Goal: Communication & Community: Participate in discussion

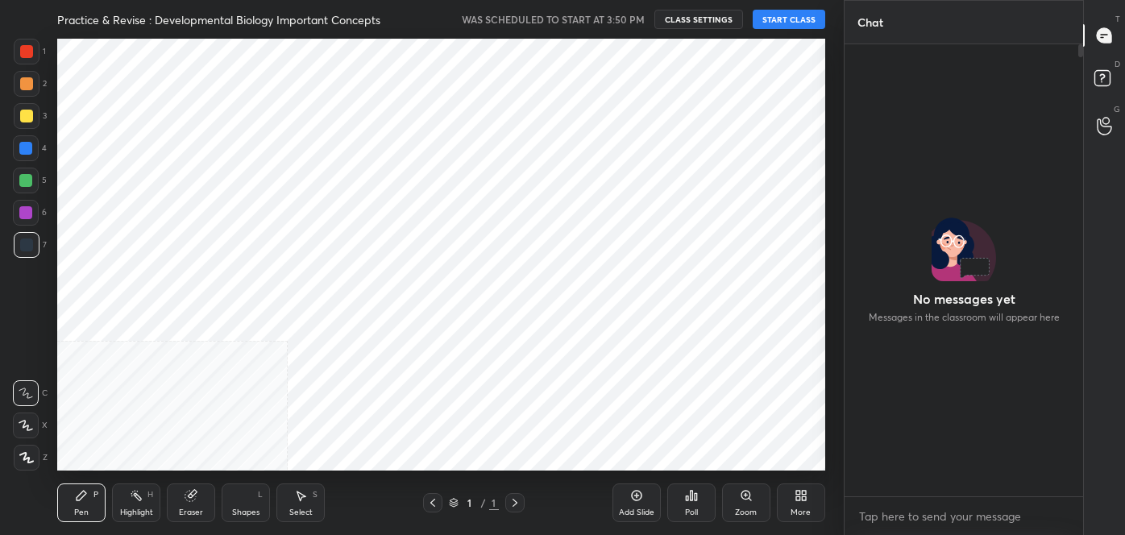
scroll to position [432, 780]
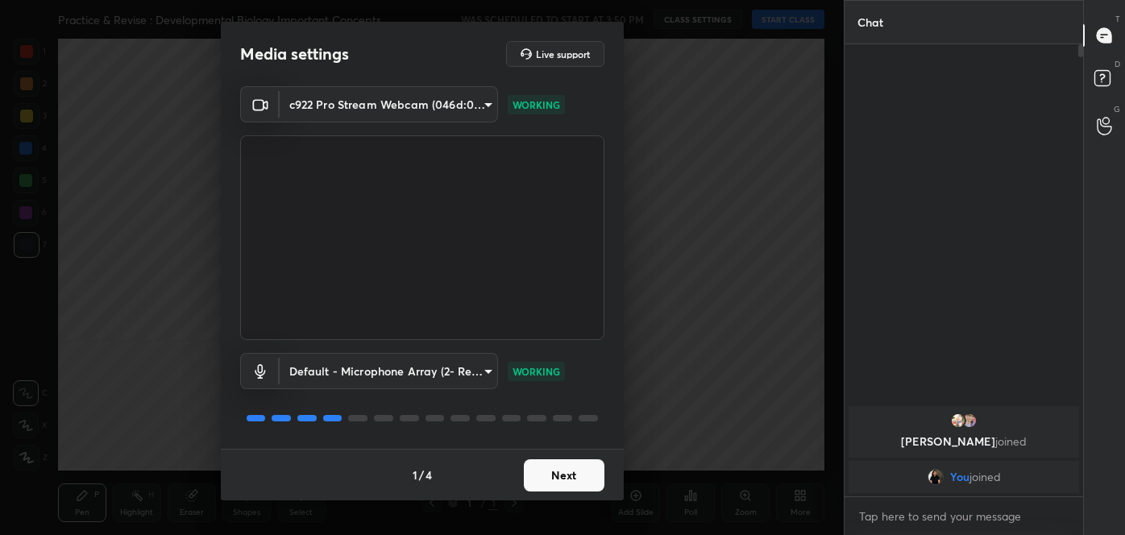
click at [559, 473] on button "Next" at bounding box center [564, 476] width 81 height 32
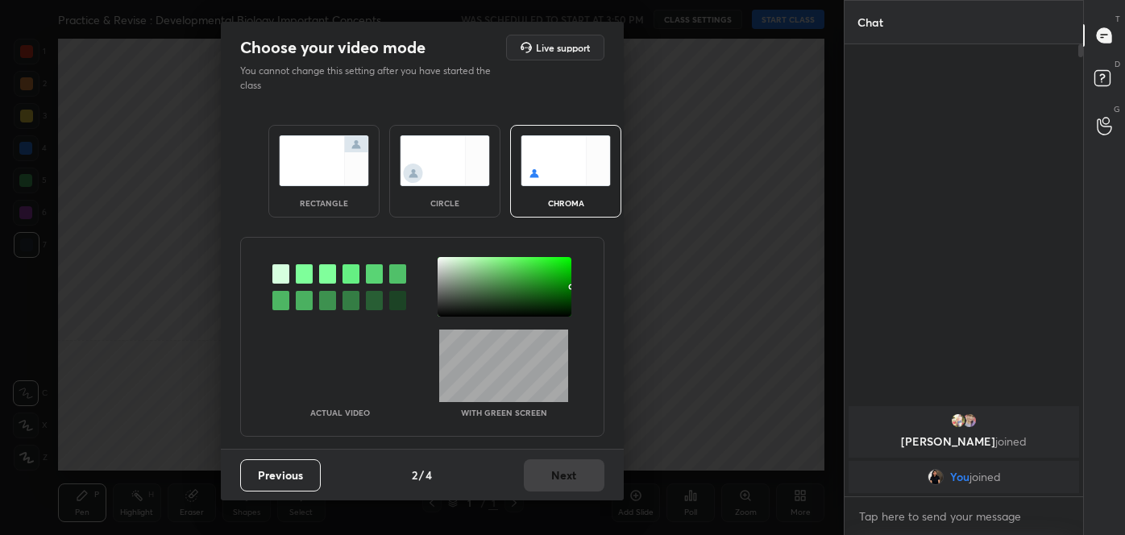
click at [455, 136] on img at bounding box center [445, 160] width 90 height 51
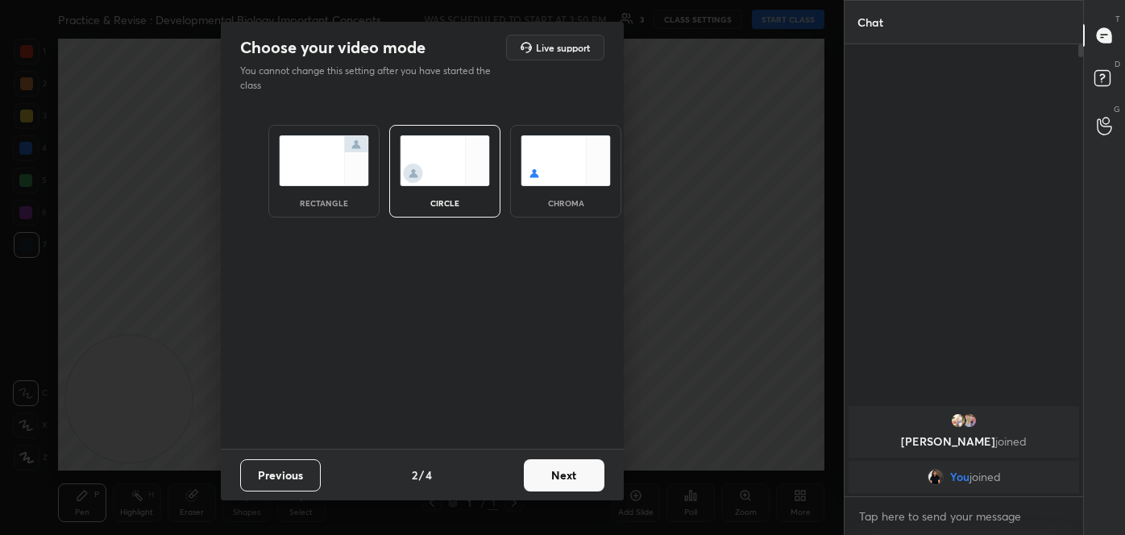
click at [572, 476] on button "Next" at bounding box center [564, 476] width 81 height 32
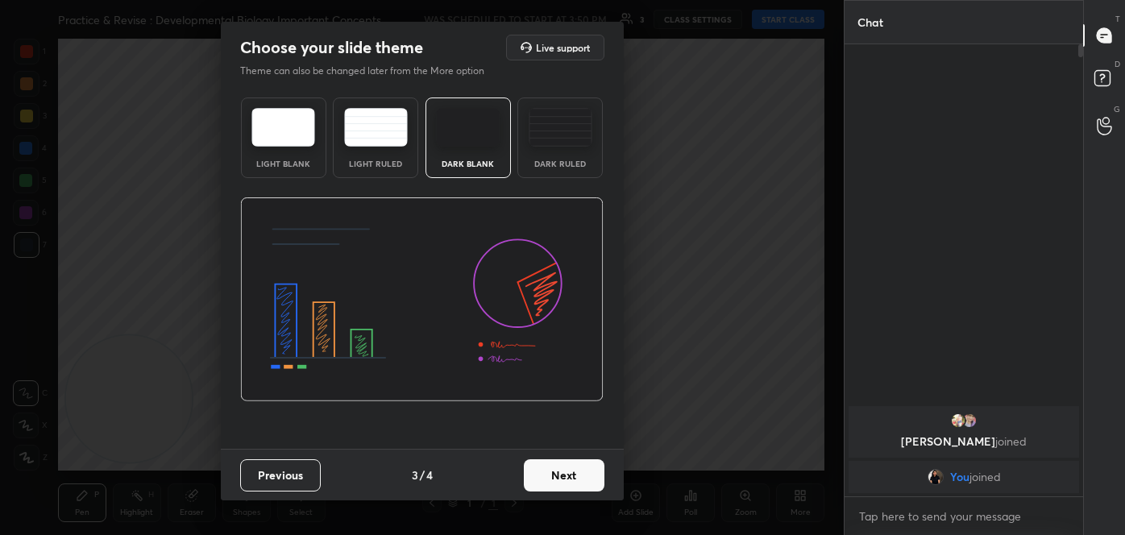
click at [572, 476] on button "Next" at bounding box center [564, 476] width 81 height 32
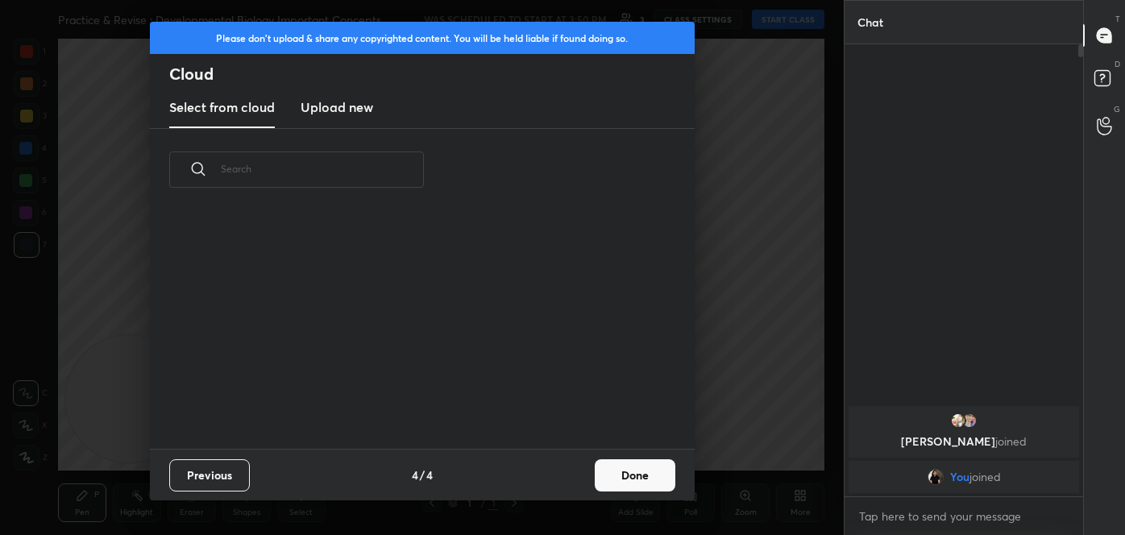
scroll to position [238, 518]
click at [619, 472] on button "Done" at bounding box center [635, 476] width 81 height 32
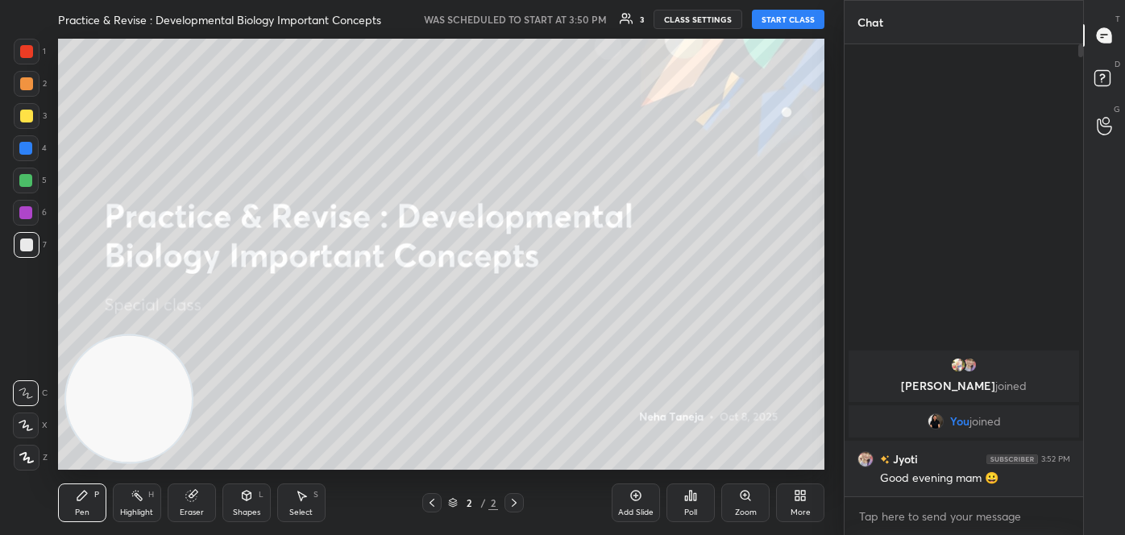
click at [778, 15] on button "START CLASS" at bounding box center [788, 19] width 73 height 19
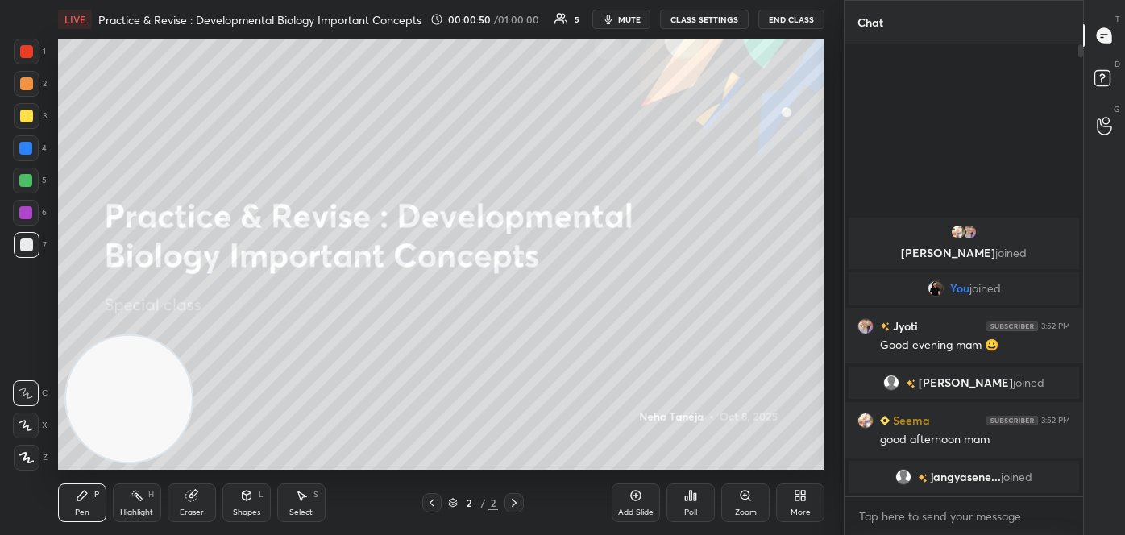
click at [807, 495] on div "More" at bounding box center [800, 503] width 48 height 39
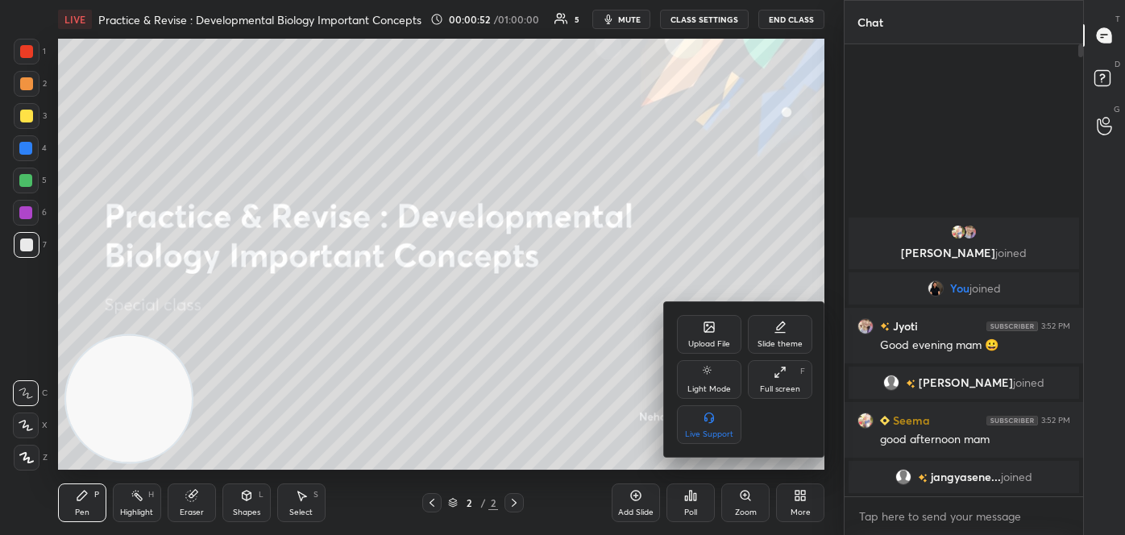
click at [711, 318] on div "Upload File" at bounding box center [709, 334] width 64 height 39
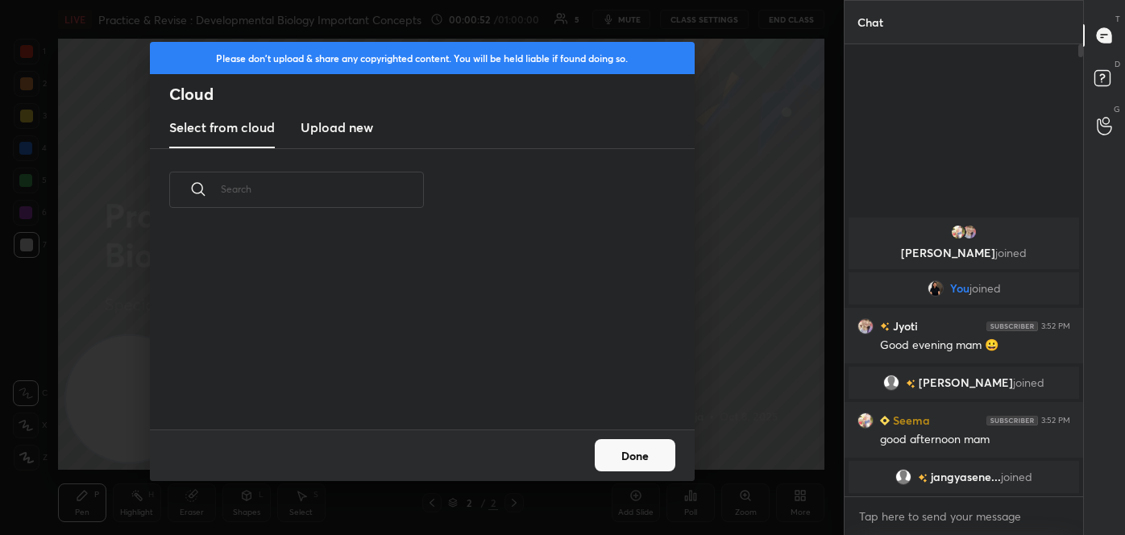
scroll to position [199, 518]
click at [330, 128] on h3 "Upload new" at bounding box center [337, 127] width 73 height 19
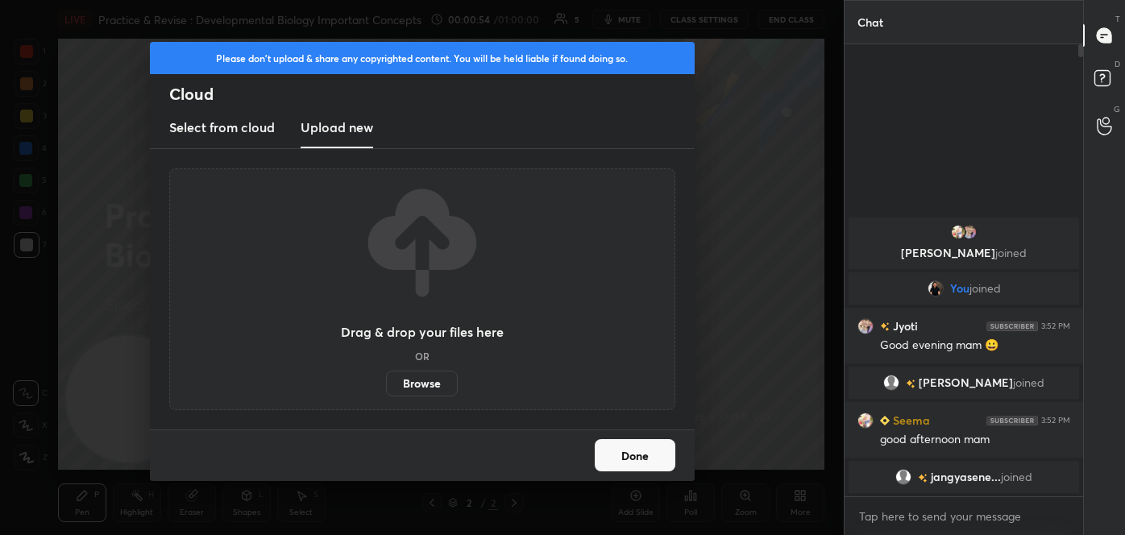
click at [418, 376] on label "Browse" at bounding box center [422, 384] width 72 height 26
click at [386, 376] on input "Browse" at bounding box center [386, 384] width 0 height 26
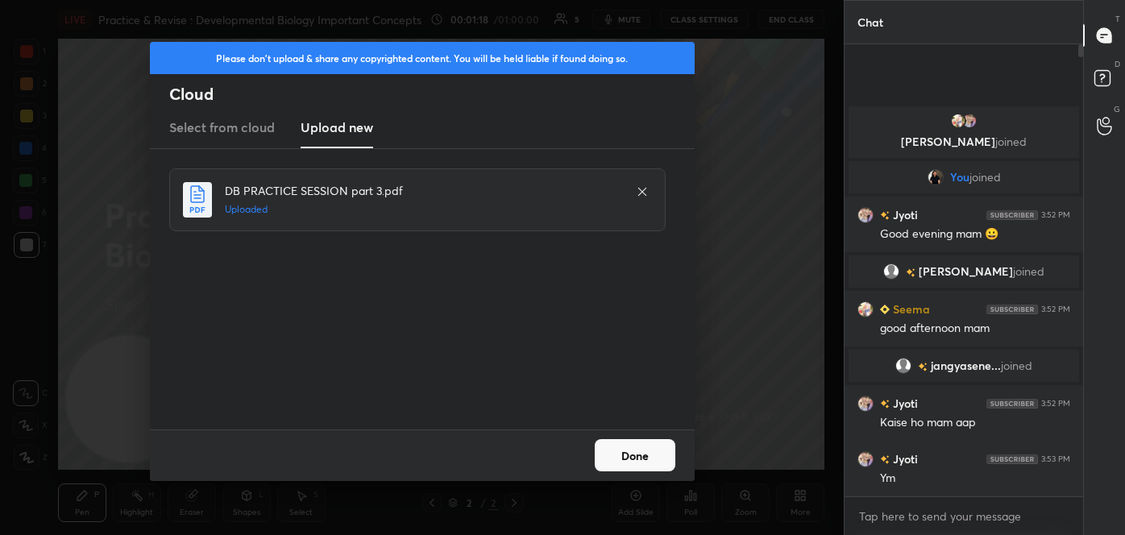
click at [631, 446] on button "Done" at bounding box center [635, 455] width 81 height 32
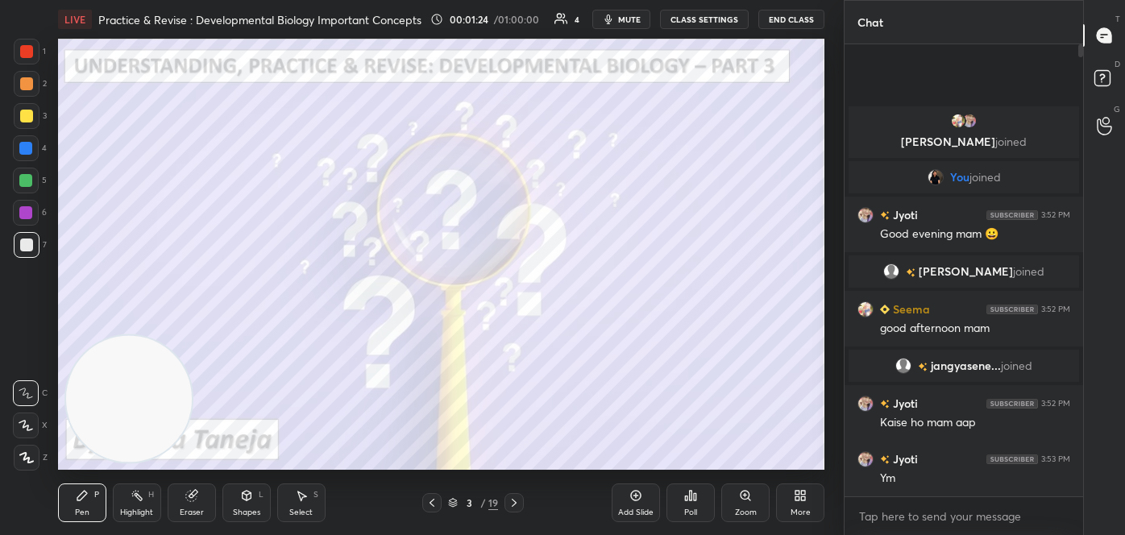
click at [506, 499] on div at bounding box center [514, 502] width 19 height 19
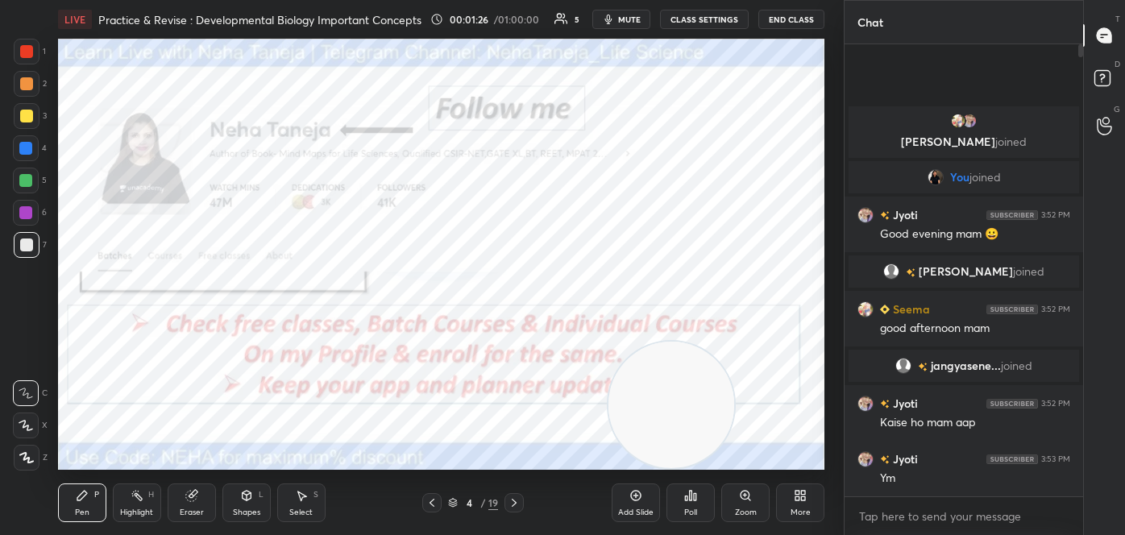
drag, startPoint x: 130, startPoint y: 385, endPoint x: 681, endPoint y: 397, distance: 551.6
click at [689, 414] on video at bounding box center [672, 405] width 127 height 127
click at [84, 499] on icon at bounding box center [82, 495] width 13 height 13
click at [25, 48] on div at bounding box center [26, 51] width 13 height 13
click at [510, 505] on icon at bounding box center [514, 503] width 13 height 13
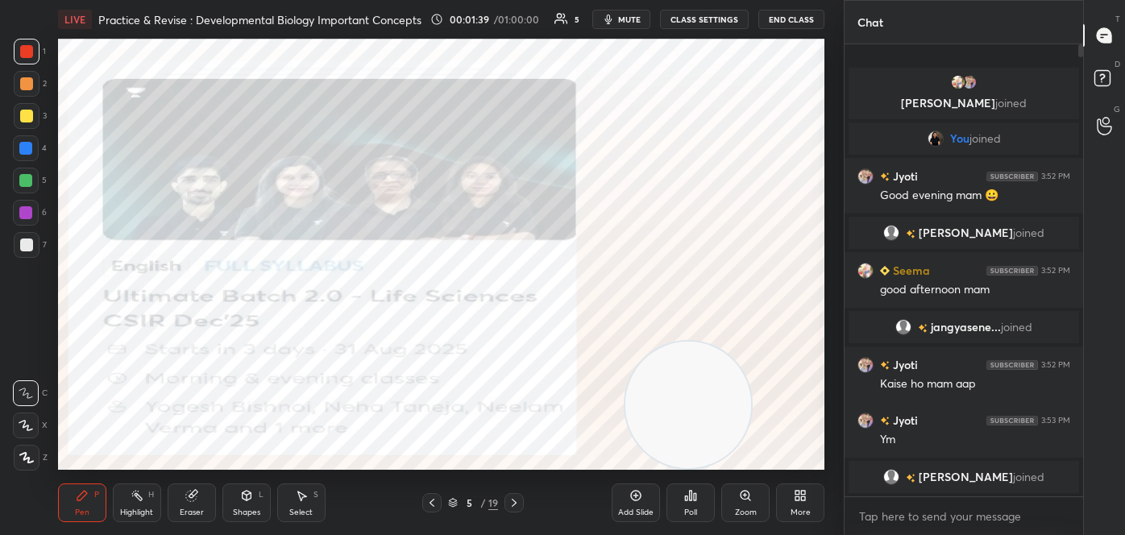
click at [509, 501] on icon at bounding box center [514, 503] width 13 height 13
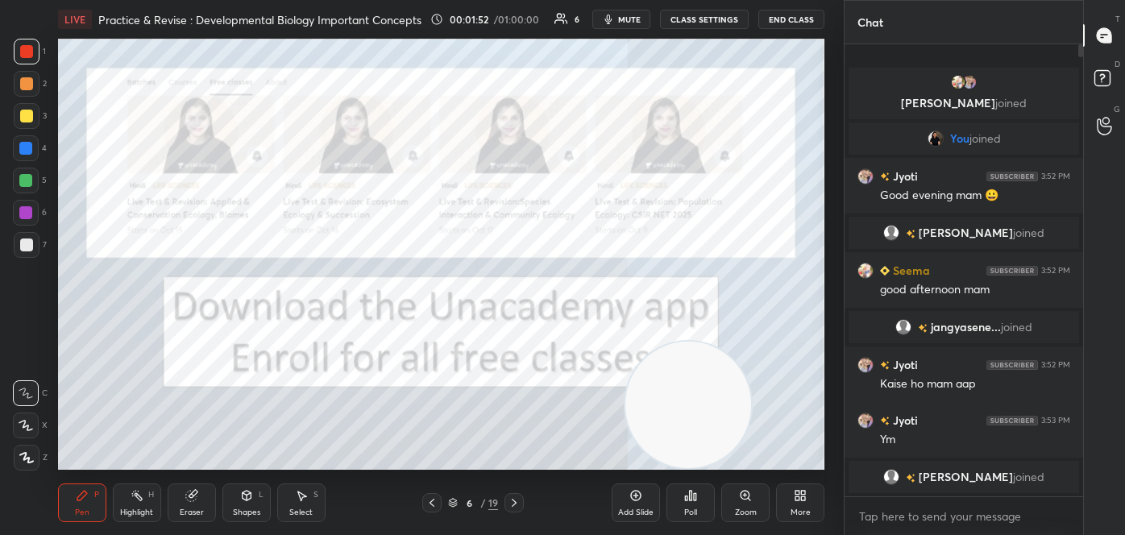
click at [514, 499] on icon at bounding box center [514, 503] width 13 height 13
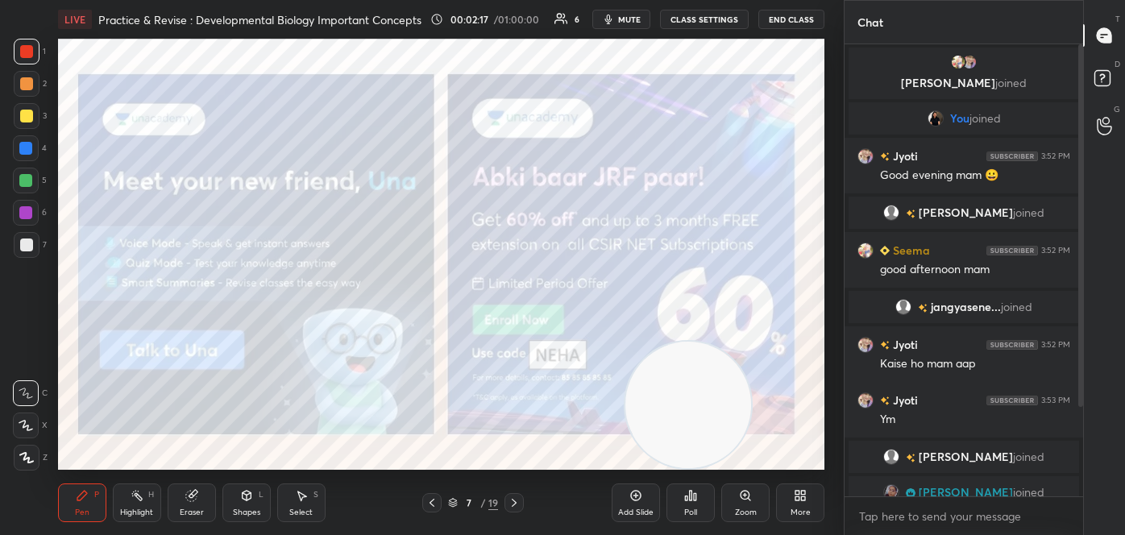
scroll to position [110, 0]
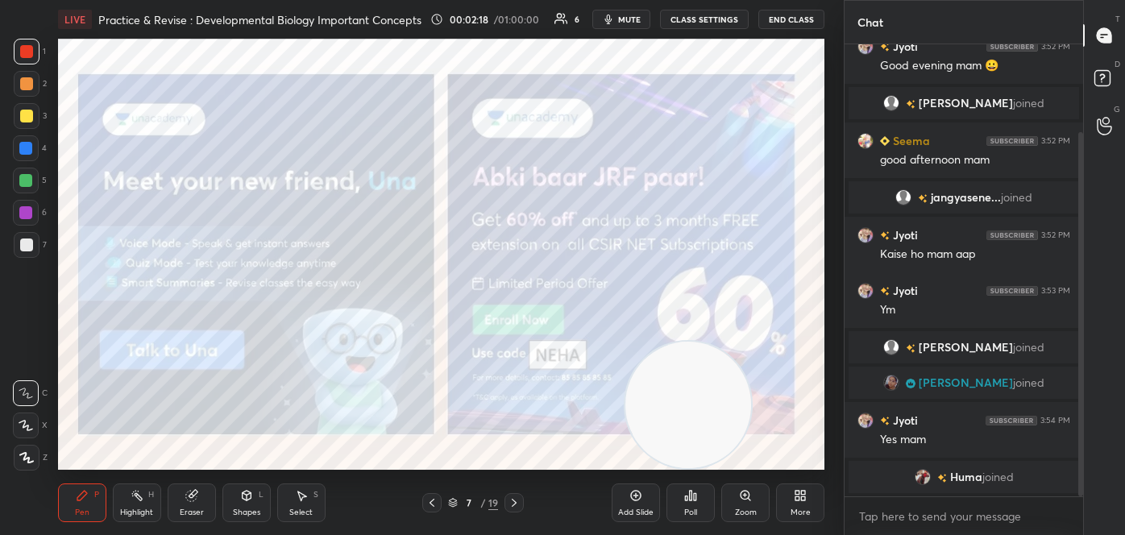
drag, startPoint x: 1081, startPoint y: 347, endPoint x: 1084, endPoint y: 427, distance: 79.9
click at [1084, 427] on div "Chat You joined Jyoti 3:52 PM Good evening mam 😀 [PERSON_NAME] joined Seema 3:5…" at bounding box center [984, 267] width 281 height 535
click at [518, 505] on icon at bounding box center [514, 503] width 13 height 13
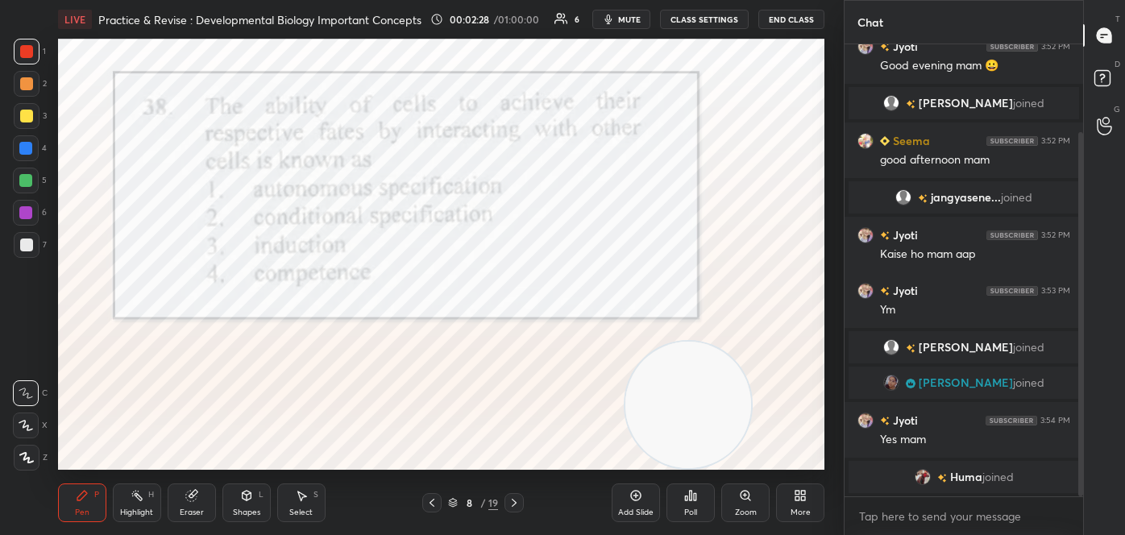
click at [641, 18] on span "mute" at bounding box center [629, 19] width 23 height 11
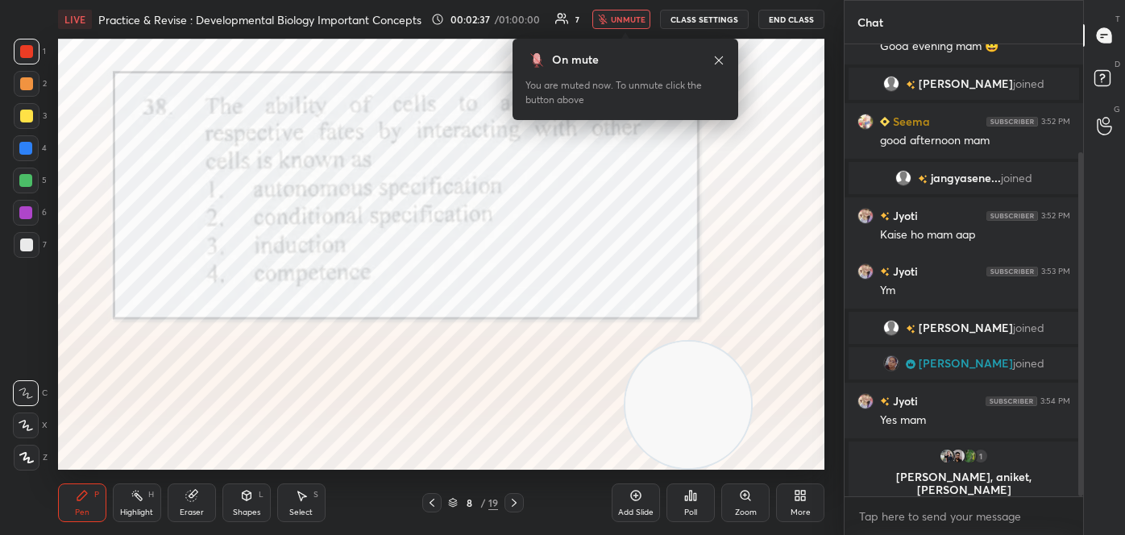
scroll to position [142, 0]
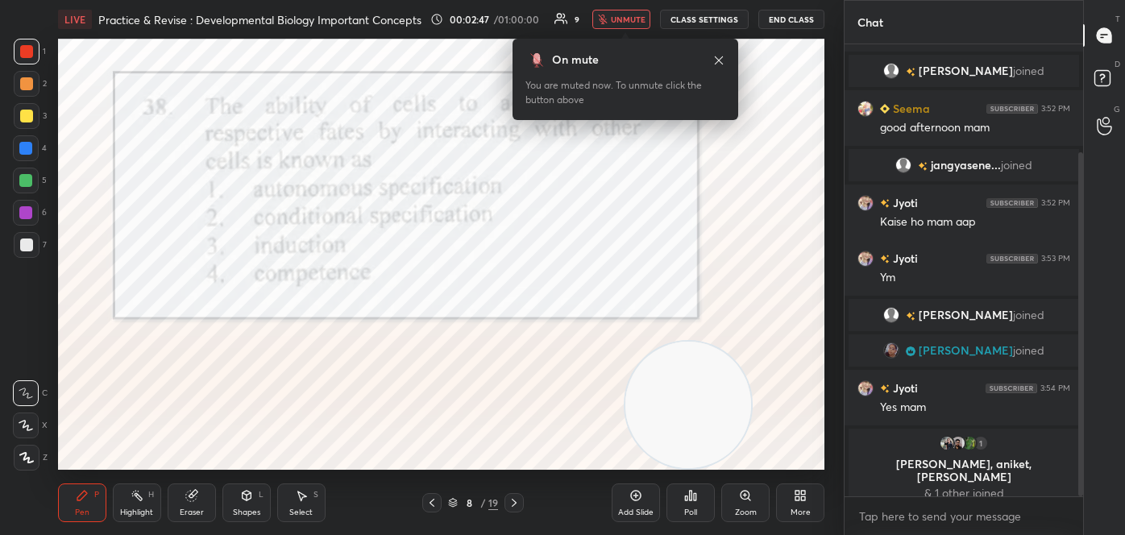
click at [608, 18] on icon "button" at bounding box center [603, 20] width 10 height 10
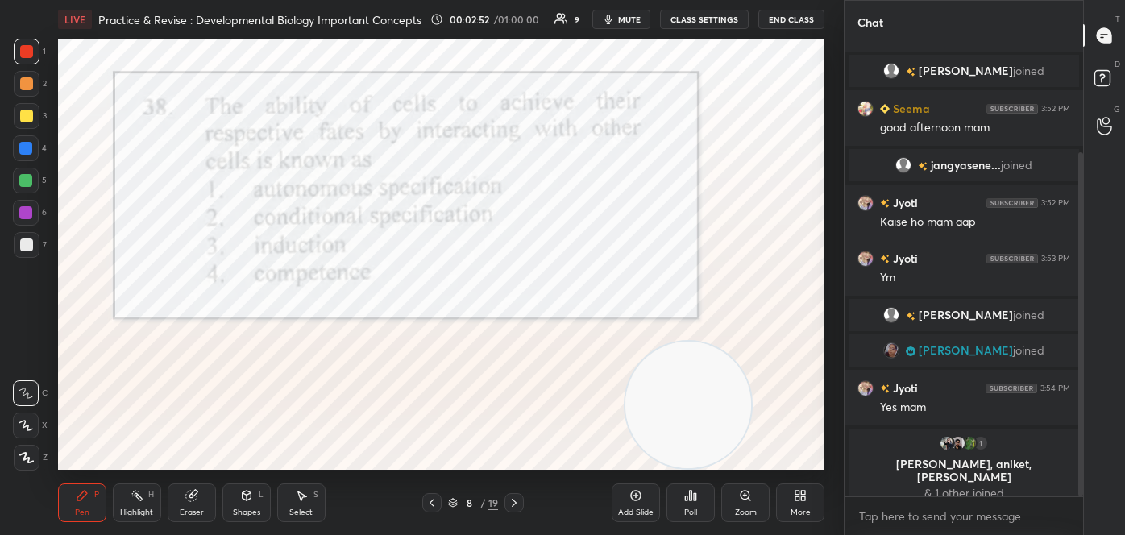
click at [626, 21] on span "mute" at bounding box center [629, 19] width 23 height 11
click at [614, 23] on span "unmute" at bounding box center [628, 19] width 35 height 11
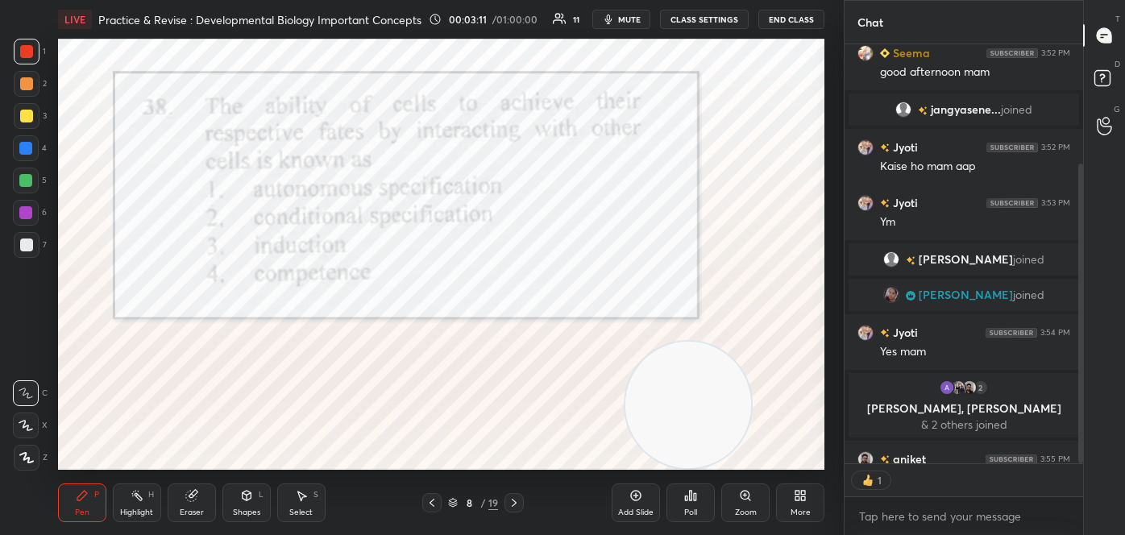
scroll to position [5, 4]
click at [686, 499] on icon at bounding box center [686, 499] width 2 height 4
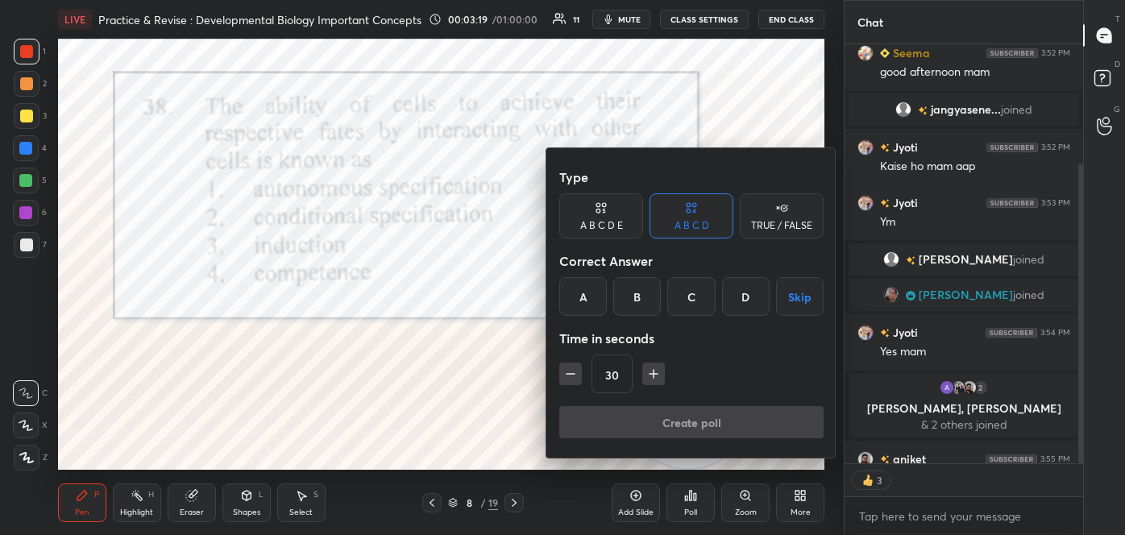
click at [650, 302] on div "B" at bounding box center [637, 296] width 48 height 39
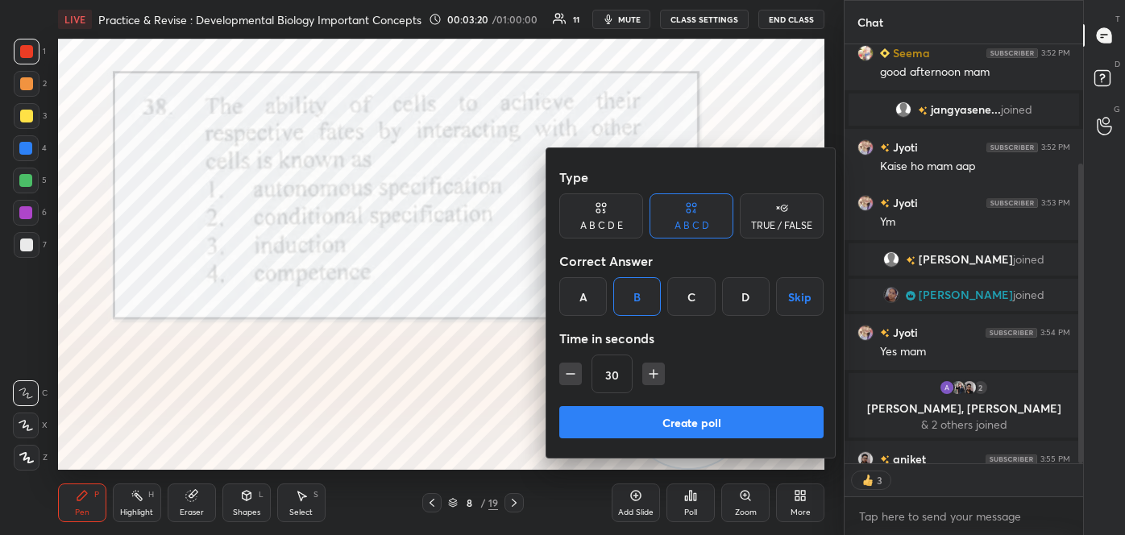
click at [656, 422] on button "Create poll" at bounding box center [691, 422] width 264 height 32
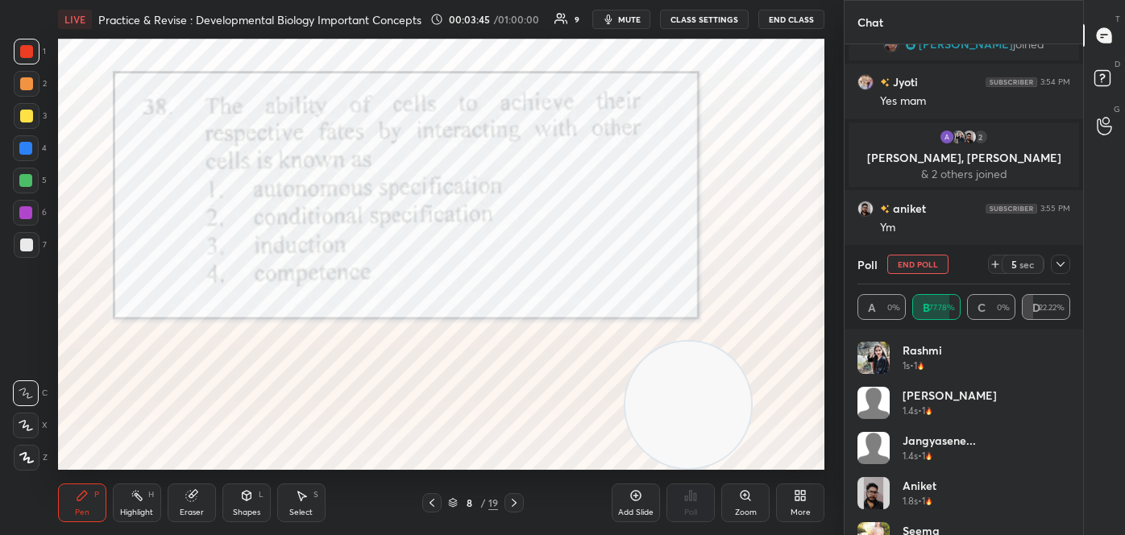
scroll to position [503, 0]
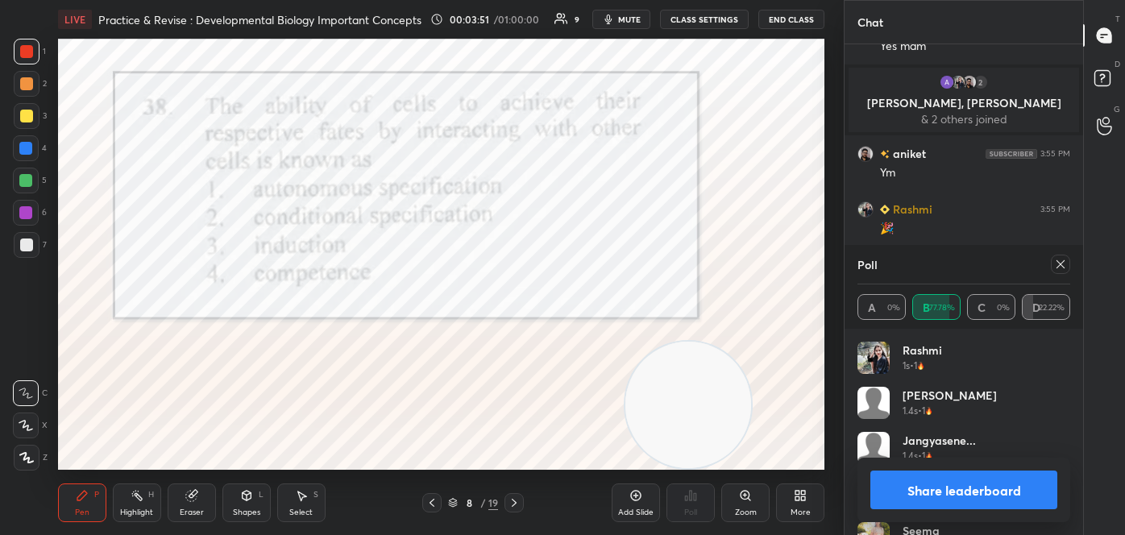
drag, startPoint x: 914, startPoint y: 484, endPoint x: 905, endPoint y: 485, distance: 9.8
click at [913, 484] on button "Share leaderboard" at bounding box center [964, 490] width 187 height 39
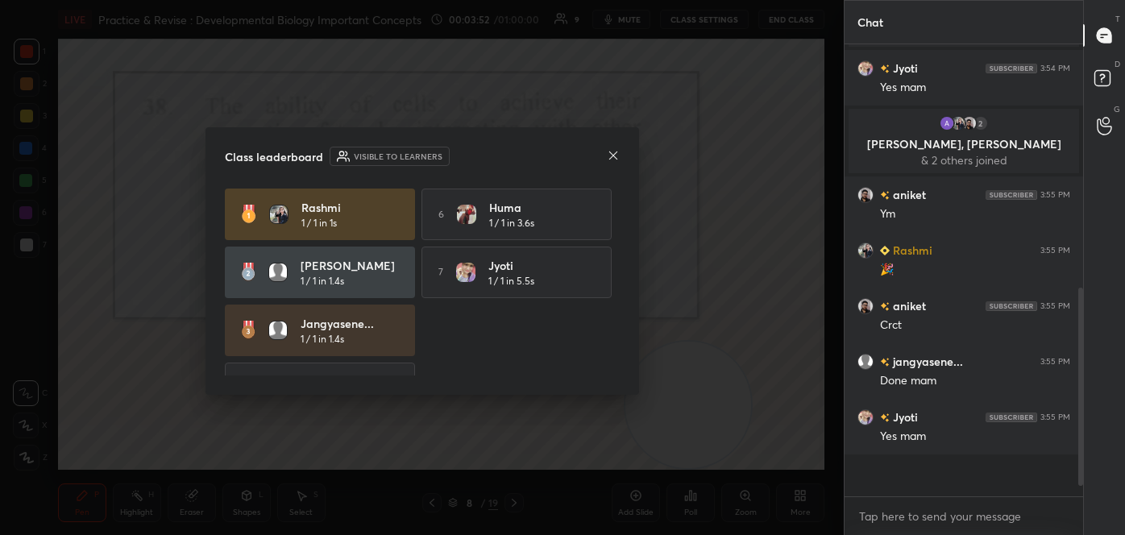
scroll to position [462, 0]
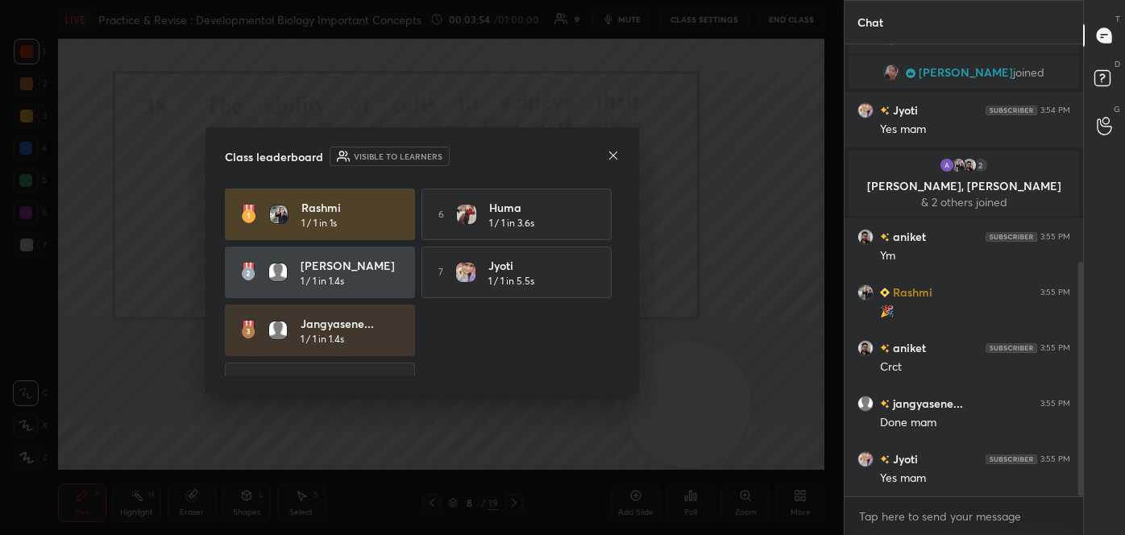
click at [614, 157] on icon at bounding box center [613, 155] width 8 height 8
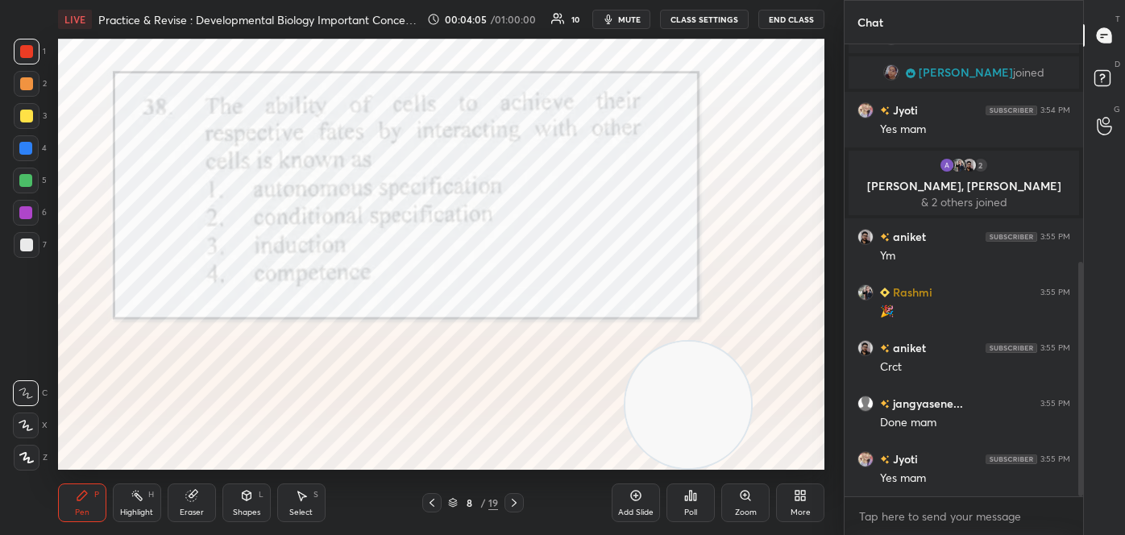
click at [515, 503] on icon at bounding box center [514, 503] width 13 height 13
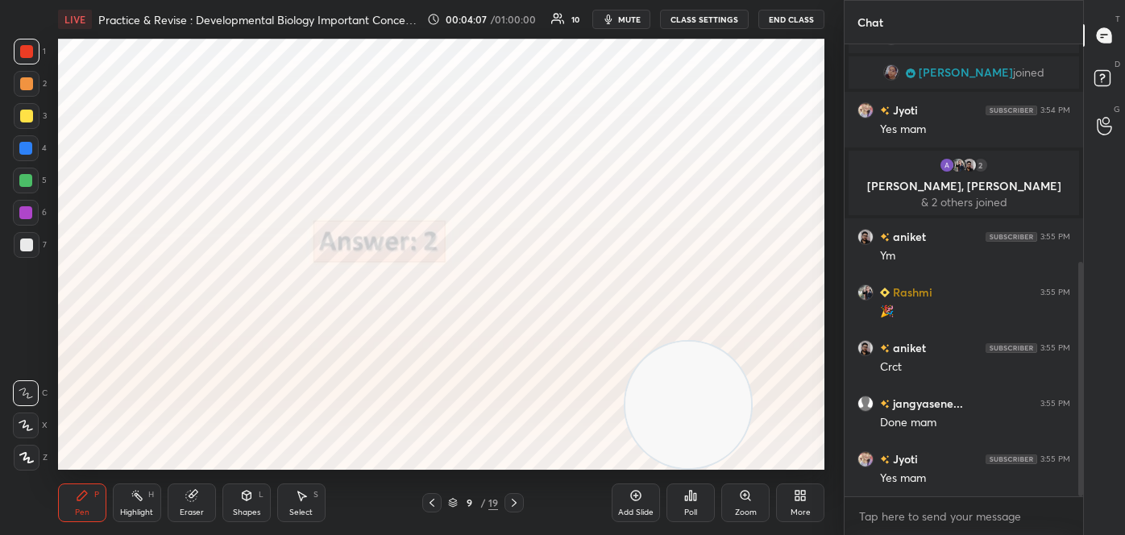
drag, startPoint x: 442, startPoint y: 503, endPoint x: 418, endPoint y: 480, distance: 33.6
click at [418, 478] on div "Pen P Highlight H Eraser Shapes L Select S 9 / 19 Add Slide Poll Zoom More" at bounding box center [441, 503] width 767 height 64
click at [432, 500] on icon at bounding box center [432, 503] width 13 height 13
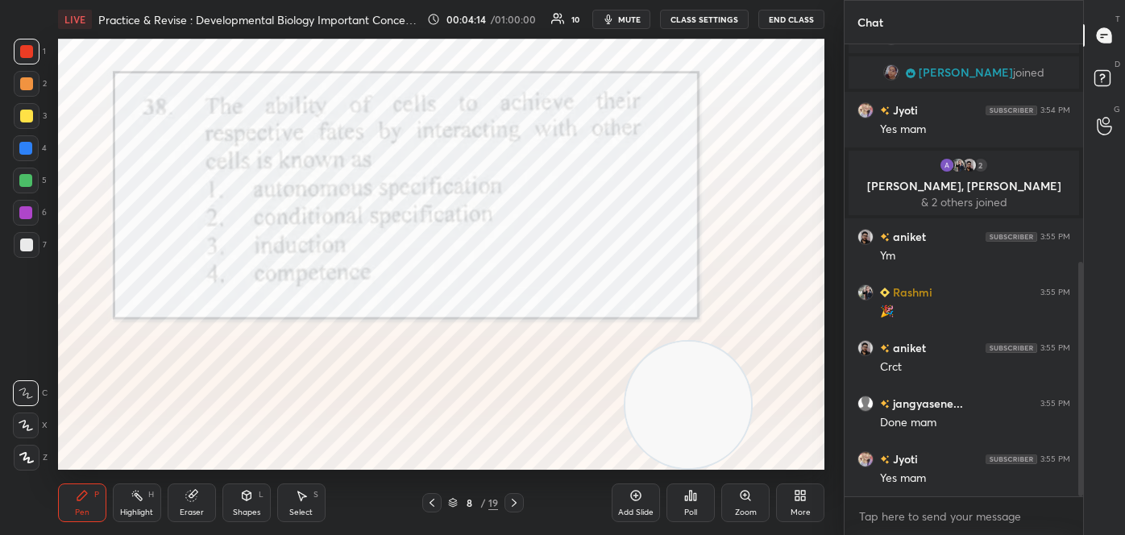
click at [514, 501] on icon at bounding box center [514, 503] width 13 height 13
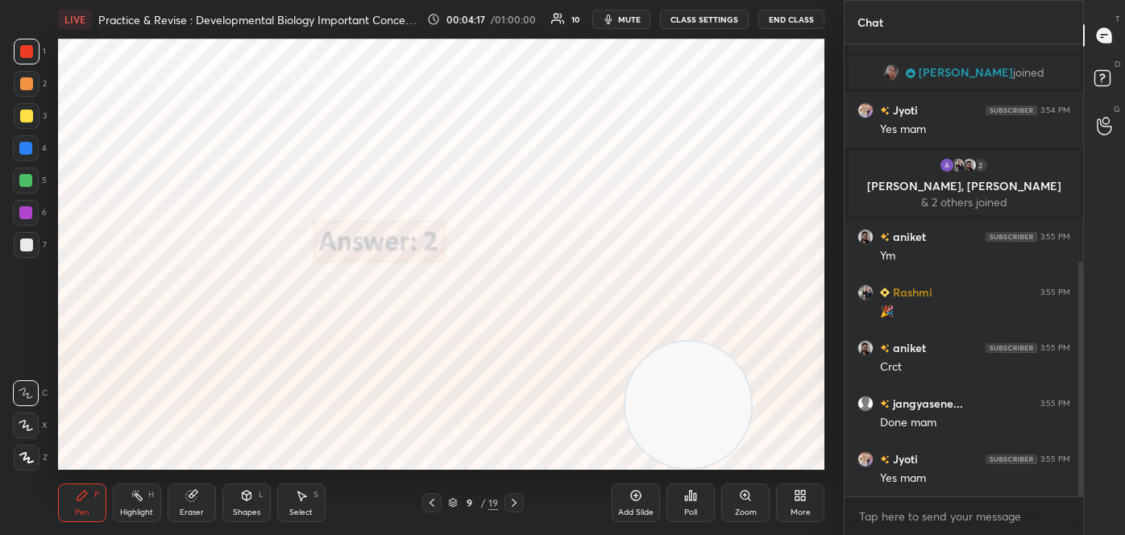
click at [508, 499] on icon at bounding box center [514, 503] width 13 height 13
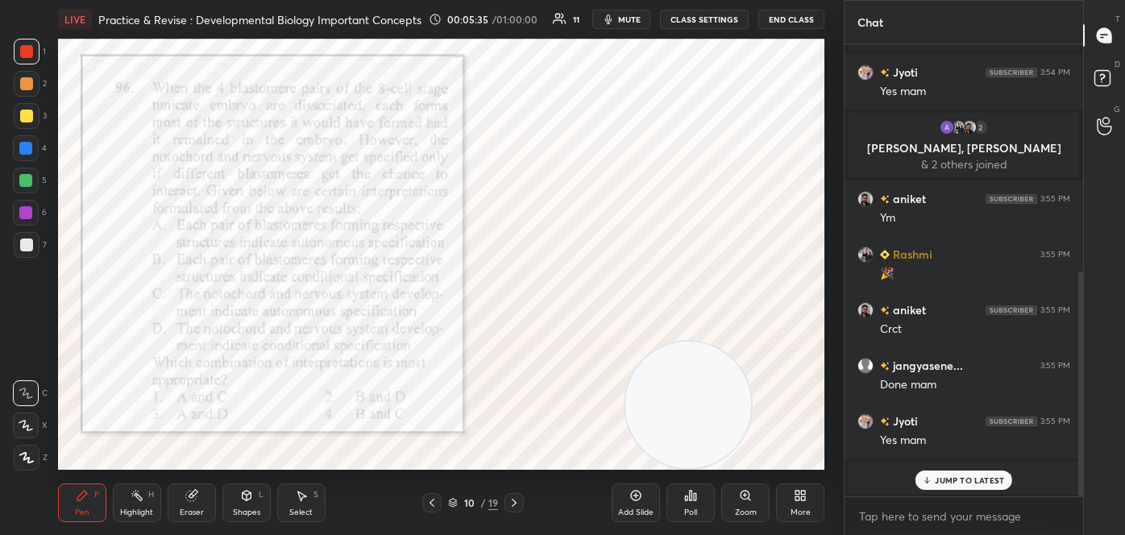
click at [952, 482] on p "JUMP TO LATEST" at bounding box center [969, 481] width 69 height 10
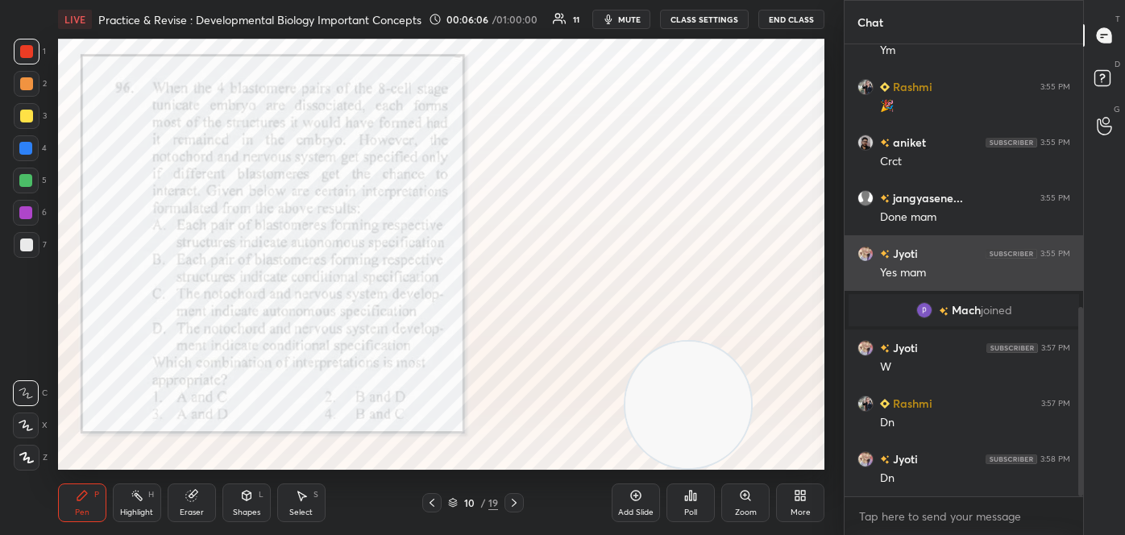
scroll to position [681, 0]
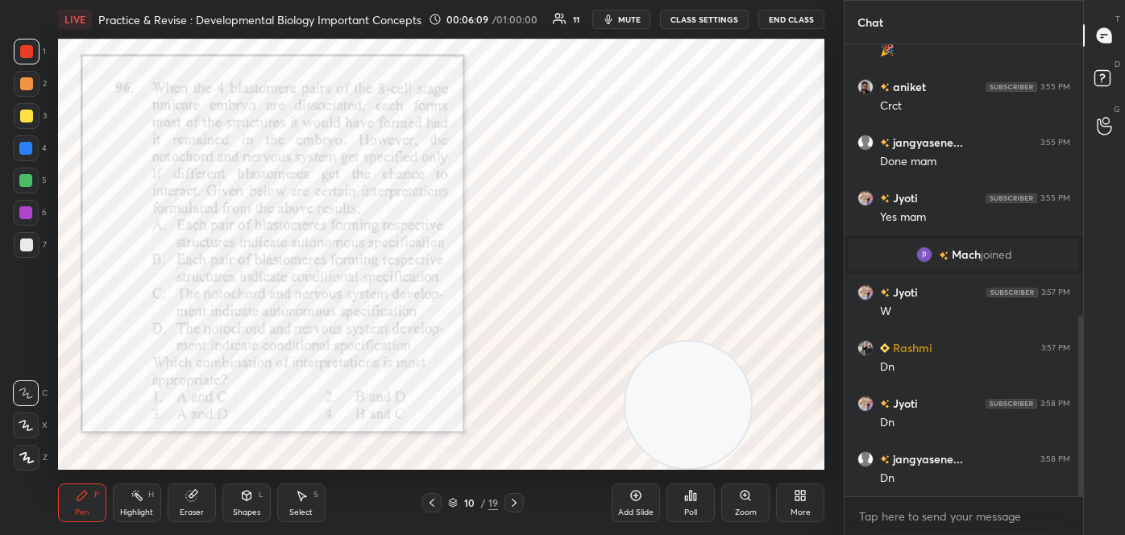
click at [692, 509] on div "Poll" at bounding box center [690, 513] width 13 height 8
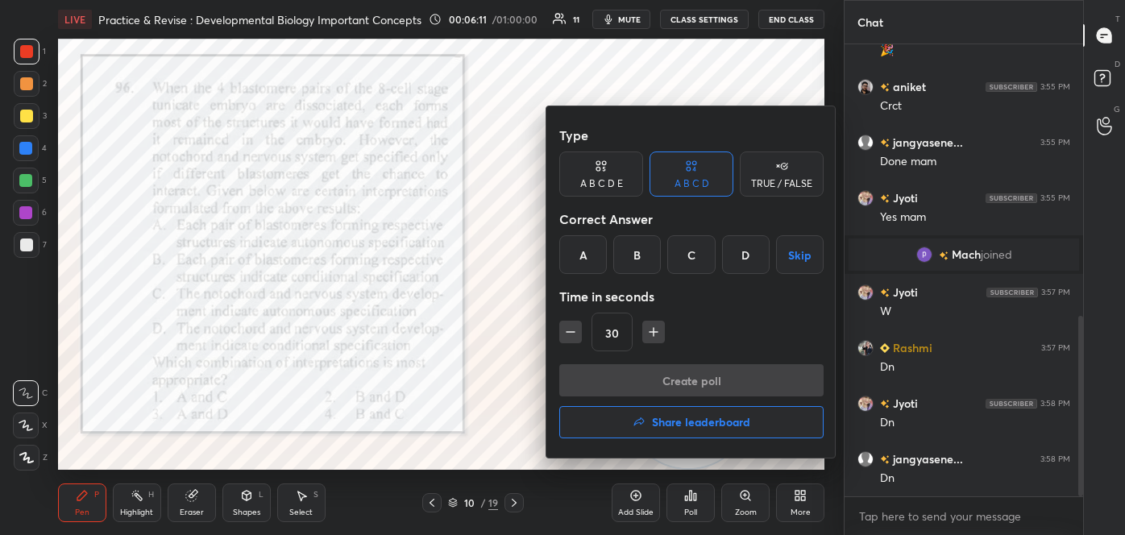
click at [688, 264] on div "C" at bounding box center [691, 254] width 48 height 39
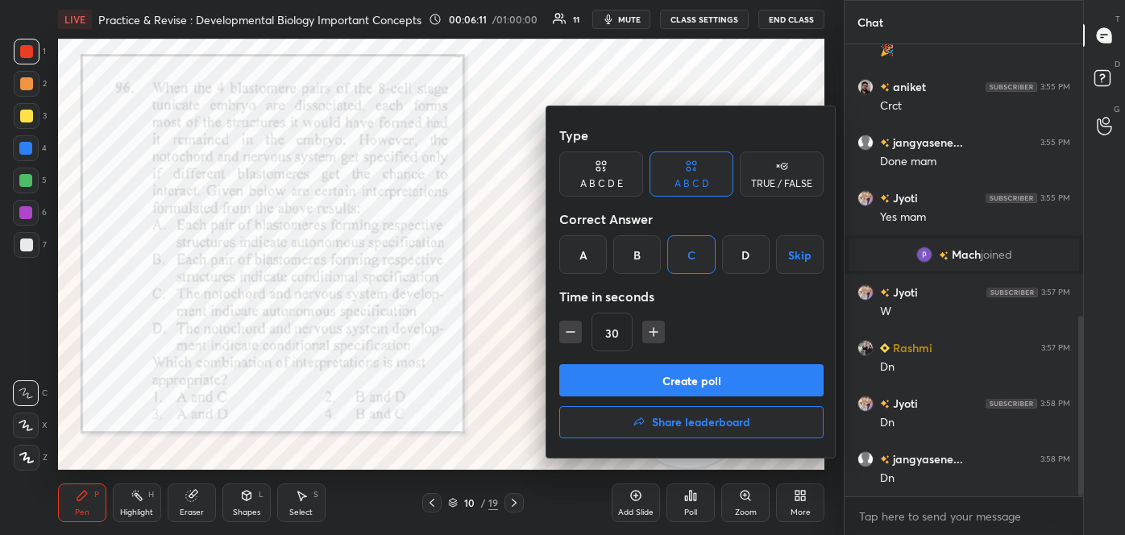
click at [683, 370] on button "Create poll" at bounding box center [691, 380] width 264 height 32
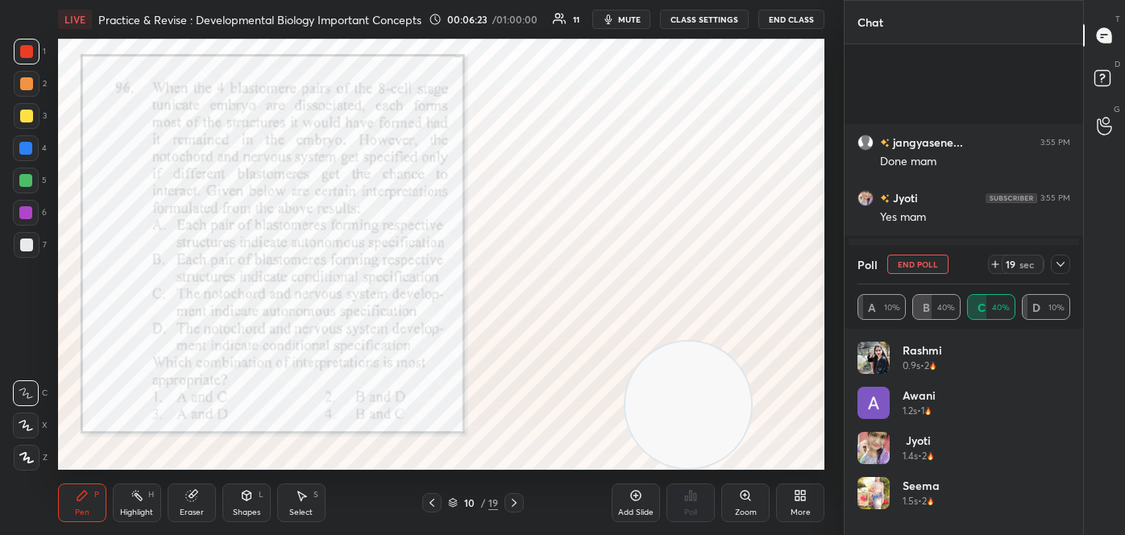
scroll to position [821, 0]
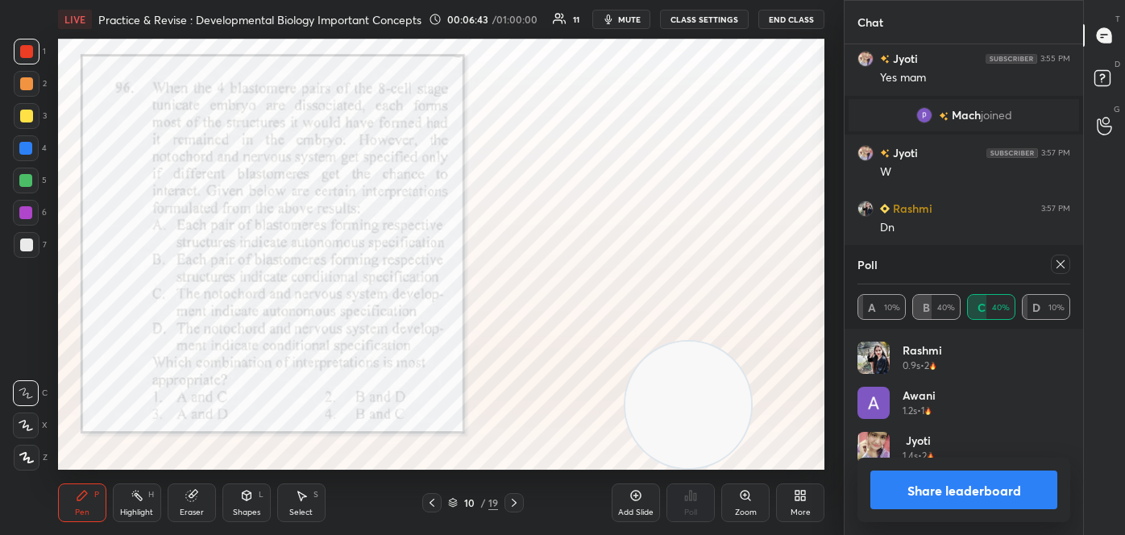
click at [968, 495] on button "Share leaderboard" at bounding box center [964, 490] width 187 height 39
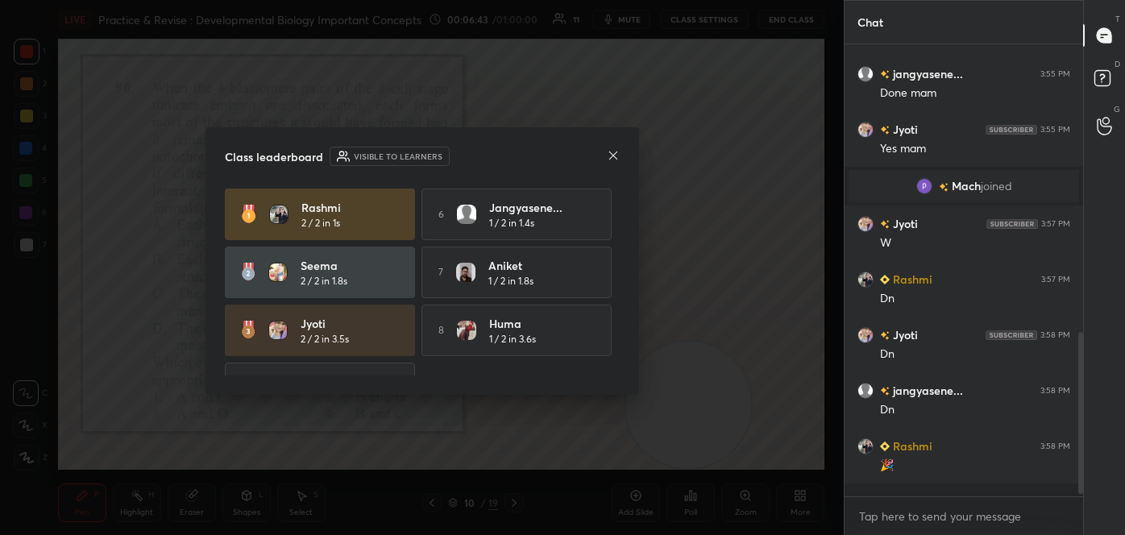
scroll to position [305, 234]
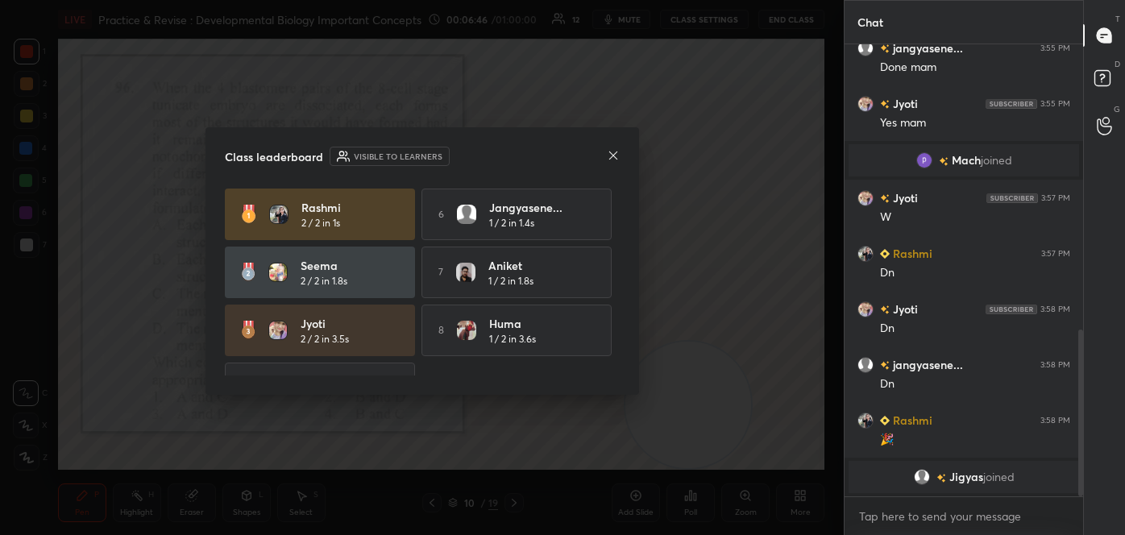
click at [613, 154] on icon at bounding box center [613, 155] width 8 height 8
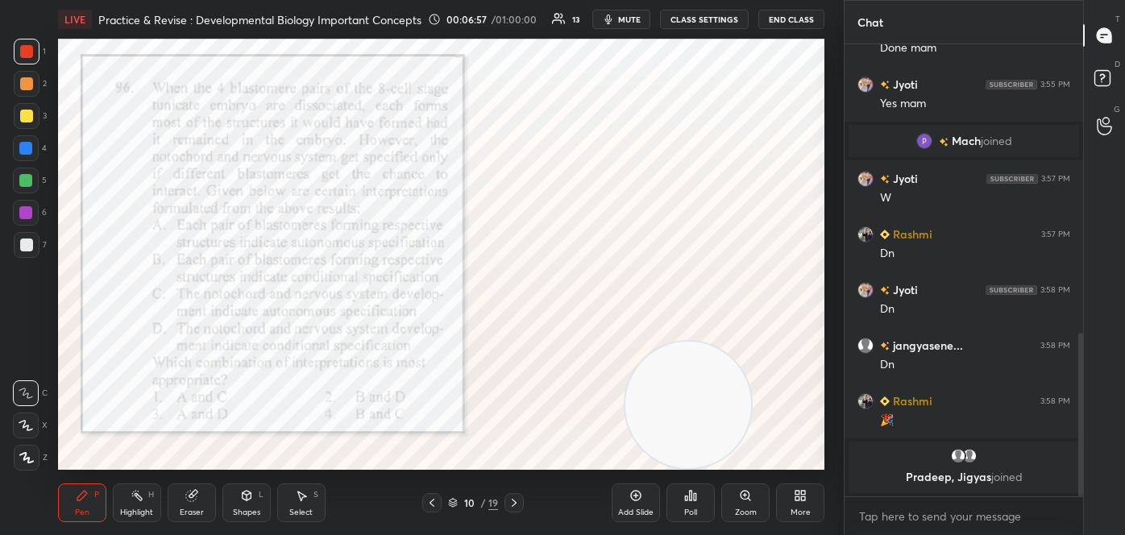
click at [142, 510] on div "Highlight" at bounding box center [136, 513] width 33 height 8
click at [28, 455] on icon at bounding box center [25, 457] width 13 height 13
click at [25, 151] on div at bounding box center [25, 148] width 13 height 13
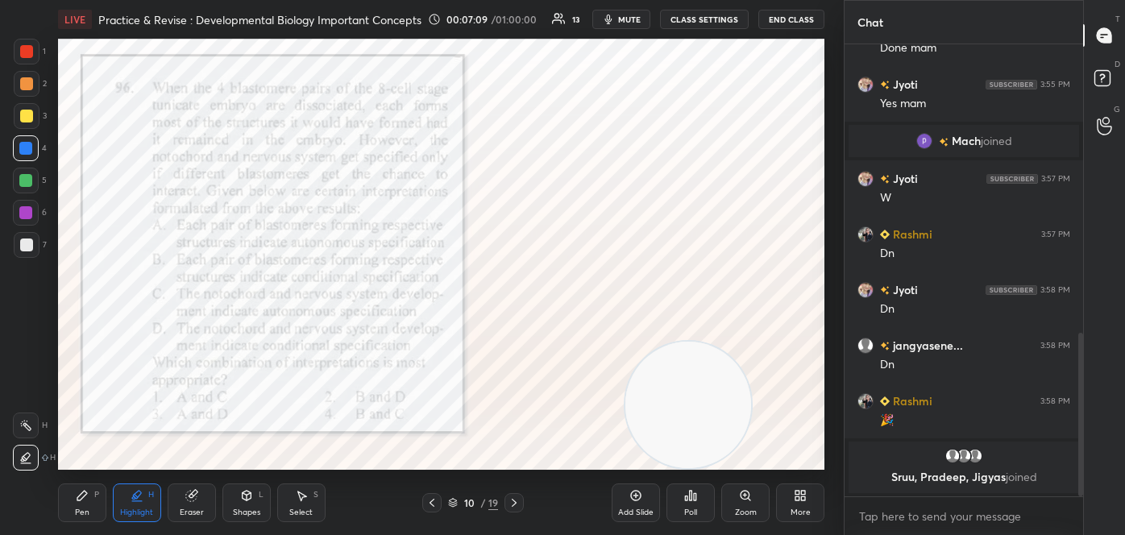
drag, startPoint x: 82, startPoint y: 501, endPoint x: 98, endPoint y: 503, distance: 15.5
click at [84, 501] on icon at bounding box center [82, 495] width 13 height 13
click at [21, 460] on icon at bounding box center [26, 457] width 15 height 11
click at [25, 109] on div at bounding box center [27, 116] width 26 height 26
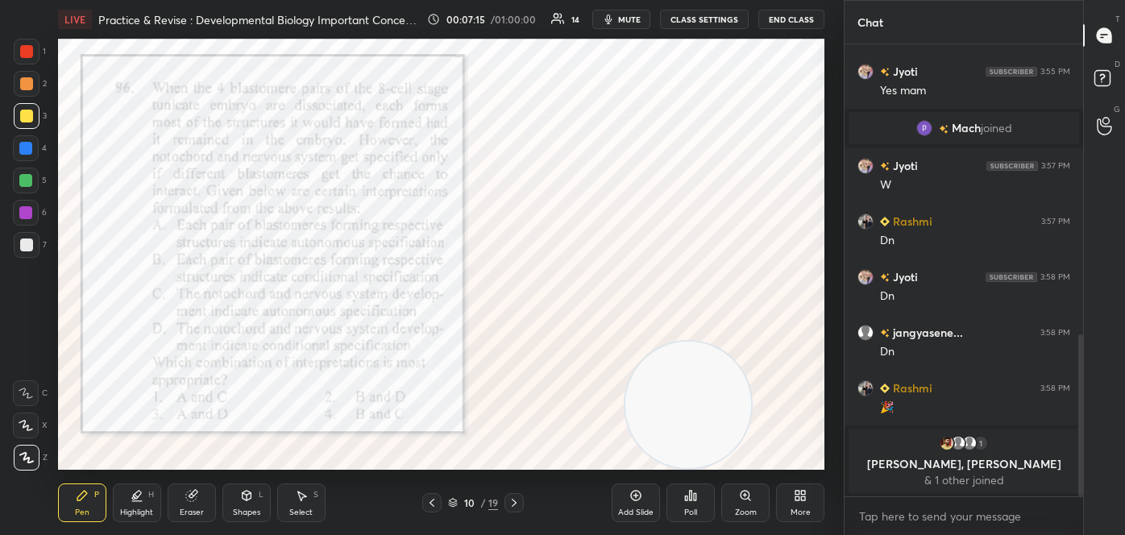
click at [29, 51] on div at bounding box center [26, 51] width 13 height 13
click at [23, 150] on div at bounding box center [25, 148] width 13 height 13
click at [33, 181] on div at bounding box center [26, 181] width 26 height 26
drag, startPoint x: 27, startPoint y: 151, endPoint x: 23, endPoint y: 214, distance: 63.8
click at [27, 152] on div at bounding box center [25, 148] width 13 height 13
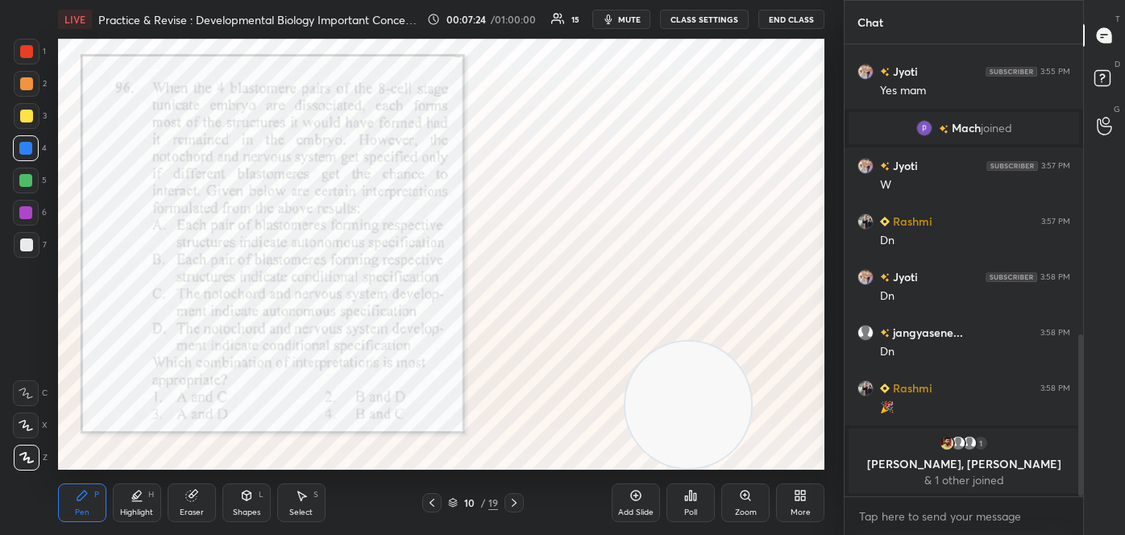
click at [24, 220] on div at bounding box center [26, 213] width 26 height 26
drag, startPoint x: 139, startPoint y: 505, endPoint x: 159, endPoint y: 514, distance: 21.3
click at [139, 505] on div "Highlight H" at bounding box center [137, 503] width 48 height 39
click at [34, 148] on div at bounding box center [26, 148] width 26 height 26
click at [85, 501] on div "Pen P" at bounding box center [82, 503] width 48 height 39
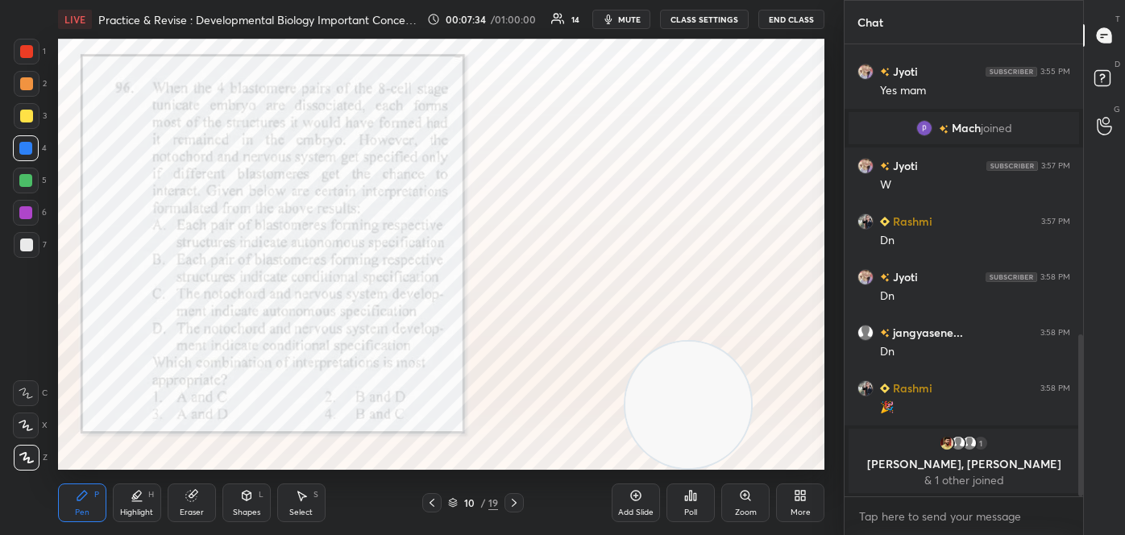
drag, startPoint x: 26, startPoint y: 450, endPoint x: 56, endPoint y: 456, distance: 30.5
click at [26, 448] on div at bounding box center [27, 458] width 26 height 26
click at [23, 57] on div at bounding box center [26, 51] width 13 height 13
click at [15, 146] on div at bounding box center [26, 148] width 26 height 26
click at [23, 179] on div at bounding box center [25, 180] width 13 height 13
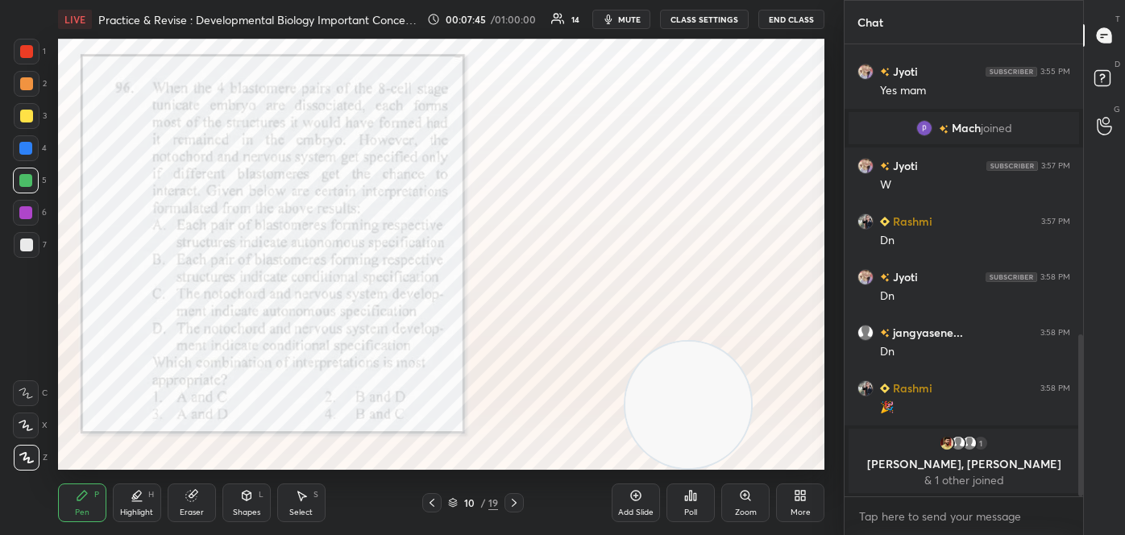
drag, startPoint x: 24, startPoint y: 206, endPoint x: 42, endPoint y: 218, distance: 21.5
click at [26, 206] on div at bounding box center [25, 212] width 13 height 13
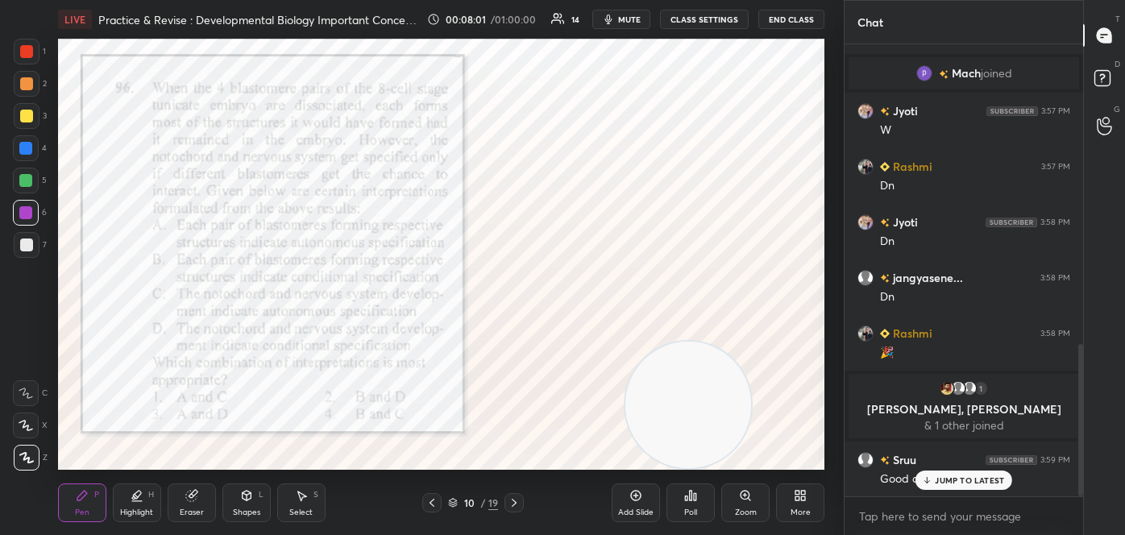
scroll to position [892, 0]
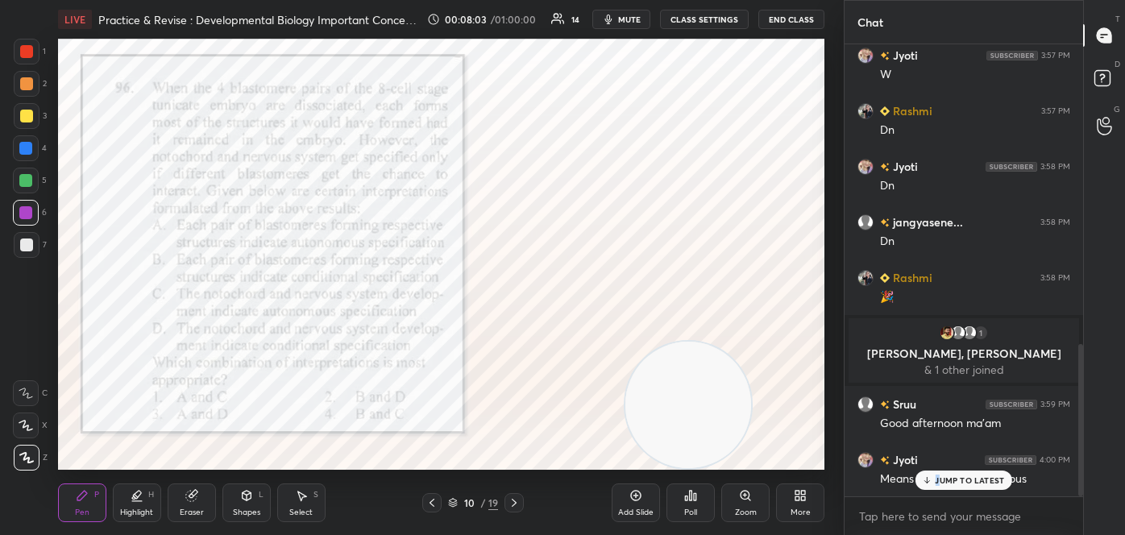
click at [938, 480] on p "JUMP TO LATEST" at bounding box center [969, 481] width 69 height 10
click at [28, 80] on div at bounding box center [26, 83] width 13 height 13
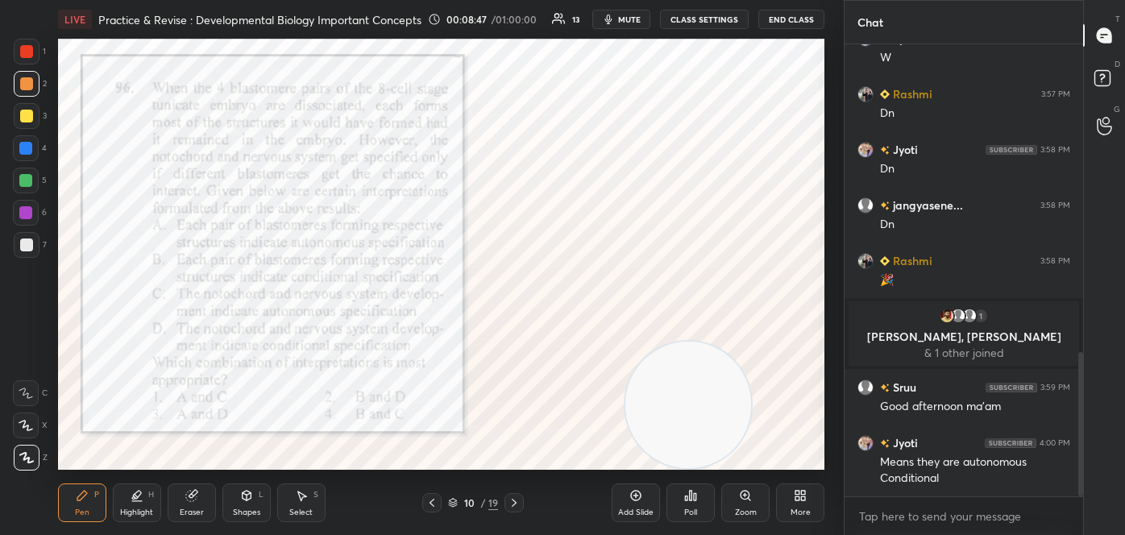
scroll to position [964, 0]
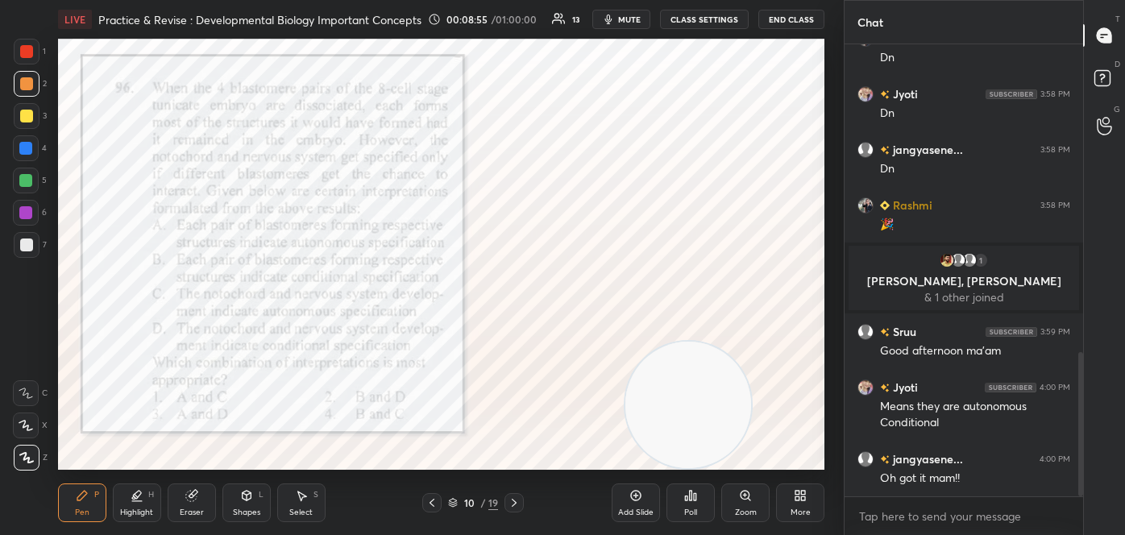
click at [135, 509] on div "Highlight" at bounding box center [136, 513] width 33 height 8
click at [27, 426] on icon at bounding box center [25, 425] width 13 height 13
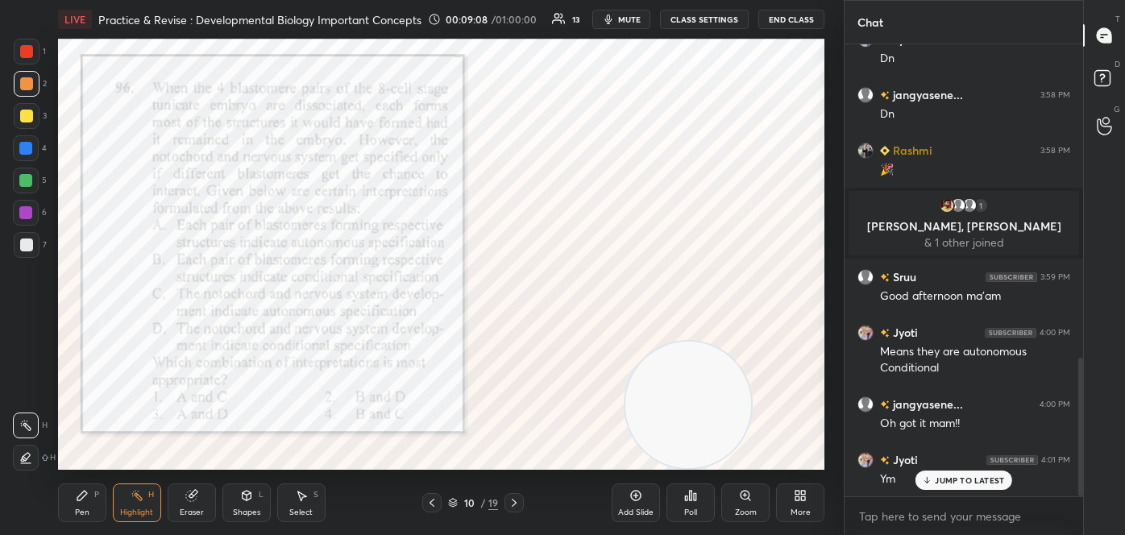
click at [89, 497] on div "Pen P" at bounding box center [82, 503] width 48 height 39
click at [31, 453] on icon at bounding box center [26, 457] width 15 height 11
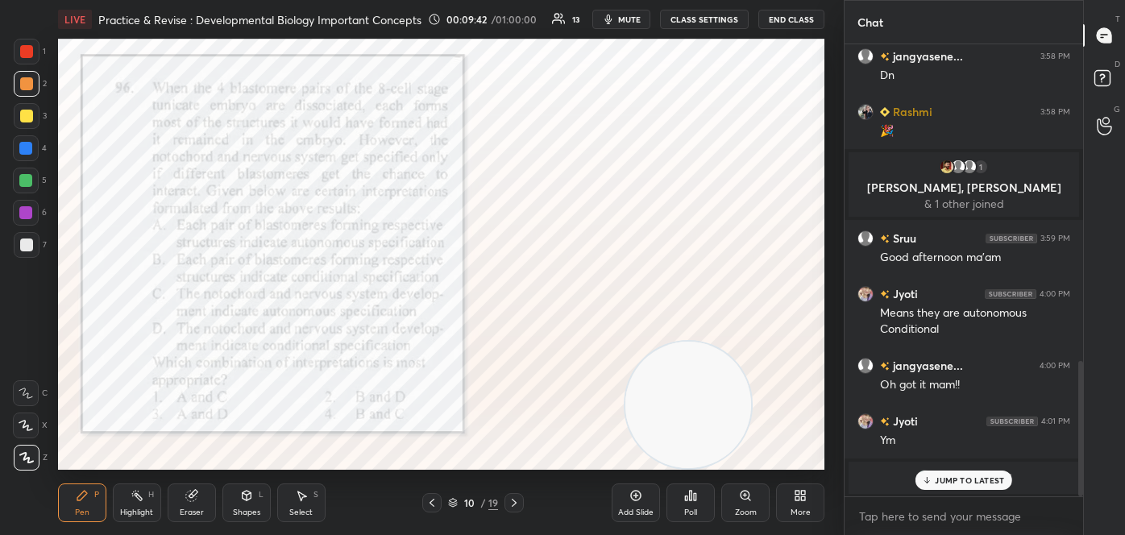
click at [518, 503] on icon at bounding box center [514, 503] width 13 height 13
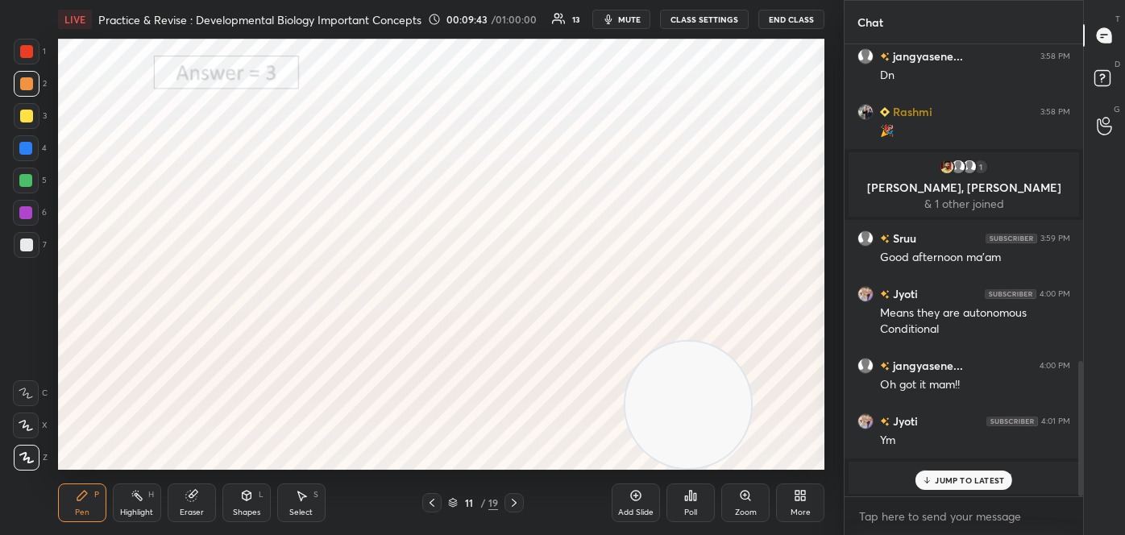
click at [519, 499] on icon at bounding box center [514, 503] width 13 height 13
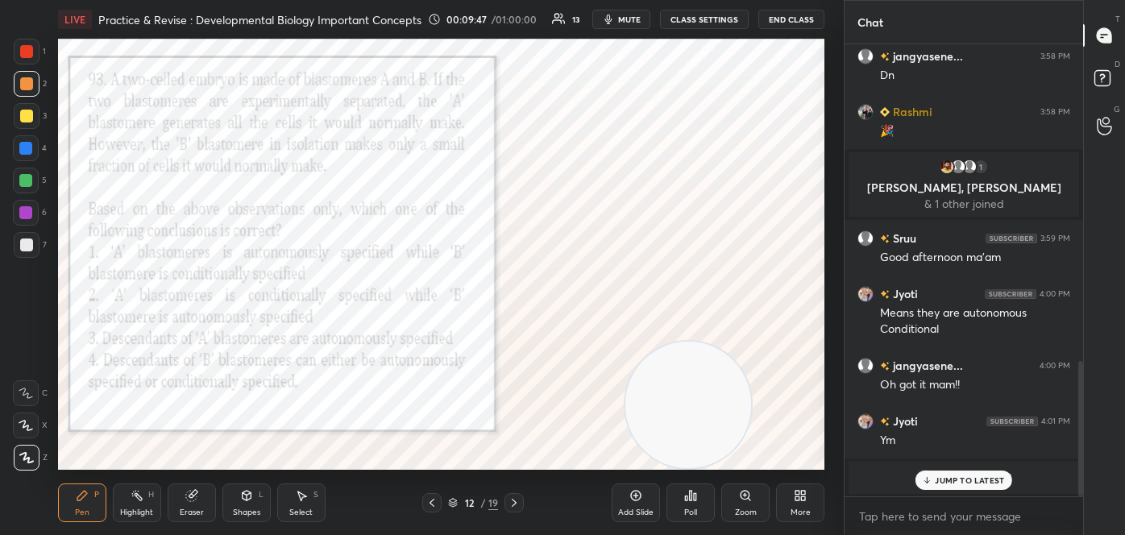
drag, startPoint x: 23, startPoint y: 47, endPoint x: 45, endPoint y: 44, distance: 22.0
click at [23, 48] on div at bounding box center [26, 51] width 13 height 13
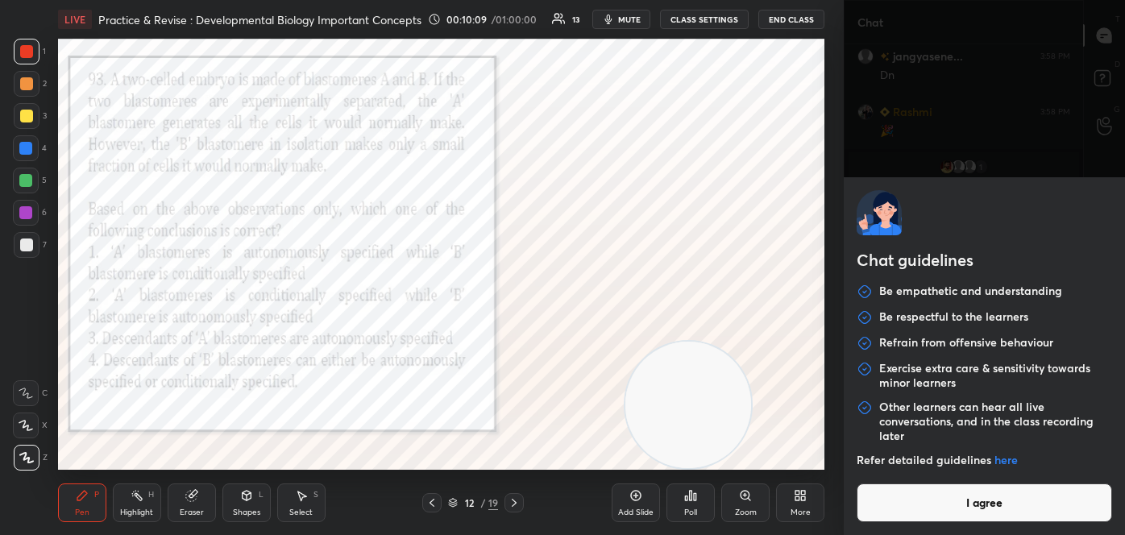
click at [970, 512] on body "1 2 3 4 5 6 7 C X Z C X Z E E Erase all H H LIVE Practice & Revise : Developmen…" at bounding box center [562, 267] width 1125 height 535
click at [970, 512] on button "I agree" at bounding box center [985, 503] width 256 height 39
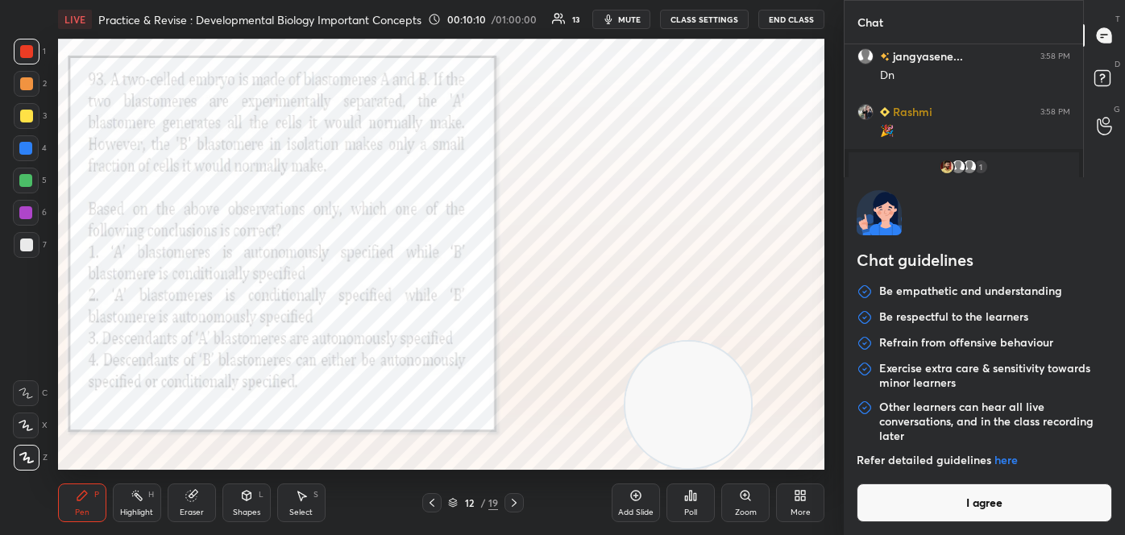
type textarea "x"
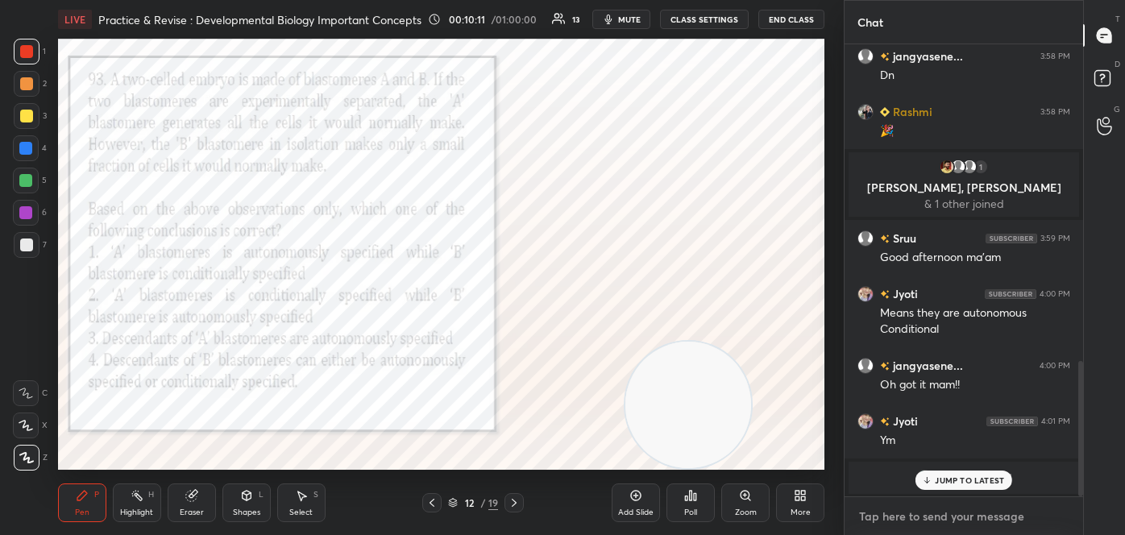
click at [970, 512] on textarea at bounding box center [964, 517] width 213 height 26
paste textarea "follow me on unacademy: [URL][DOMAIN_NAME] join me on telegram: [URL][DOMAIN_NA…"
type textarea "follow me on unacademy: [URL][DOMAIN_NAME] join me on telegram: [URL][DOMAIN_NA…"
type textarea "x"
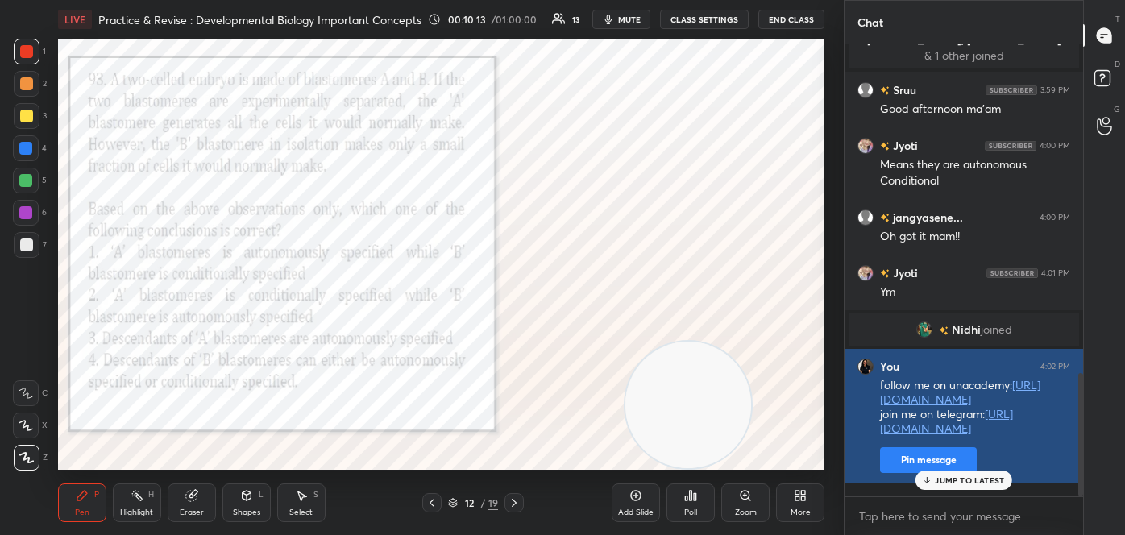
click at [911, 473] on button "Pin message" at bounding box center [928, 460] width 97 height 26
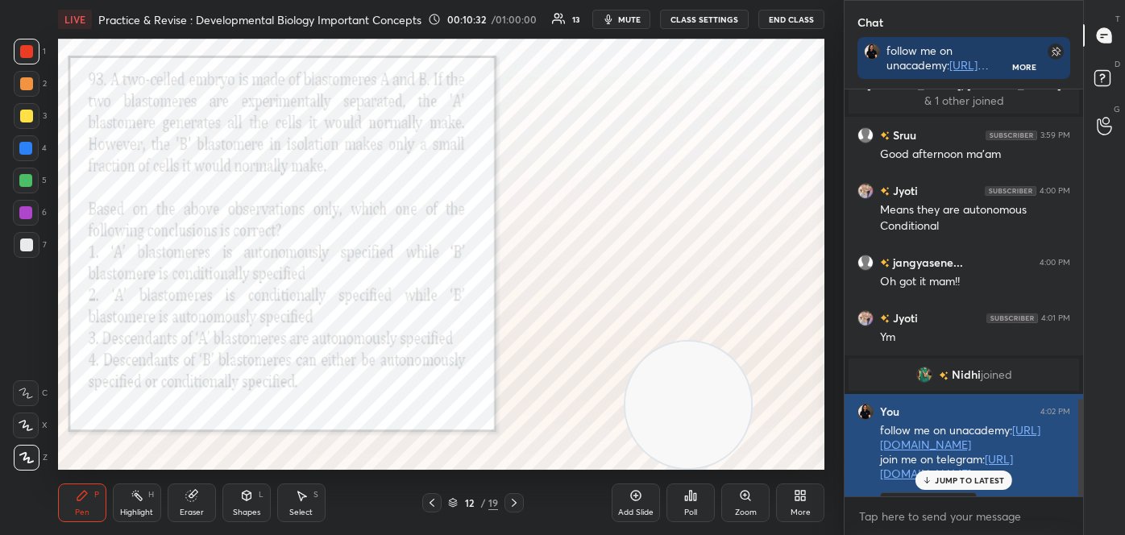
scroll to position [1290, 0]
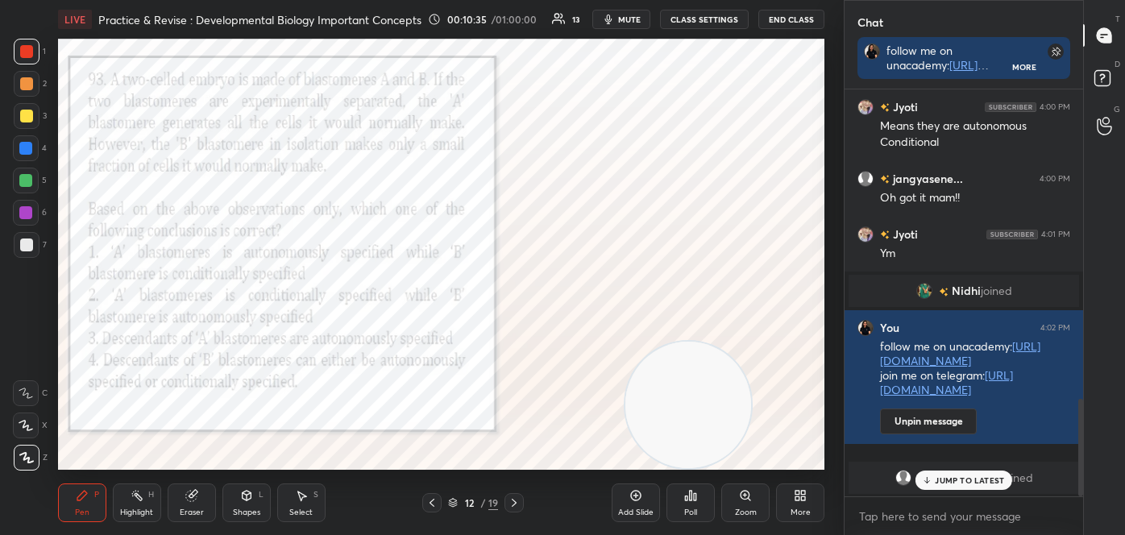
click at [954, 486] on div "JUMP TO LATEST" at bounding box center [964, 480] width 97 height 19
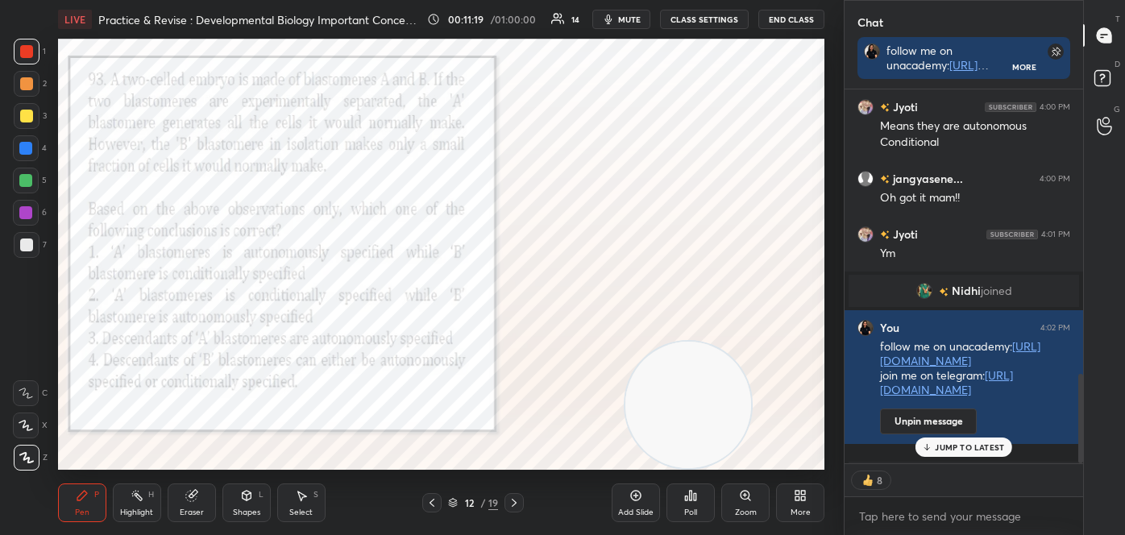
click at [692, 498] on icon at bounding box center [691, 496] width 2 height 10
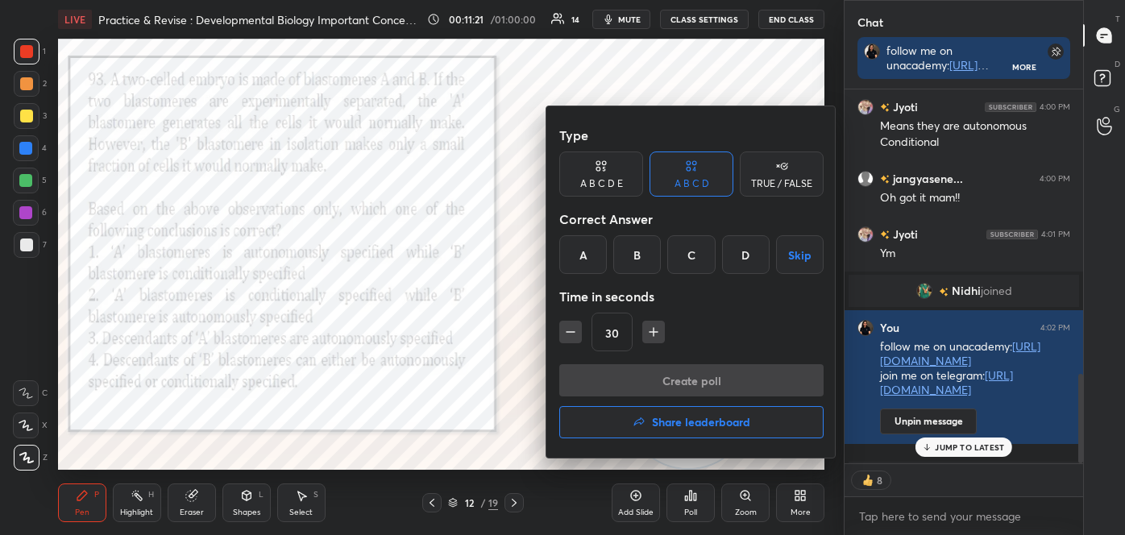
click at [580, 259] on div "A" at bounding box center [583, 254] width 48 height 39
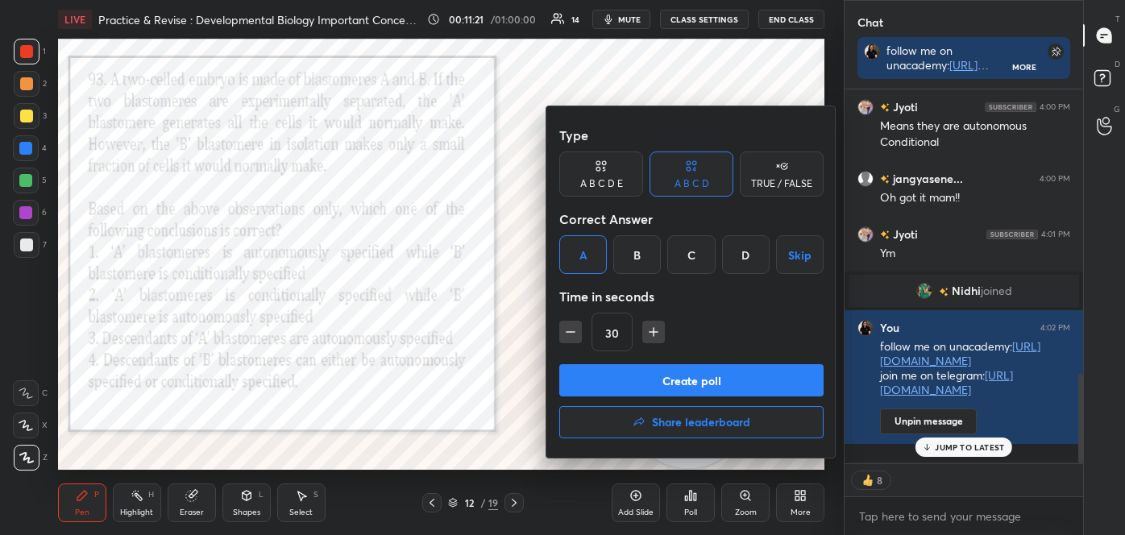
click at [621, 380] on button "Create poll" at bounding box center [691, 380] width 264 height 32
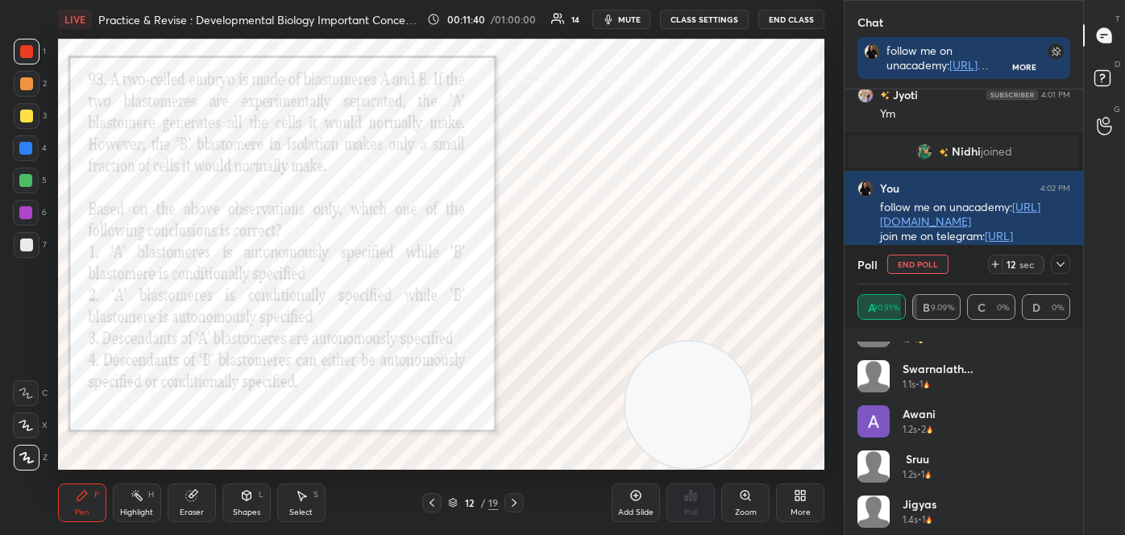
scroll to position [0, 0]
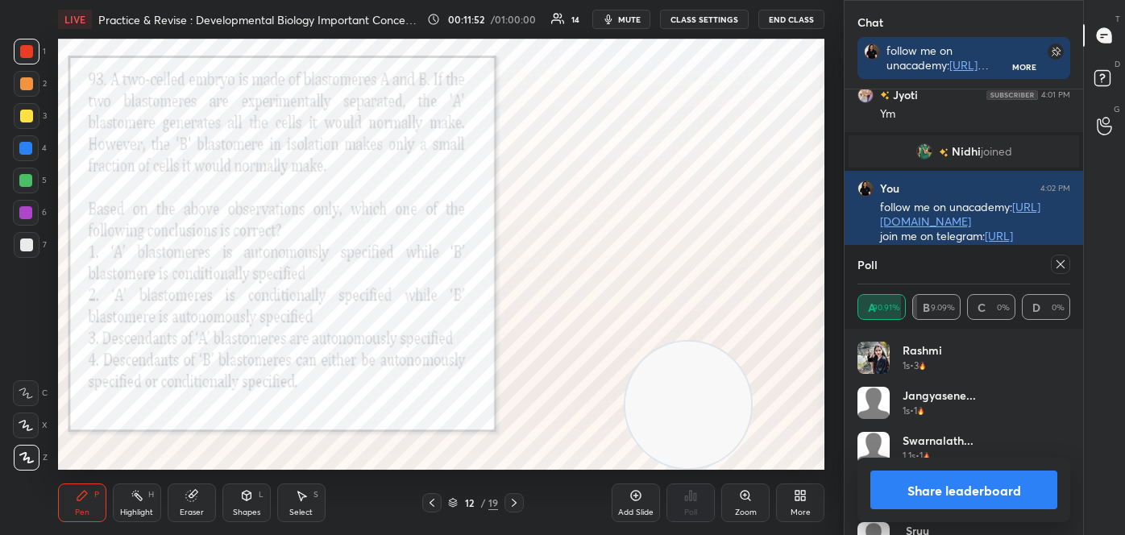
click at [955, 490] on button "Share leaderboard" at bounding box center [964, 490] width 187 height 39
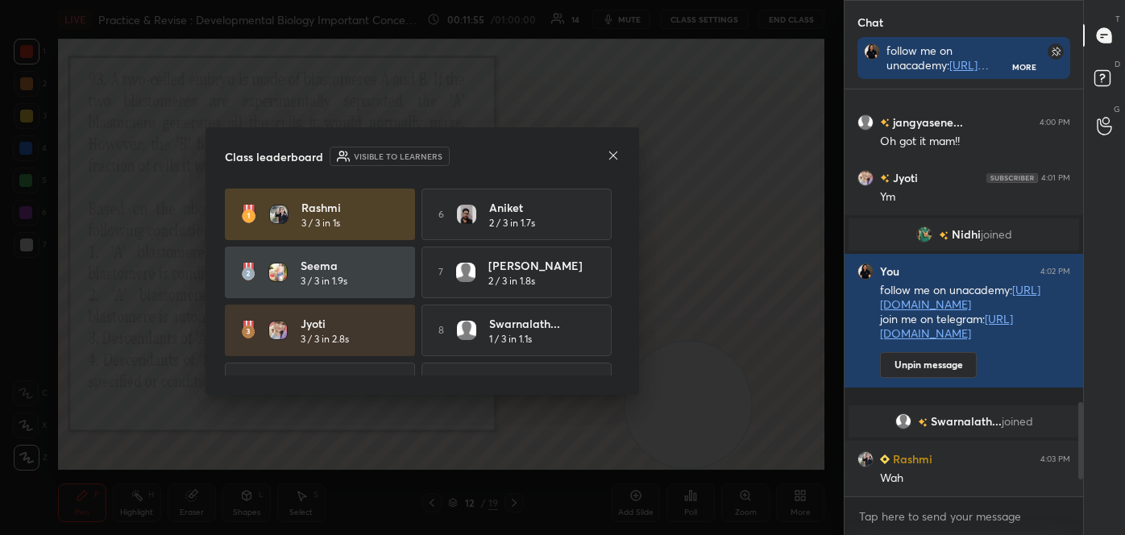
click at [613, 152] on icon at bounding box center [613, 155] width 13 height 13
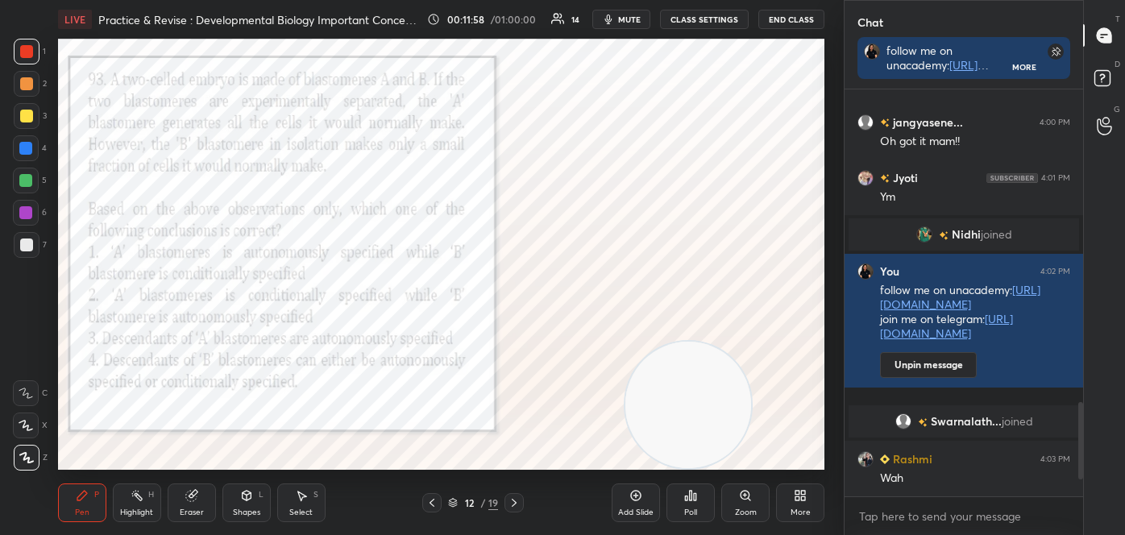
drag, startPoint x: 124, startPoint y: 512, endPoint x: 105, endPoint y: 475, distance: 41.8
click at [124, 511] on div "Highlight" at bounding box center [136, 513] width 33 height 8
click at [31, 457] on icon at bounding box center [25, 457] width 13 height 13
drag, startPoint x: 28, startPoint y: 48, endPoint x: 47, endPoint y: 52, distance: 19.0
click at [31, 52] on div at bounding box center [26, 51] width 13 height 13
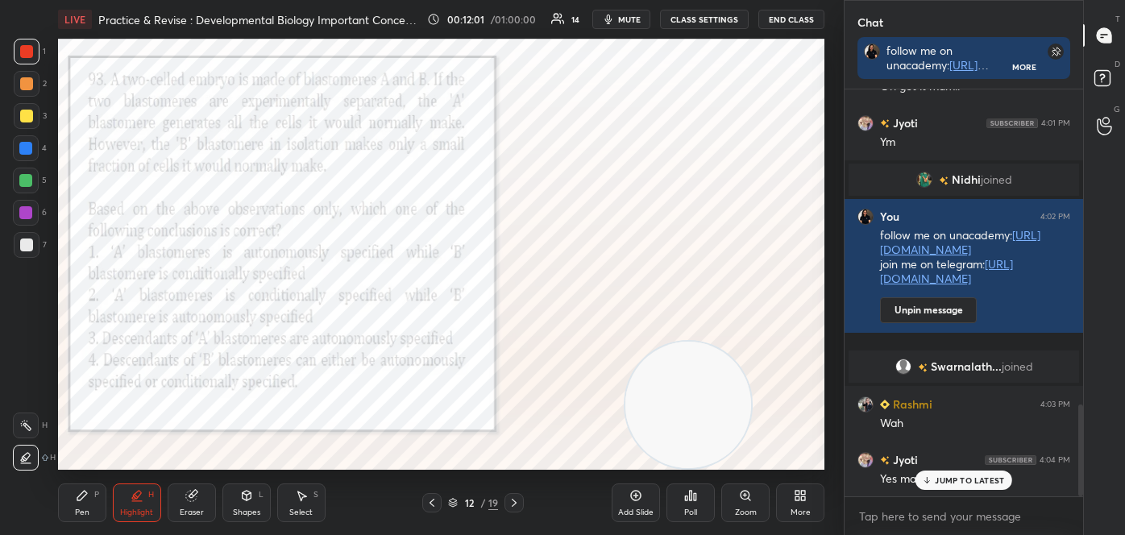
click at [21, 148] on div at bounding box center [25, 148] width 13 height 13
drag, startPoint x: 73, startPoint y: 499, endPoint x: 46, endPoint y: 469, distance: 40.0
click at [73, 499] on div "Pen P" at bounding box center [82, 503] width 48 height 39
click at [29, 456] on icon at bounding box center [26, 457] width 15 height 11
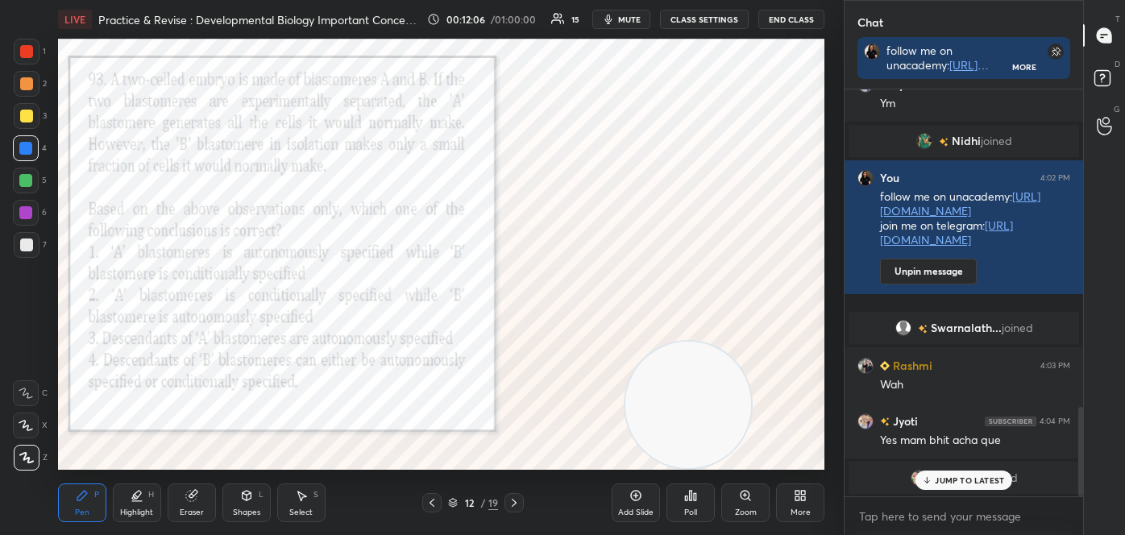
drag, startPoint x: 23, startPoint y: 56, endPoint x: 48, endPoint y: 63, distance: 26.6
click at [25, 56] on div at bounding box center [26, 51] width 13 height 13
click at [127, 509] on div "Highlight" at bounding box center [136, 513] width 33 height 8
click at [10, 145] on div "1 2 3 4 5 6 7 C X Z C X Z E E Erase all H H" at bounding box center [26, 254] width 52 height 431
click at [19, 147] on div at bounding box center [25, 148] width 13 height 13
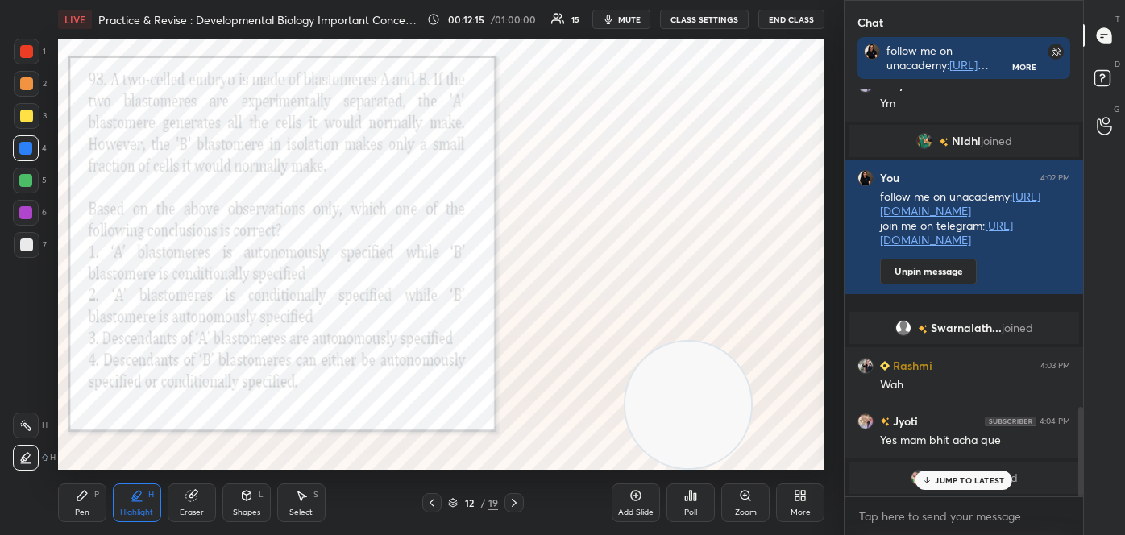
click at [85, 501] on icon at bounding box center [82, 495] width 13 height 13
click at [23, 460] on icon at bounding box center [26, 458] width 13 height 10
drag, startPoint x: 21, startPoint y: 48, endPoint x: 40, endPoint y: 69, distance: 28.5
click at [20, 48] on div at bounding box center [26, 51] width 13 height 13
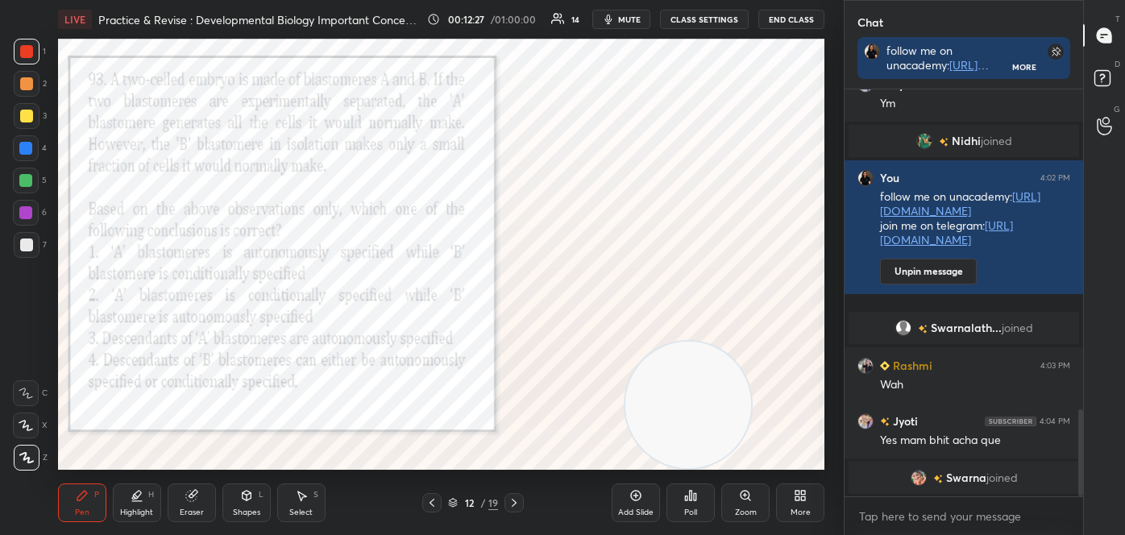
scroll to position [1496, 0]
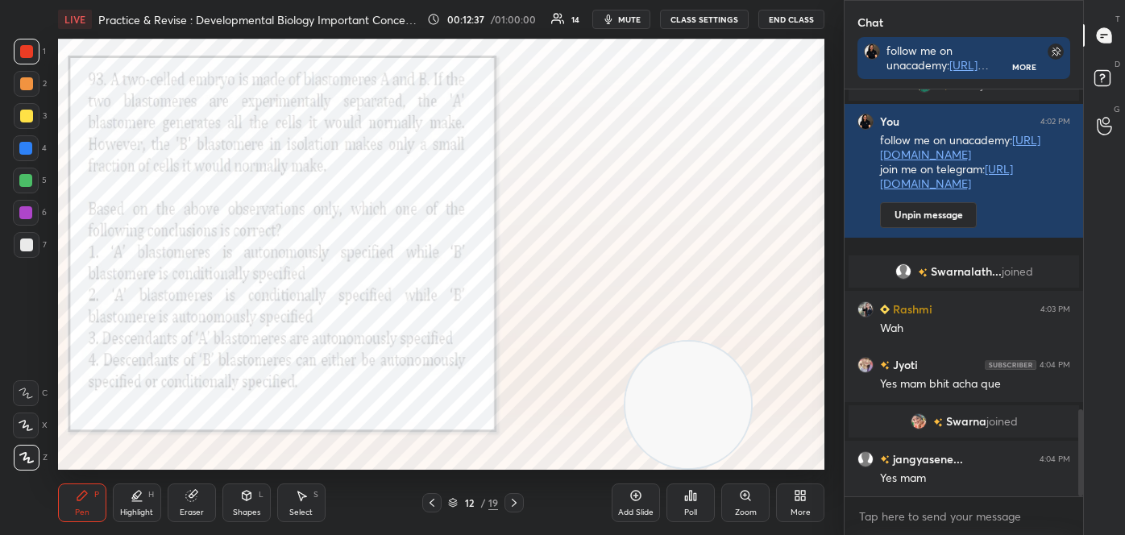
click at [19, 158] on div at bounding box center [26, 148] width 26 height 26
click at [518, 503] on icon at bounding box center [514, 503] width 13 height 13
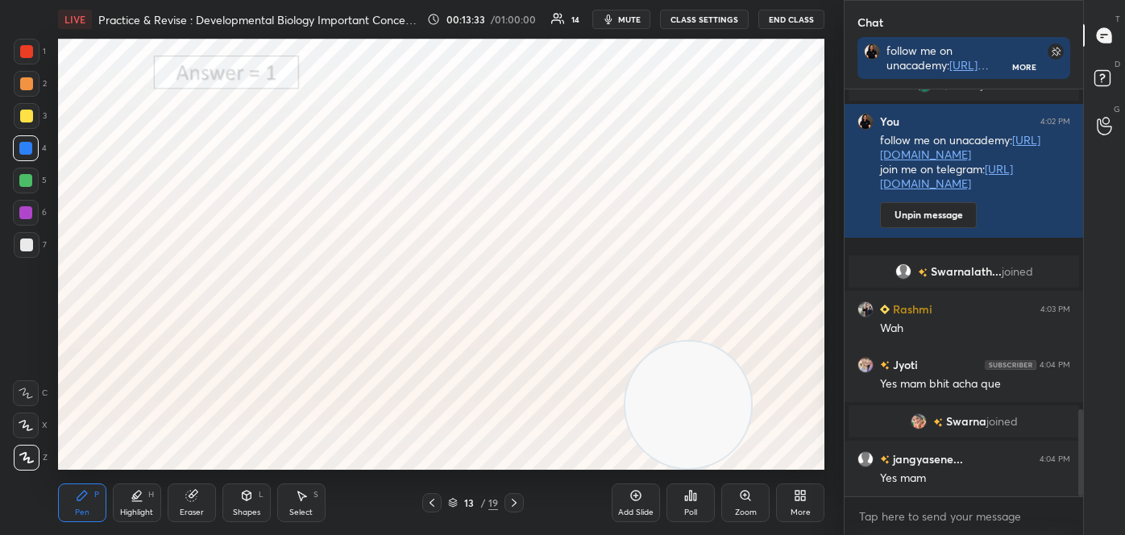
click at [517, 500] on icon at bounding box center [514, 503] width 13 height 13
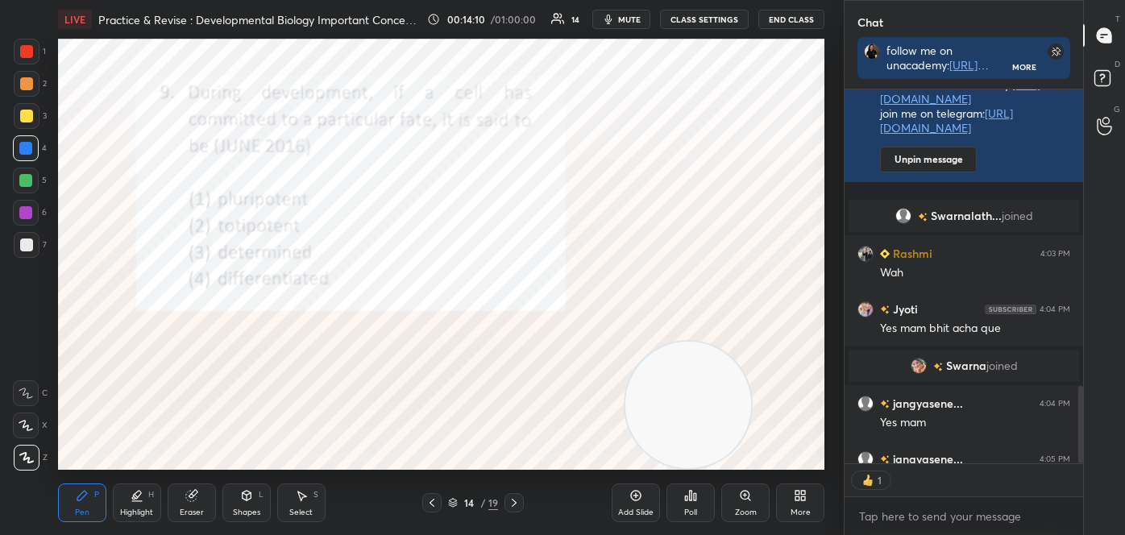
scroll to position [5, 4]
click at [692, 499] on icon at bounding box center [691, 496] width 2 height 10
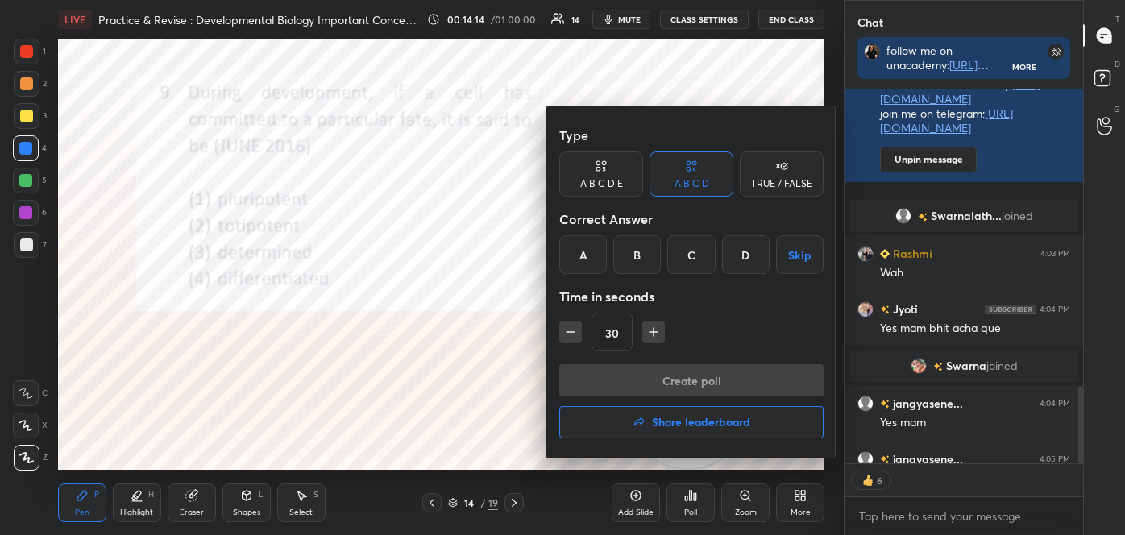
drag, startPoint x: 707, startPoint y: 261, endPoint x: 707, endPoint y: 272, distance: 11.3
click at [707, 262] on div "C" at bounding box center [691, 254] width 48 height 39
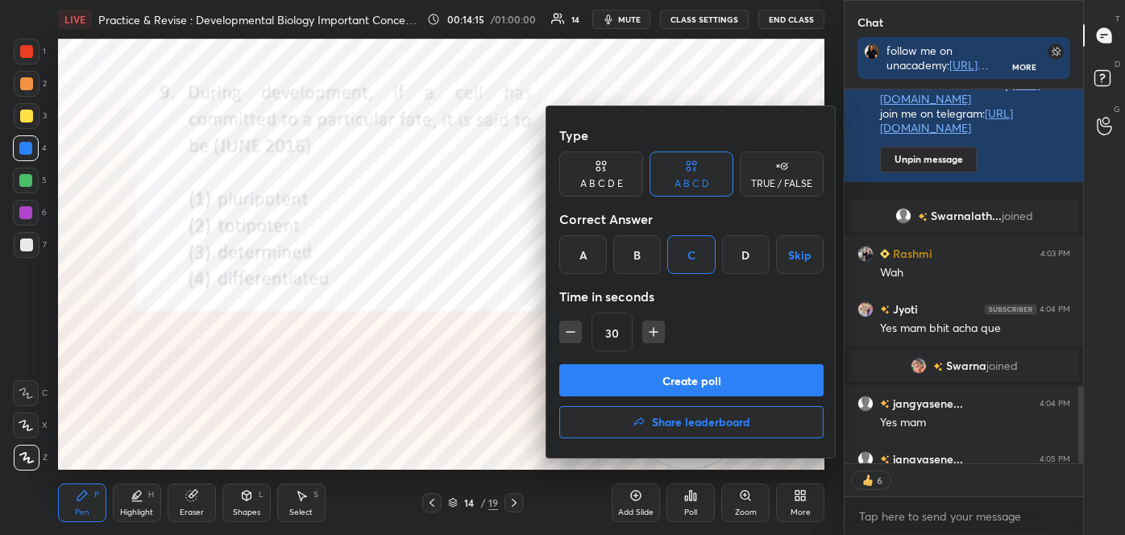
click at [694, 381] on button "Create poll" at bounding box center [691, 380] width 264 height 32
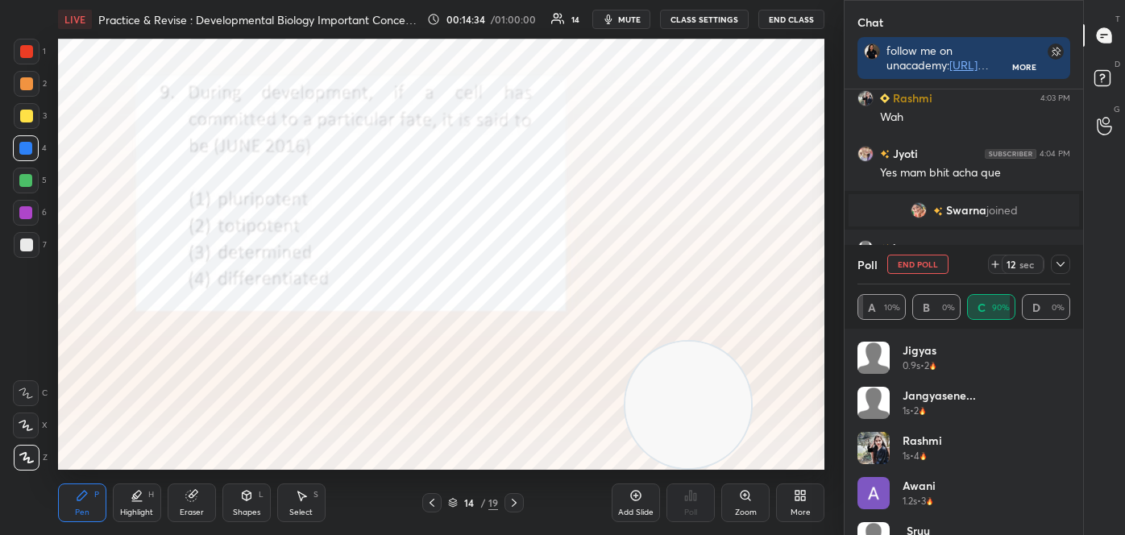
scroll to position [1707, 0]
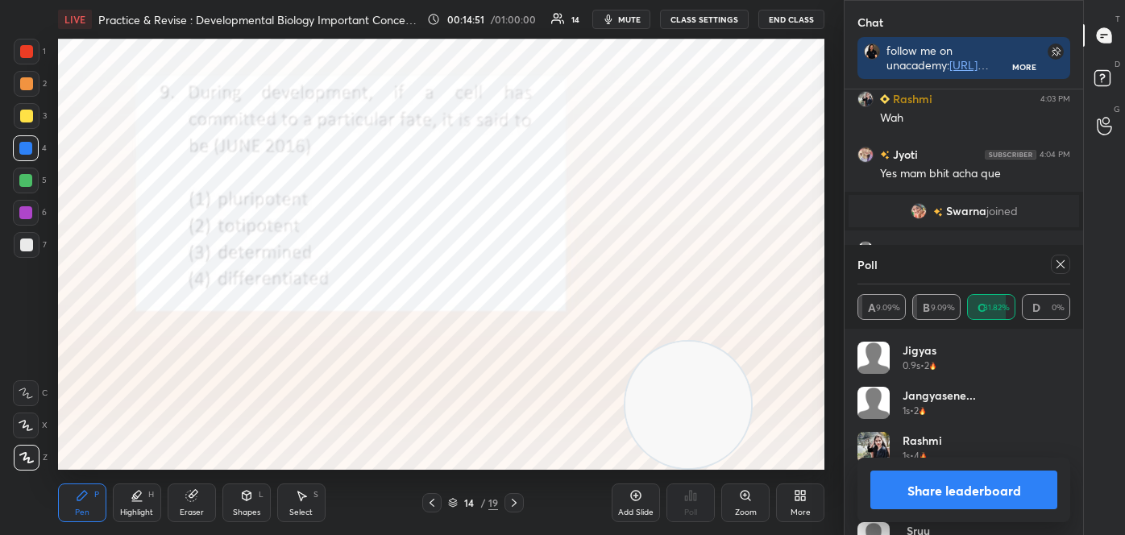
click at [909, 483] on button "Share leaderboard" at bounding box center [964, 490] width 187 height 39
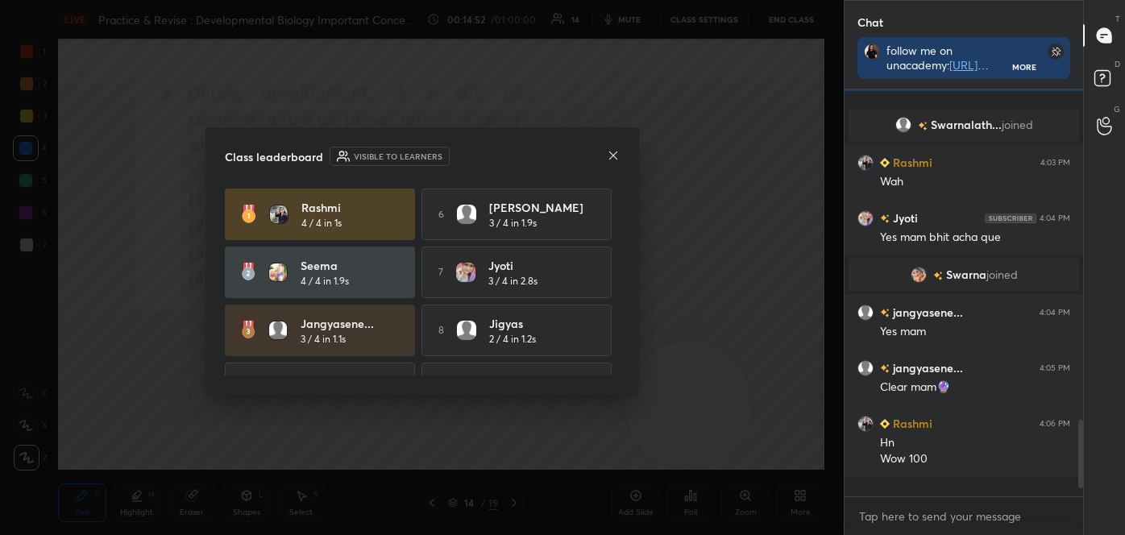
scroll to position [268, 234]
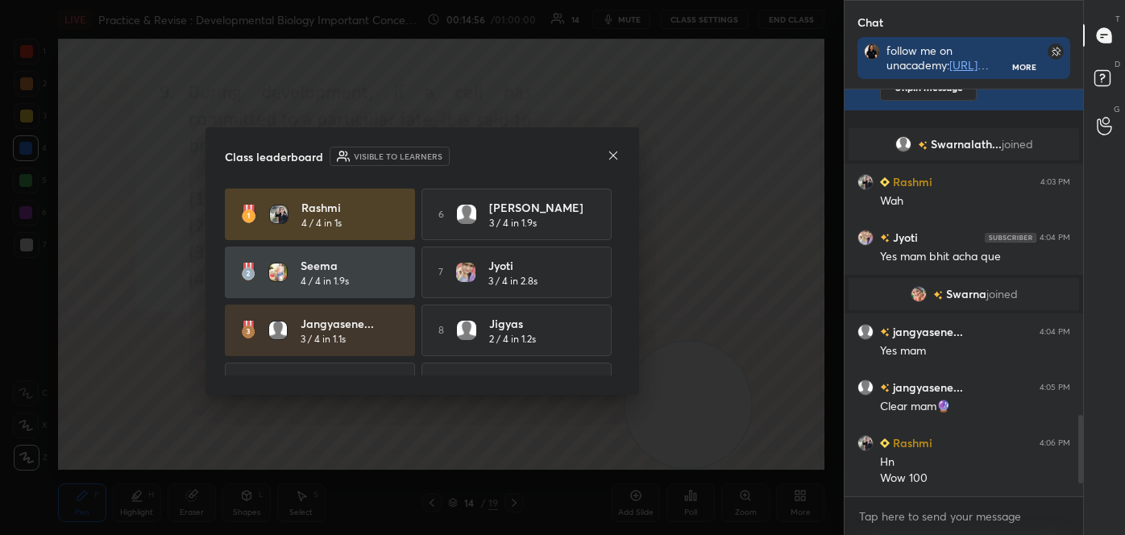
click at [611, 154] on icon at bounding box center [613, 155] width 13 height 13
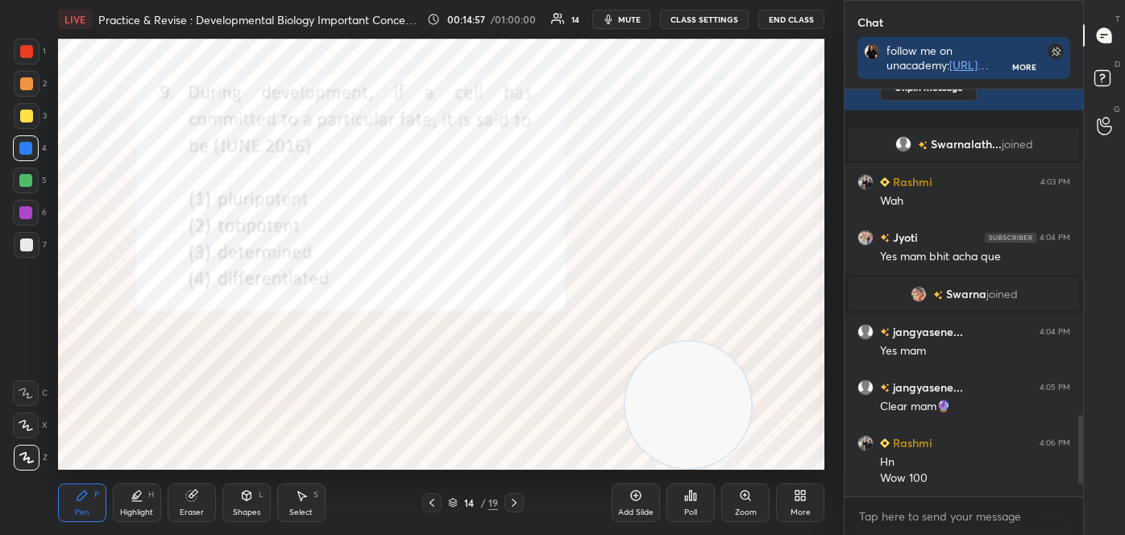
click at [514, 502] on icon at bounding box center [514, 503] width 13 height 13
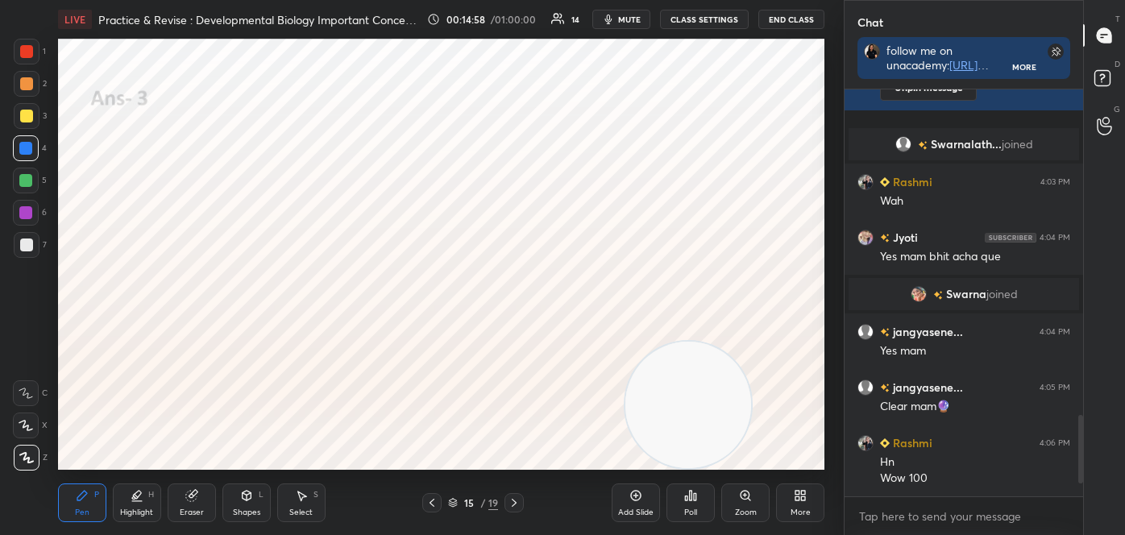
click at [512, 500] on icon at bounding box center [514, 503] width 13 height 13
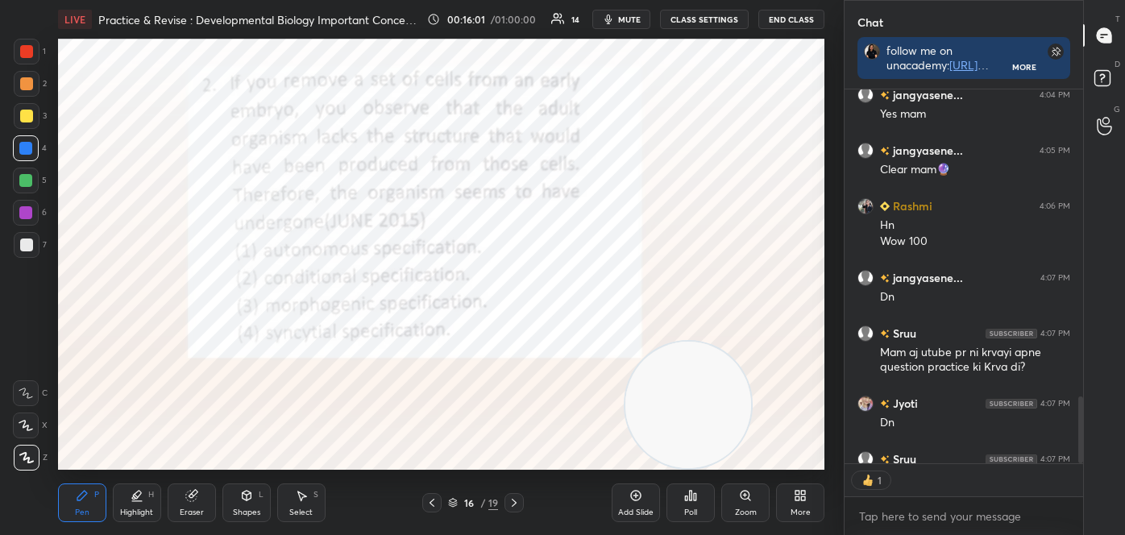
scroll to position [5, 4]
click at [688, 501] on icon at bounding box center [686, 499] width 2 height 4
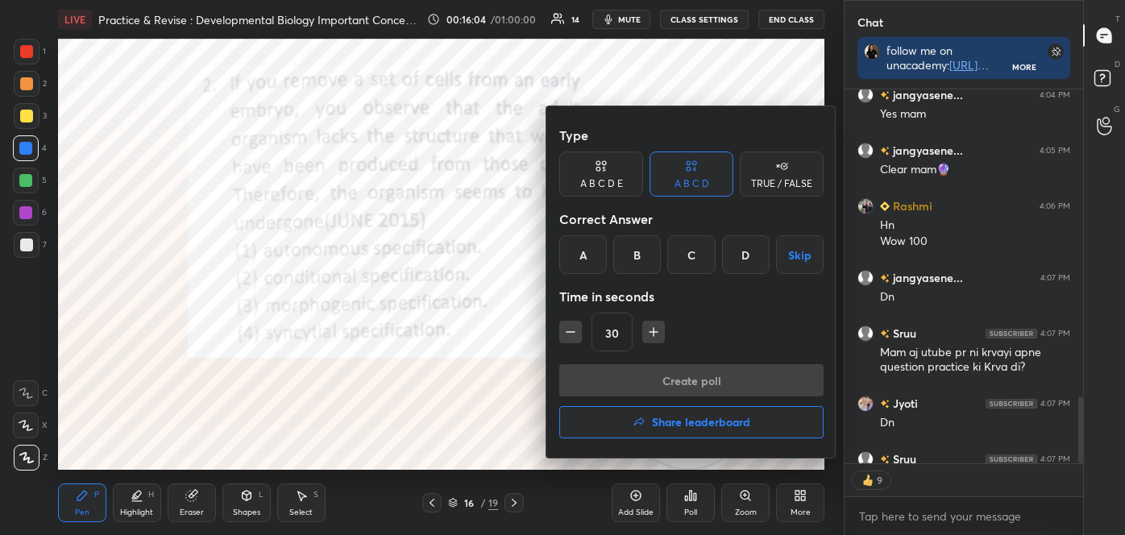
click at [642, 250] on div "B" at bounding box center [637, 254] width 48 height 39
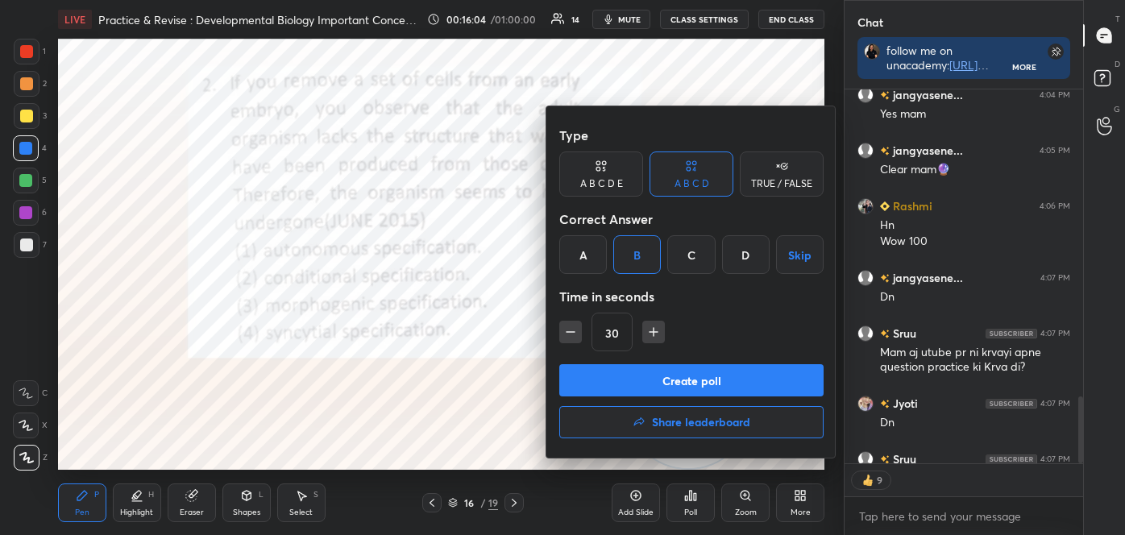
click at [651, 370] on button "Create poll" at bounding box center [691, 380] width 264 height 32
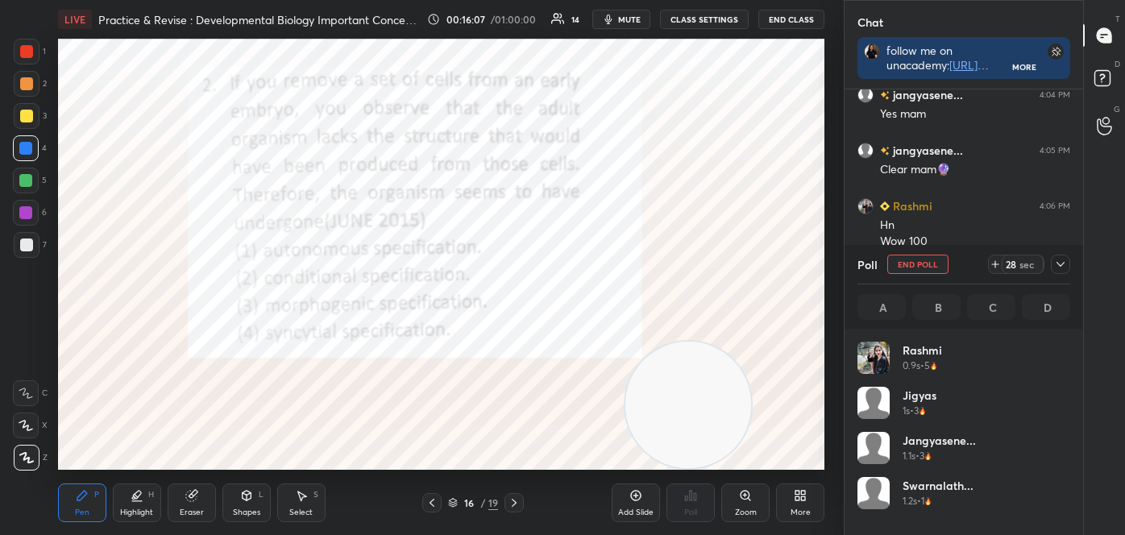
scroll to position [189, 208]
click at [922, 267] on button "End Poll" at bounding box center [918, 264] width 61 height 19
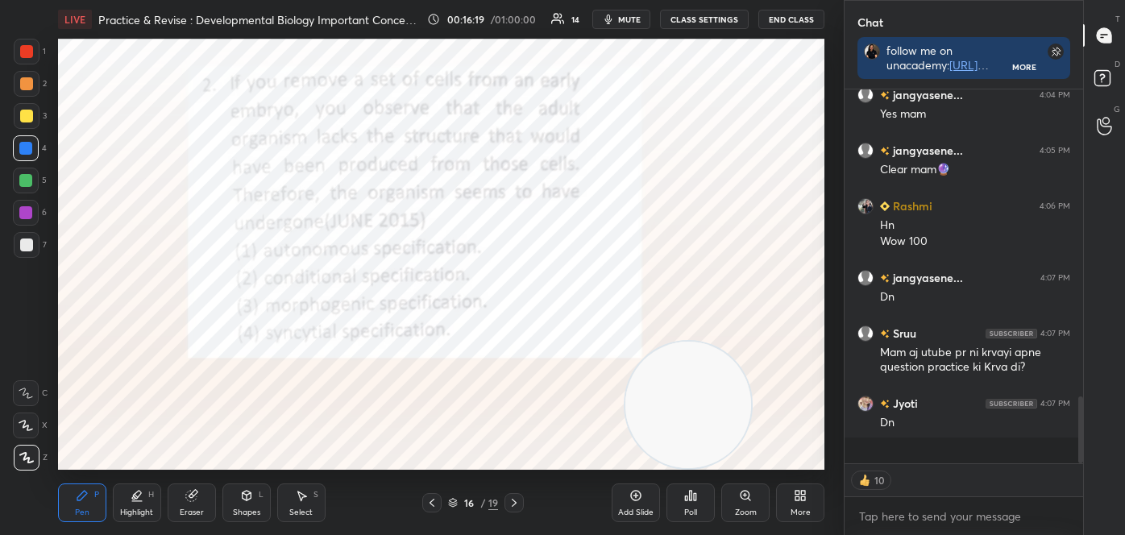
scroll to position [6, 4]
click at [692, 509] on div "Poll" at bounding box center [690, 513] width 13 height 8
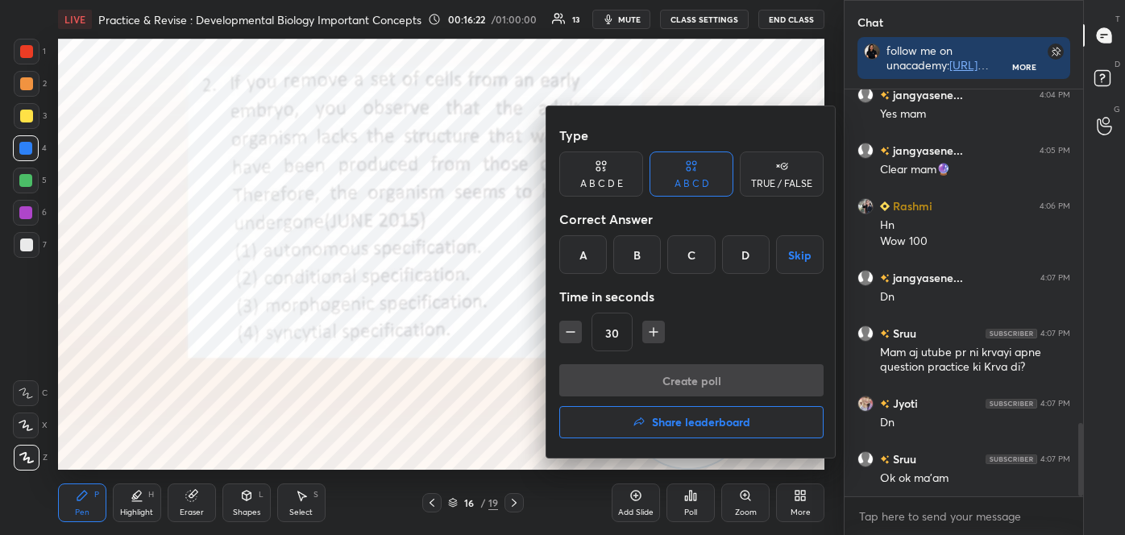
drag, startPoint x: 586, startPoint y: 255, endPoint x: 584, endPoint y: 264, distance: 9.0
click at [585, 259] on div "A" at bounding box center [583, 254] width 48 height 39
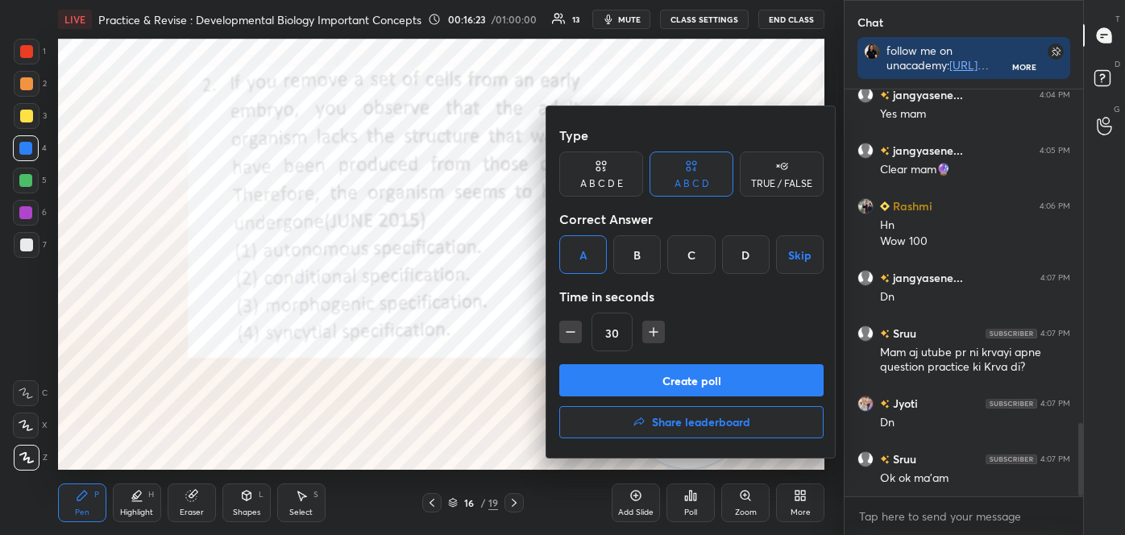
click at [626, 385] on button "Create poll" at bounding box center [691, 380] width 264 height 32
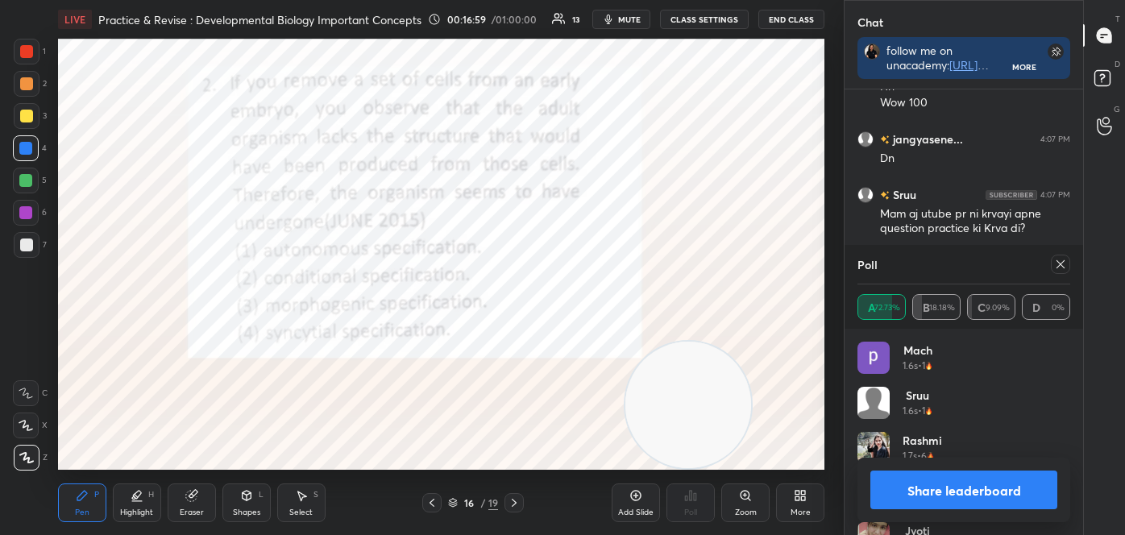
click at [956, 485] on button "Share leaderboard" at bounding box center [964, 490] width 187 height 39
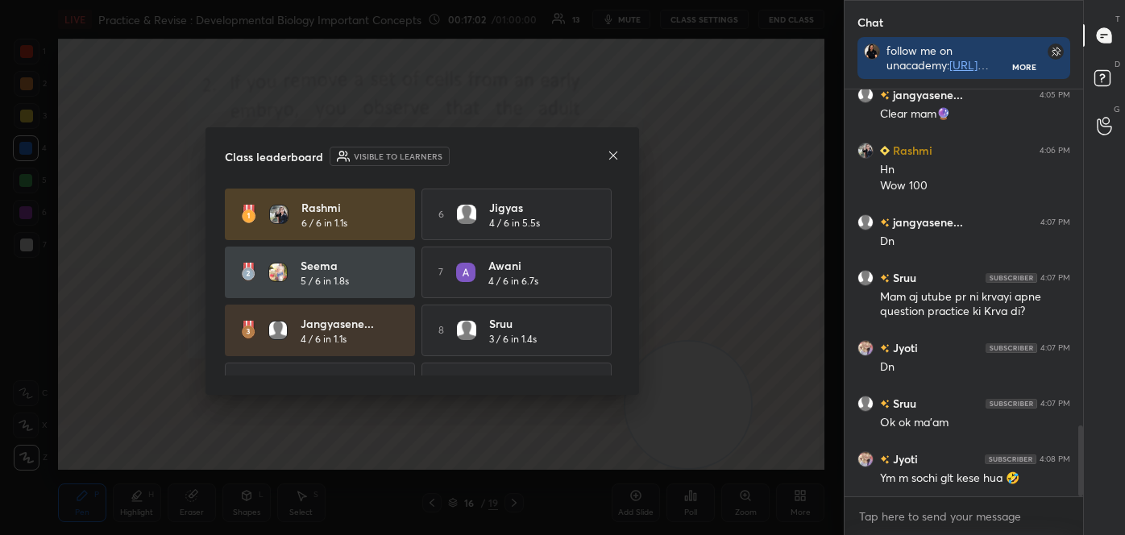
click at [613, 156] on icon at bounding box center [613, 155] width 13 height 13
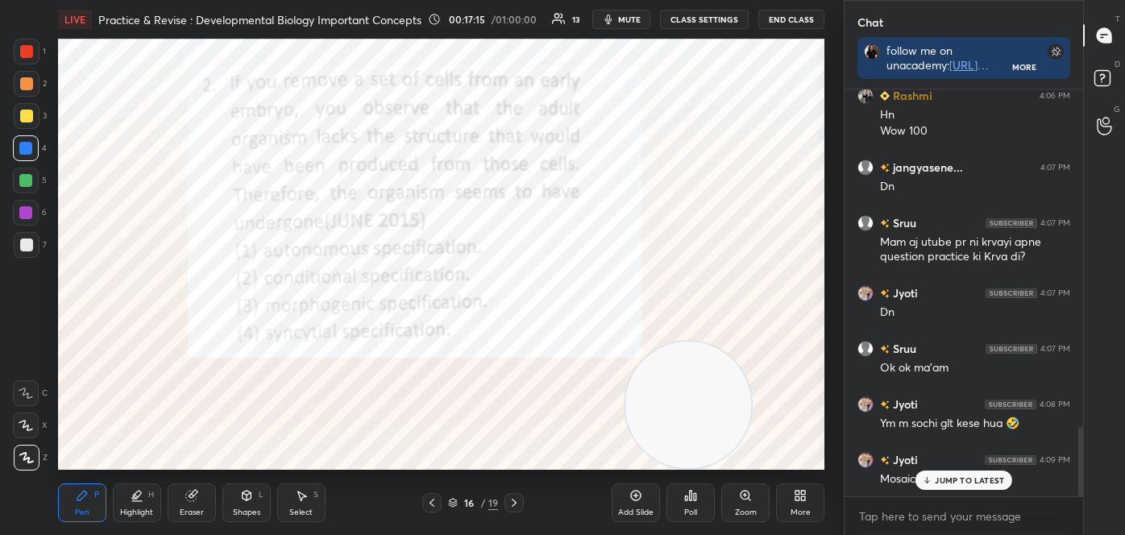
click at [512, 498] on icon at bounding box center [514, 503] width 13 height 13
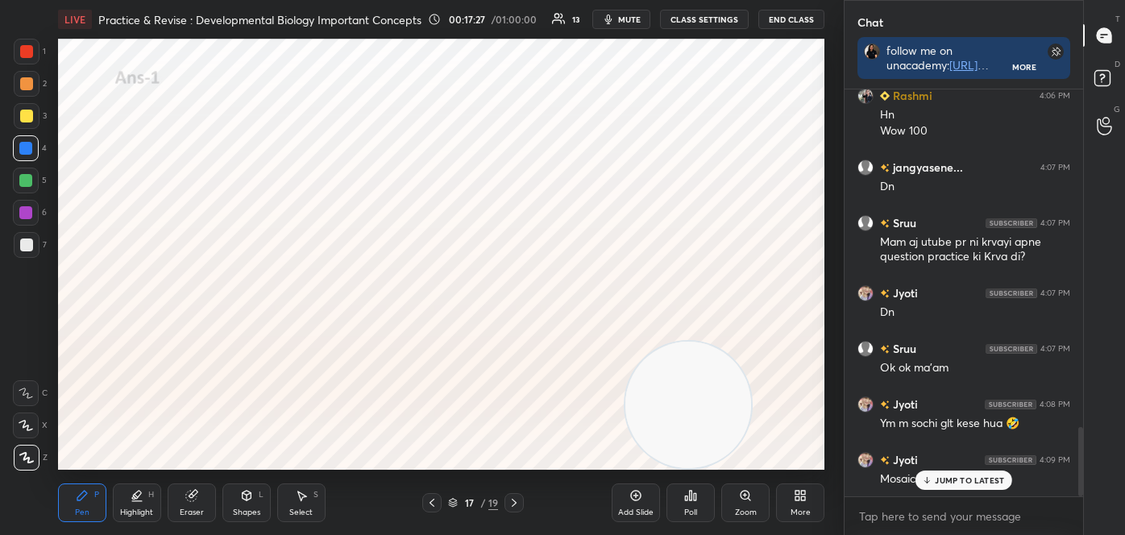
click at [517, 501] on icon at bounding box center [514, 503] width 13 height 13
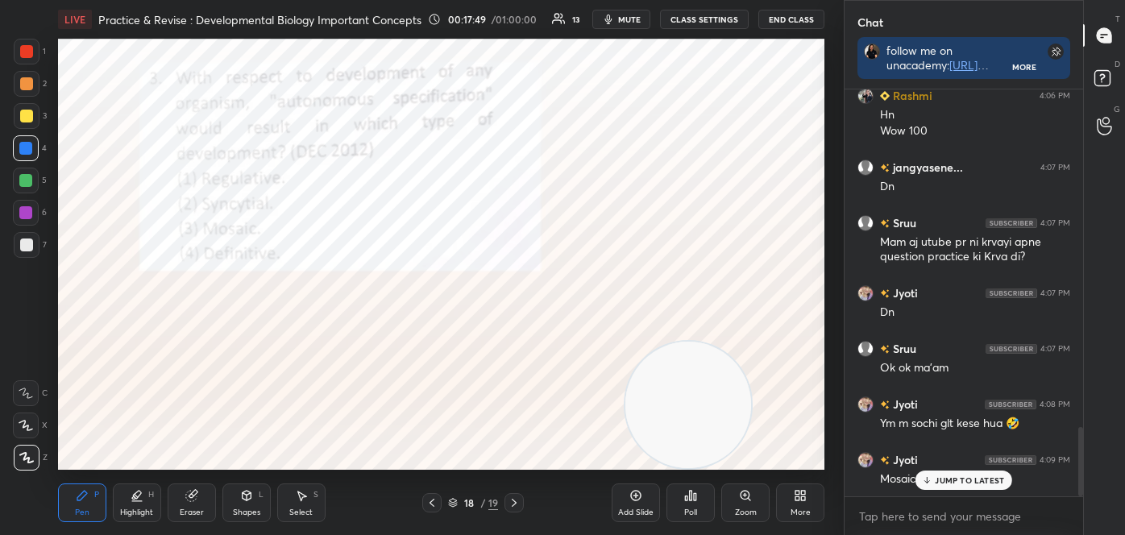
click at [688, 497] on icon at bounding box center [690, 495] width 13 height 13
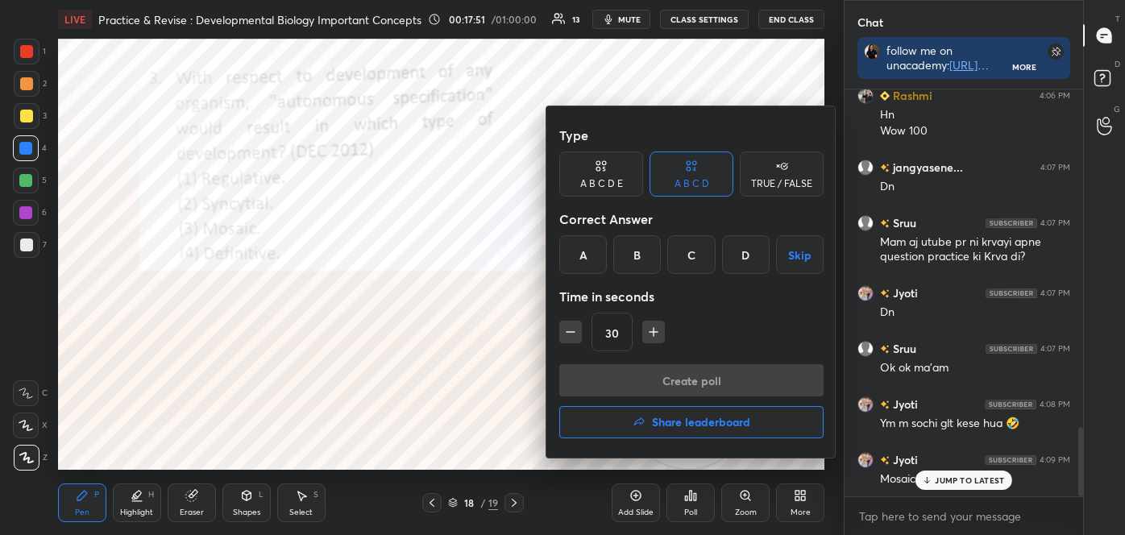
click at [700, 251] on div "C" at bounding box center [691, 254] width 48 height 39
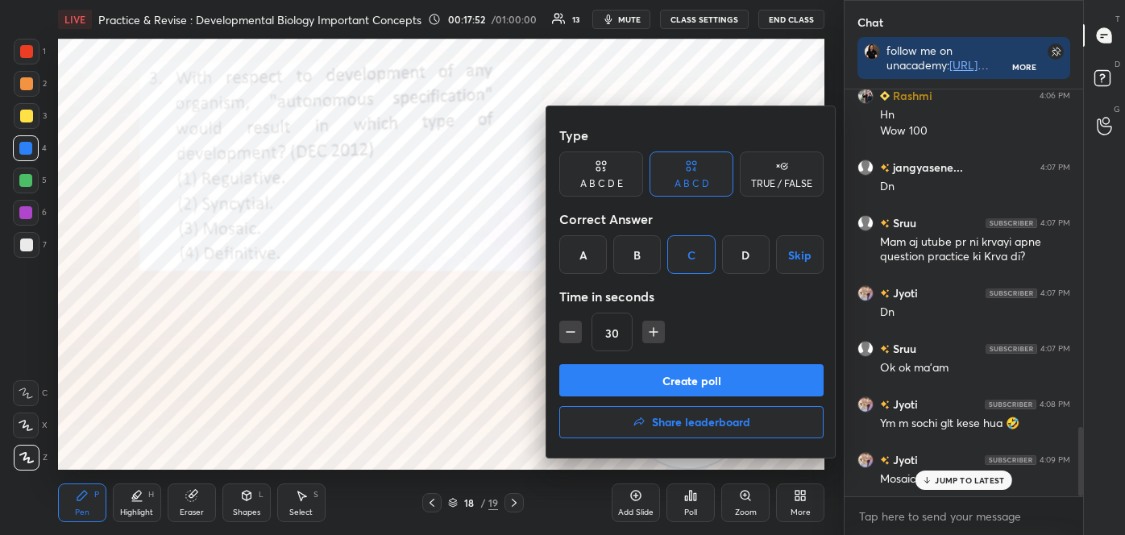
drag, startPoint x: 692, startPoint y: 351, endPoint x: 692, endPoint y: 341, distance: 9.7
click at [692, 335] on div "Type A B C D E A B C D TRUE / FALSE Correct Answer A B C D Skip Time in seconds…" at bounding box center [691, 241] width 264 height 245
click at [694, 374] on button "Create poll" at bounding box center [691, 380] width 264 height 32
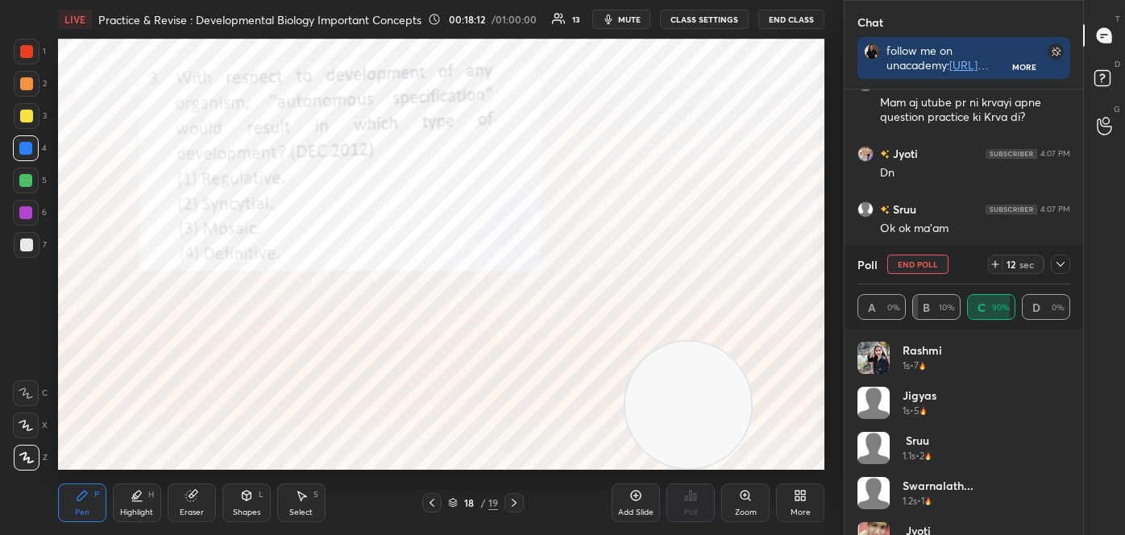
scroll to position [2127, 0]
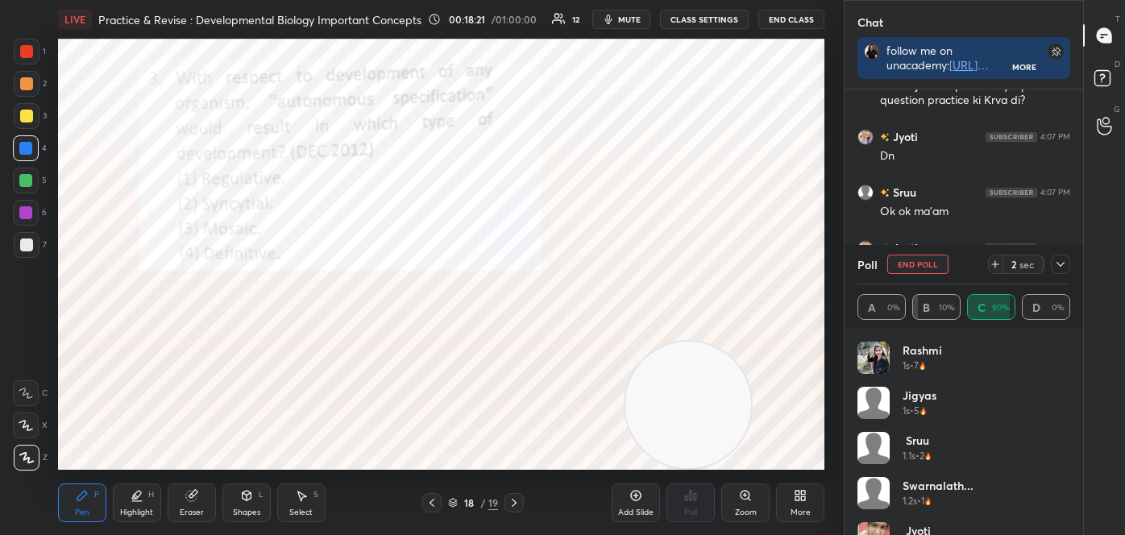
click at [514, 502] on icon at bounding box center [514, 503] width 13 height 13
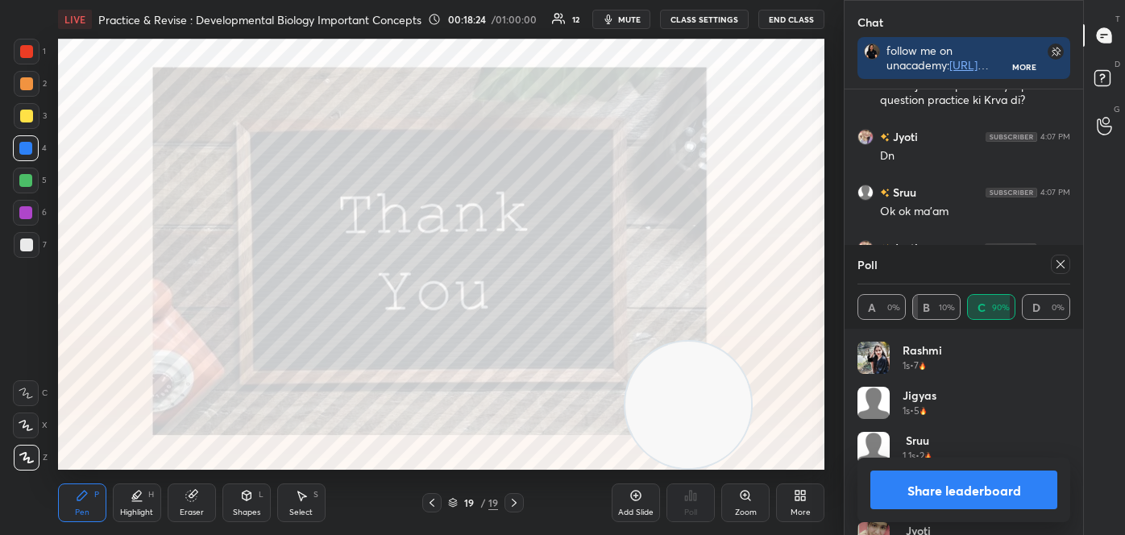
click at [1001, 493] on button "Share leaderboard" at bounding box center [964, 490] width 187 height 39
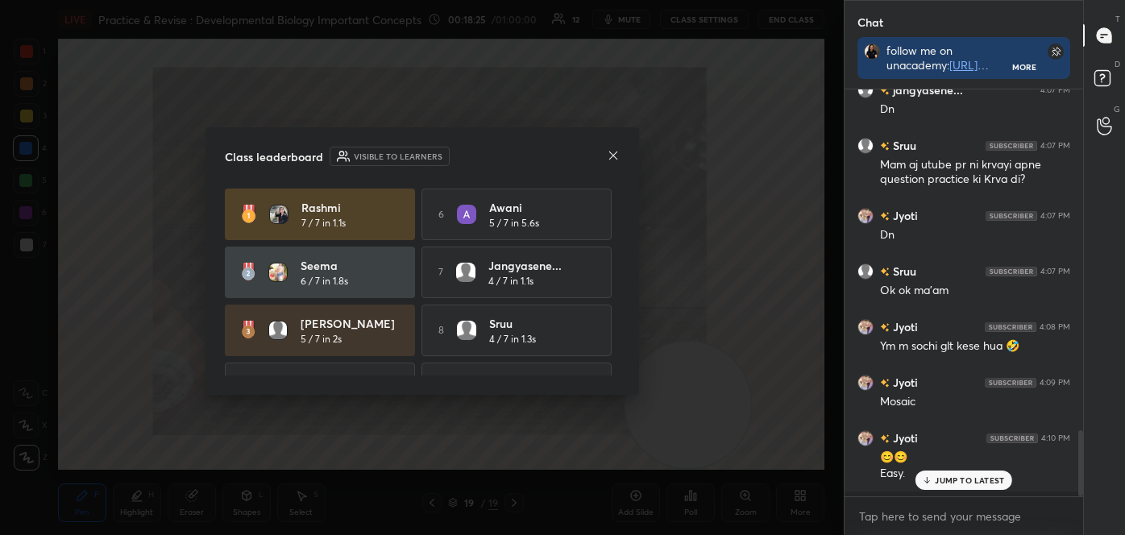
scroll to position [268, 234]
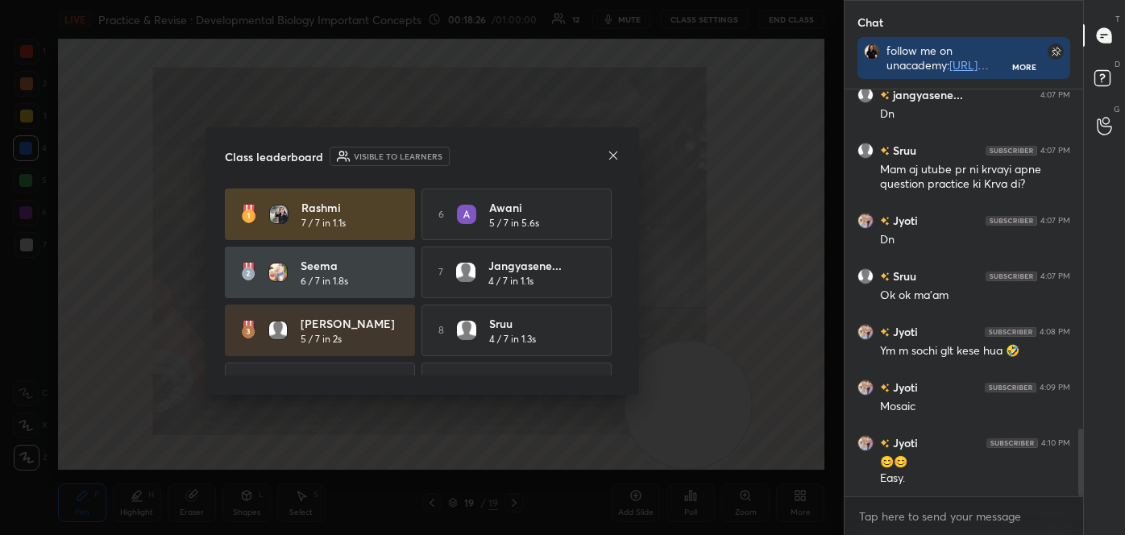
click at [613, 147] on div "Class leaderboard Visible to learners" at bounding box center [422, 156] width 395 height 19
click at [612, 153] on icon at bounding box center [613, 155] width 8 height 8
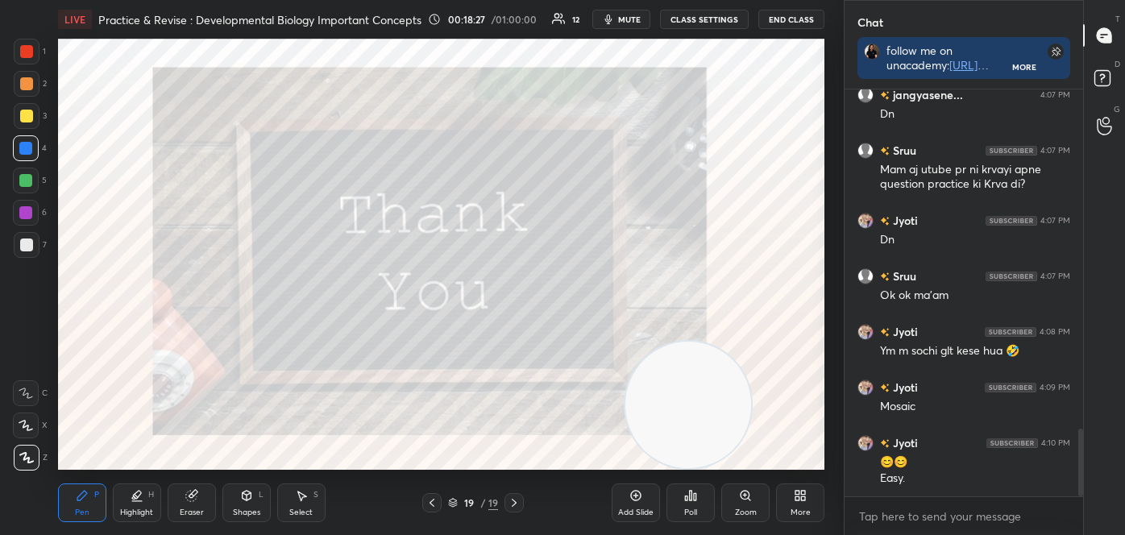
click at [437, 503] on icon at bounding box center [432, 503] width 13 height 13
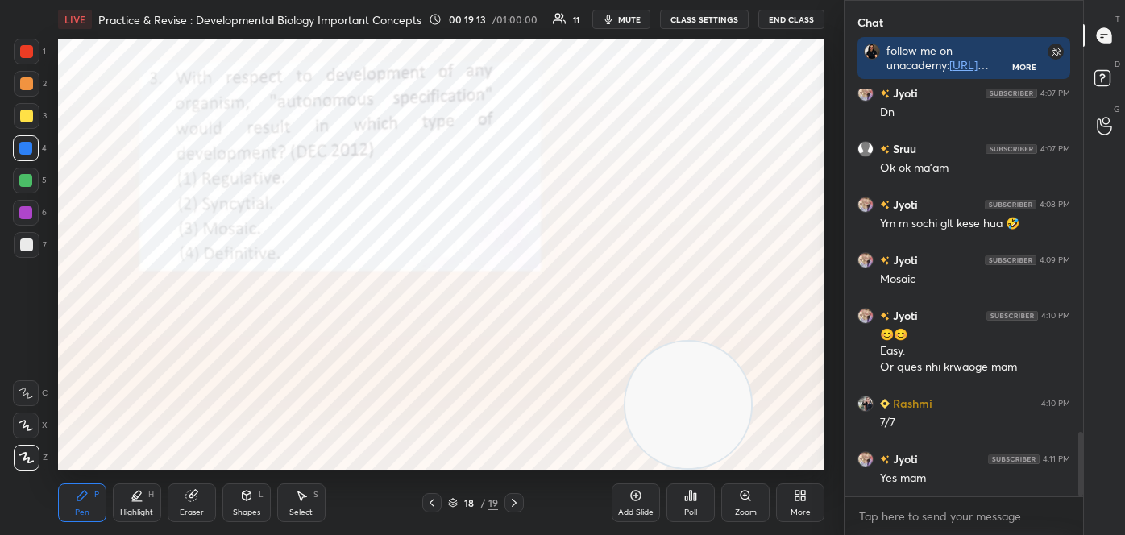
scroll to position [2186, 0]
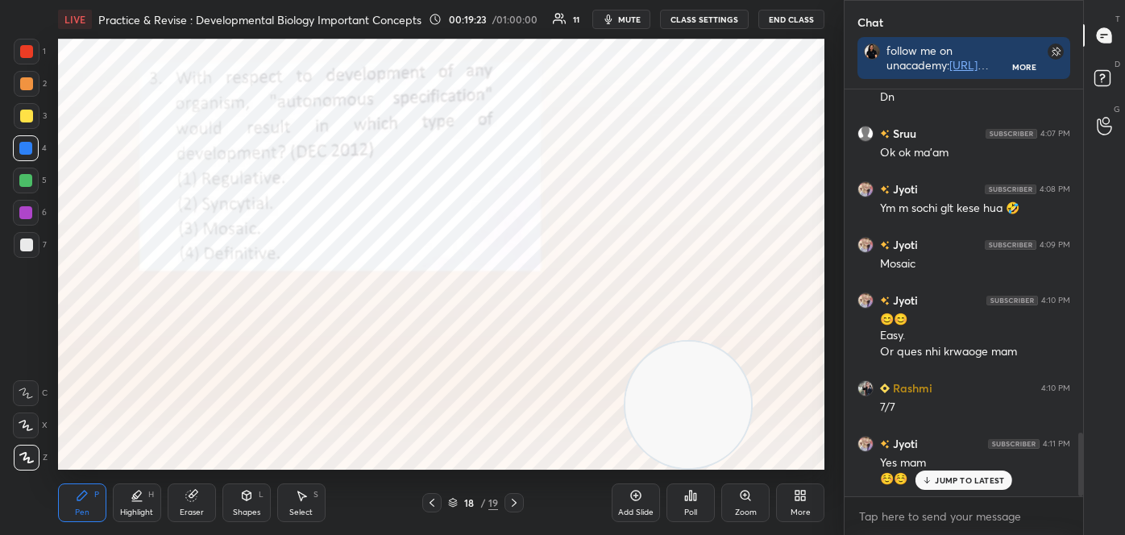
click at [515, 501] on icon at bounding box center [514, 503] width 13 height 13
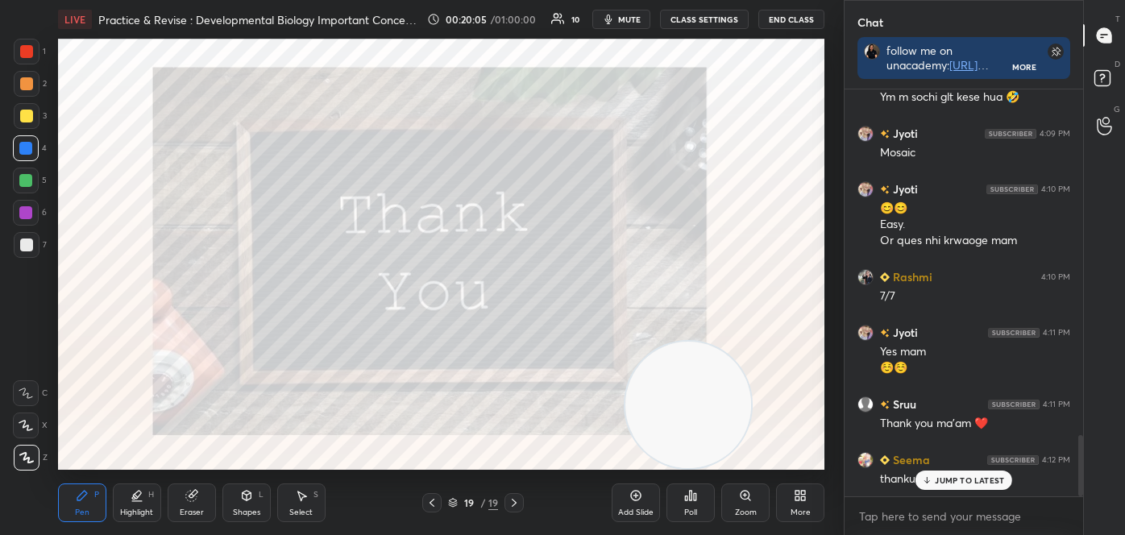
scroll to position [2354, 0]
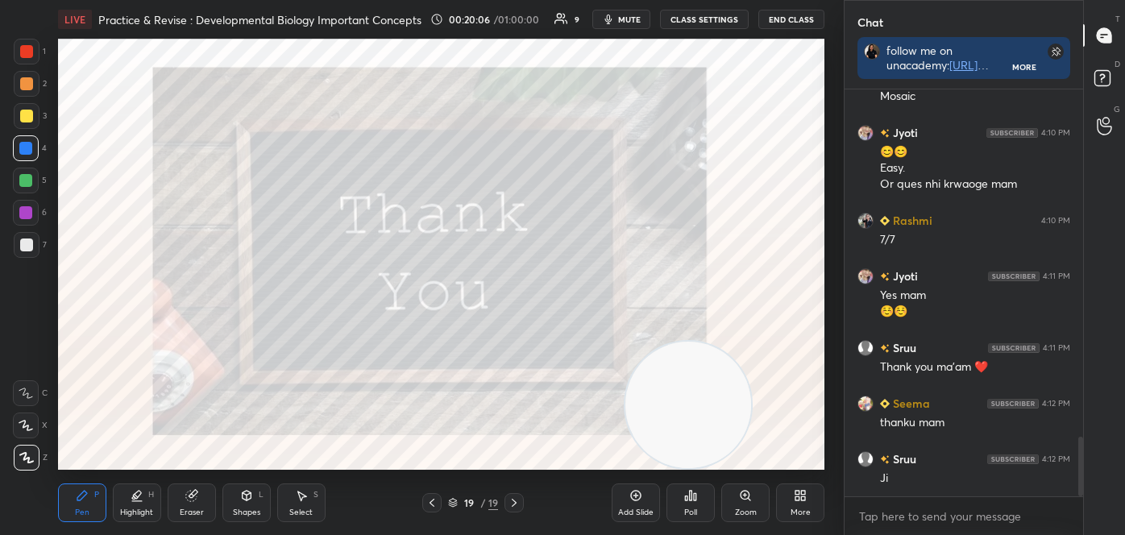
click at [780, 15] on button "End Class" at bounding box center [792, 19] width 66 height 19
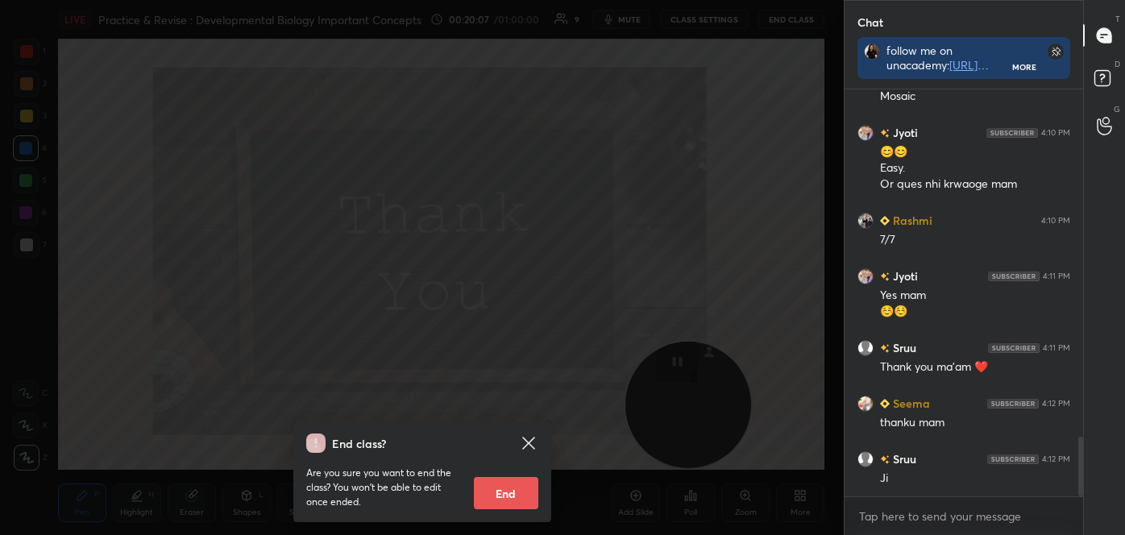
click at [518, 495] on button "End" at bounding box center [506, 493] width 64 height 32
type textarea "x"
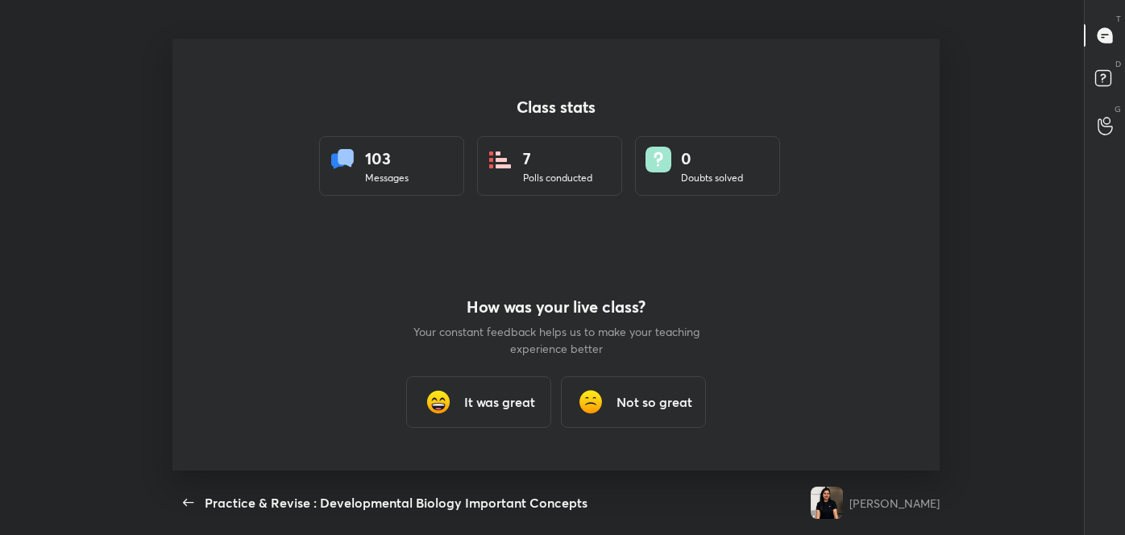
scroll to position [0, 0]
